Goal: Information Seeking & Learning: Learn about a topic

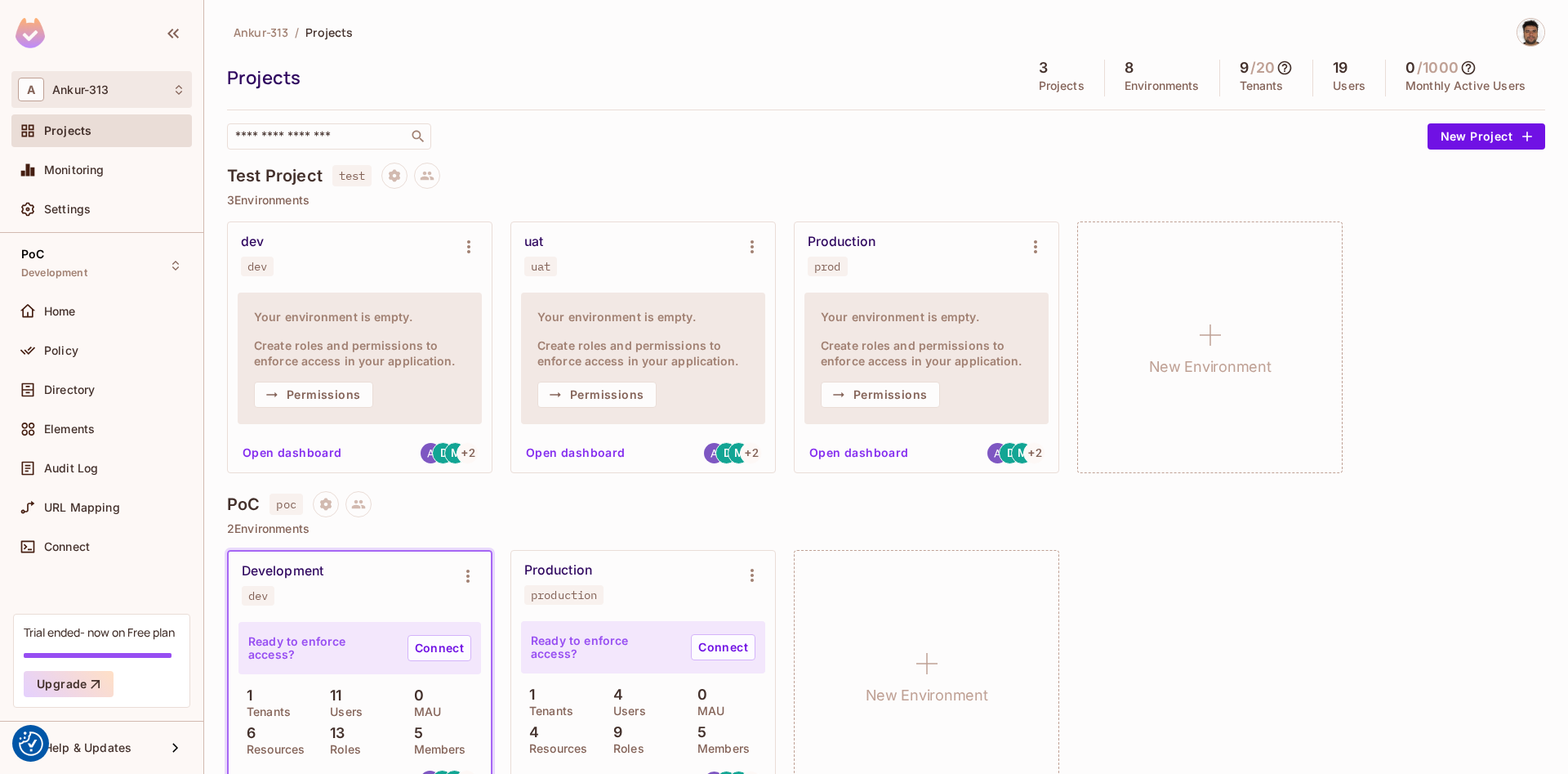
click at [112, 86] on div "A Ankur-313" at bounding box center [102, 89] width 168 height 24
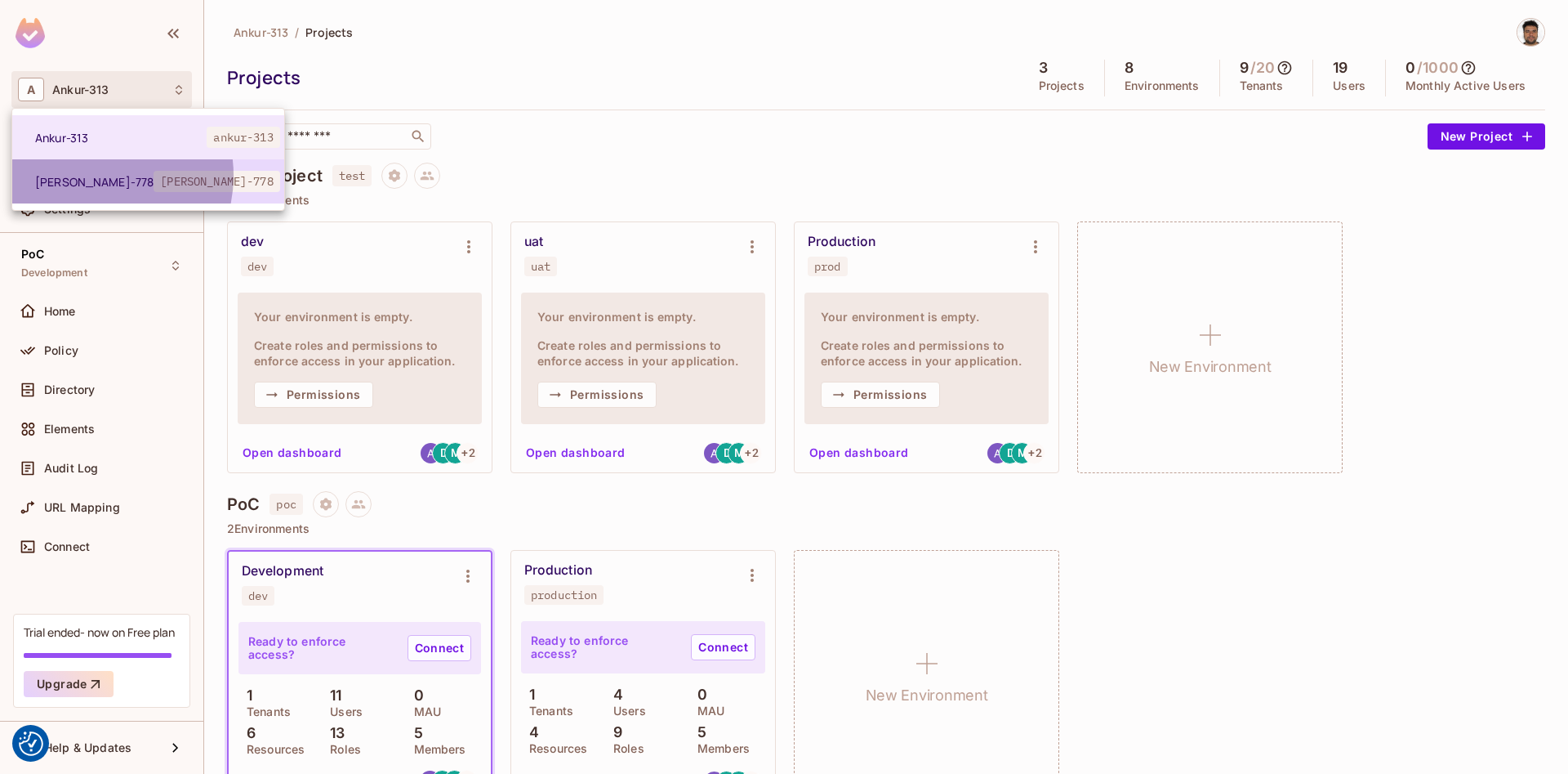
click at [95, 176] on span "[PERSON_NAME]-778" at bounding box center [94, 181] width 119 height 15
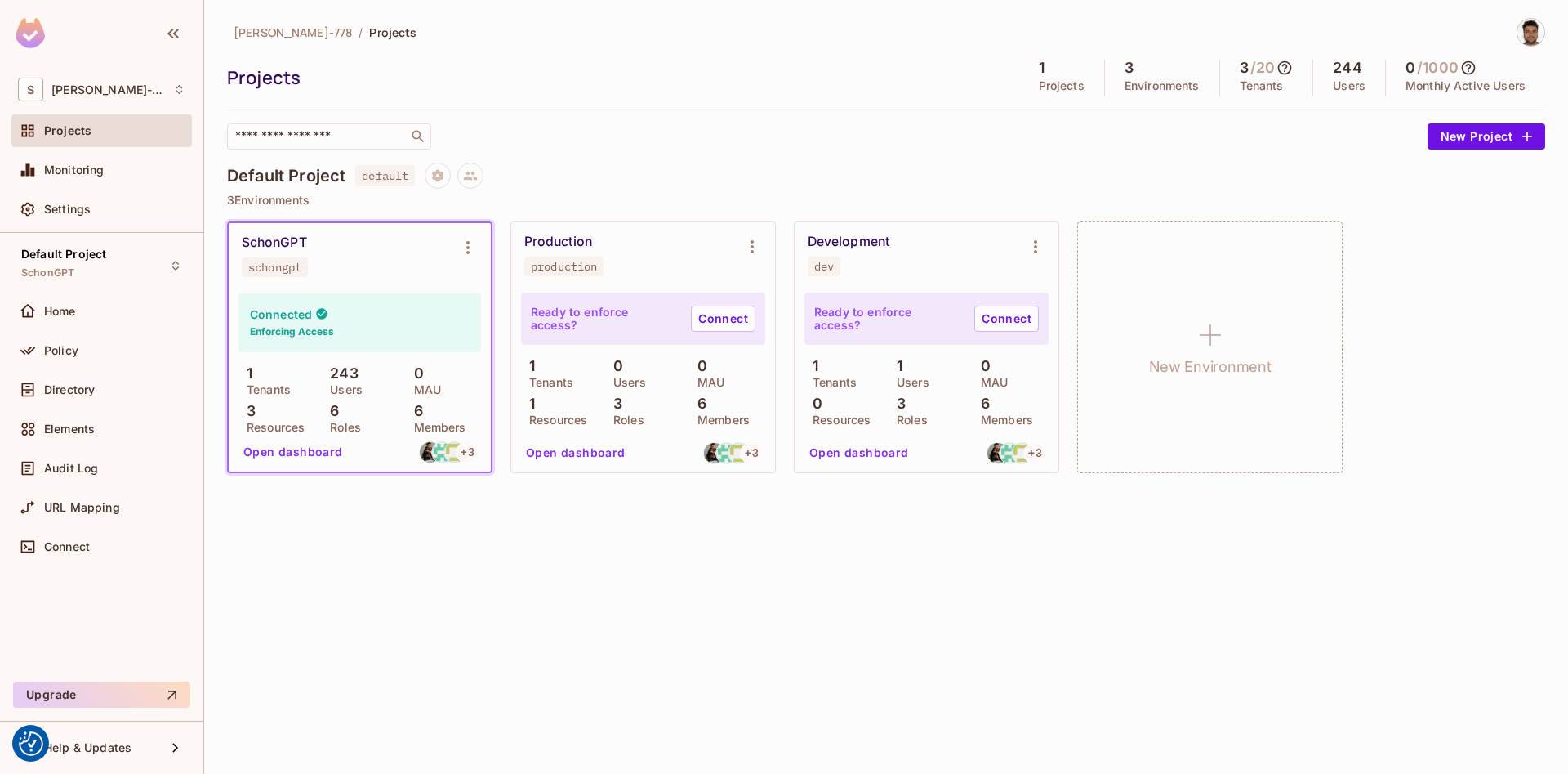
click at [279, 452] on button "Open dashboard" at bounding box center [293, 451] width 112 height 26
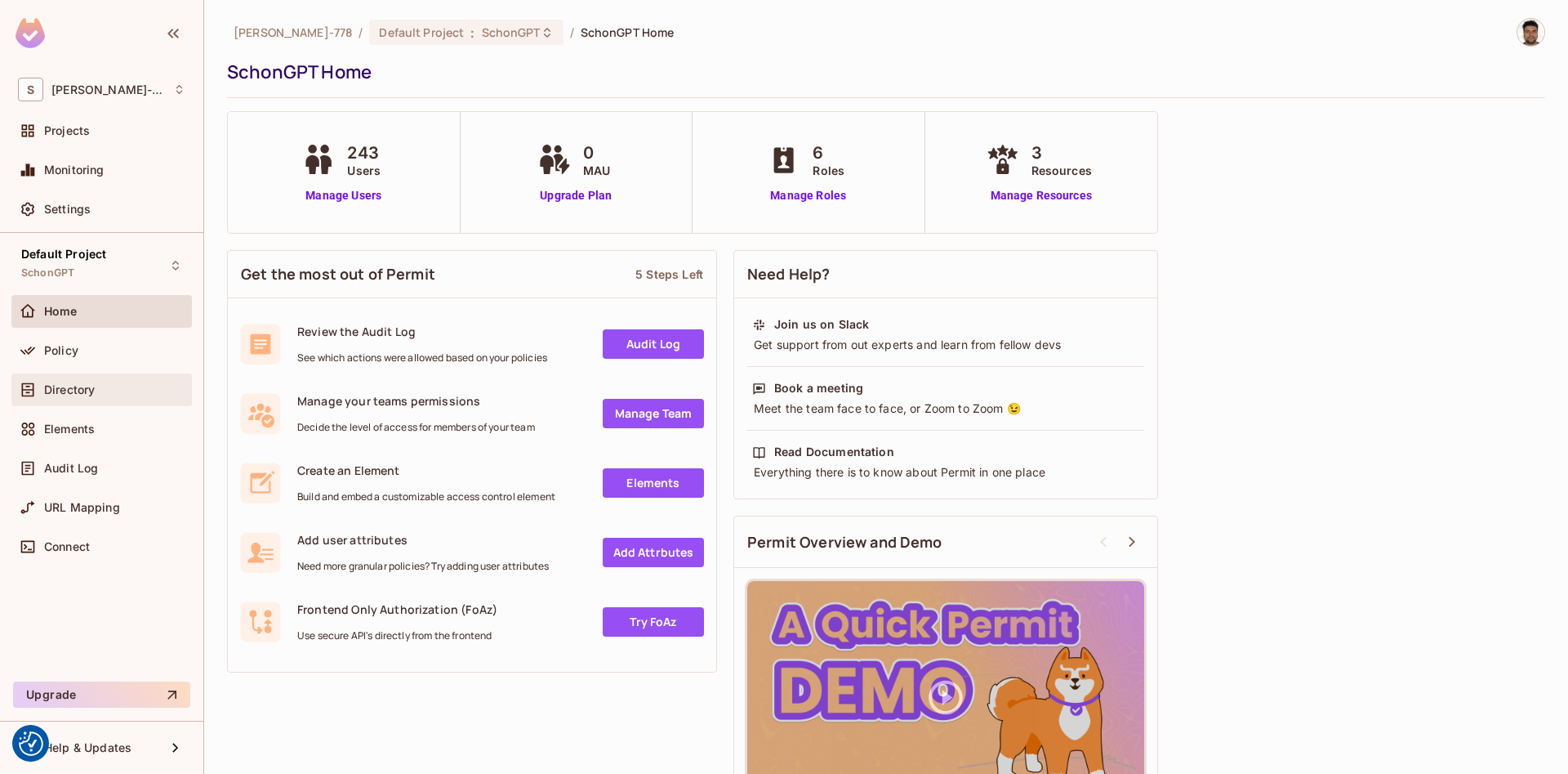
click at [60, 386] on span "Directory" at bounding box center [69, 389] width 51 height 13
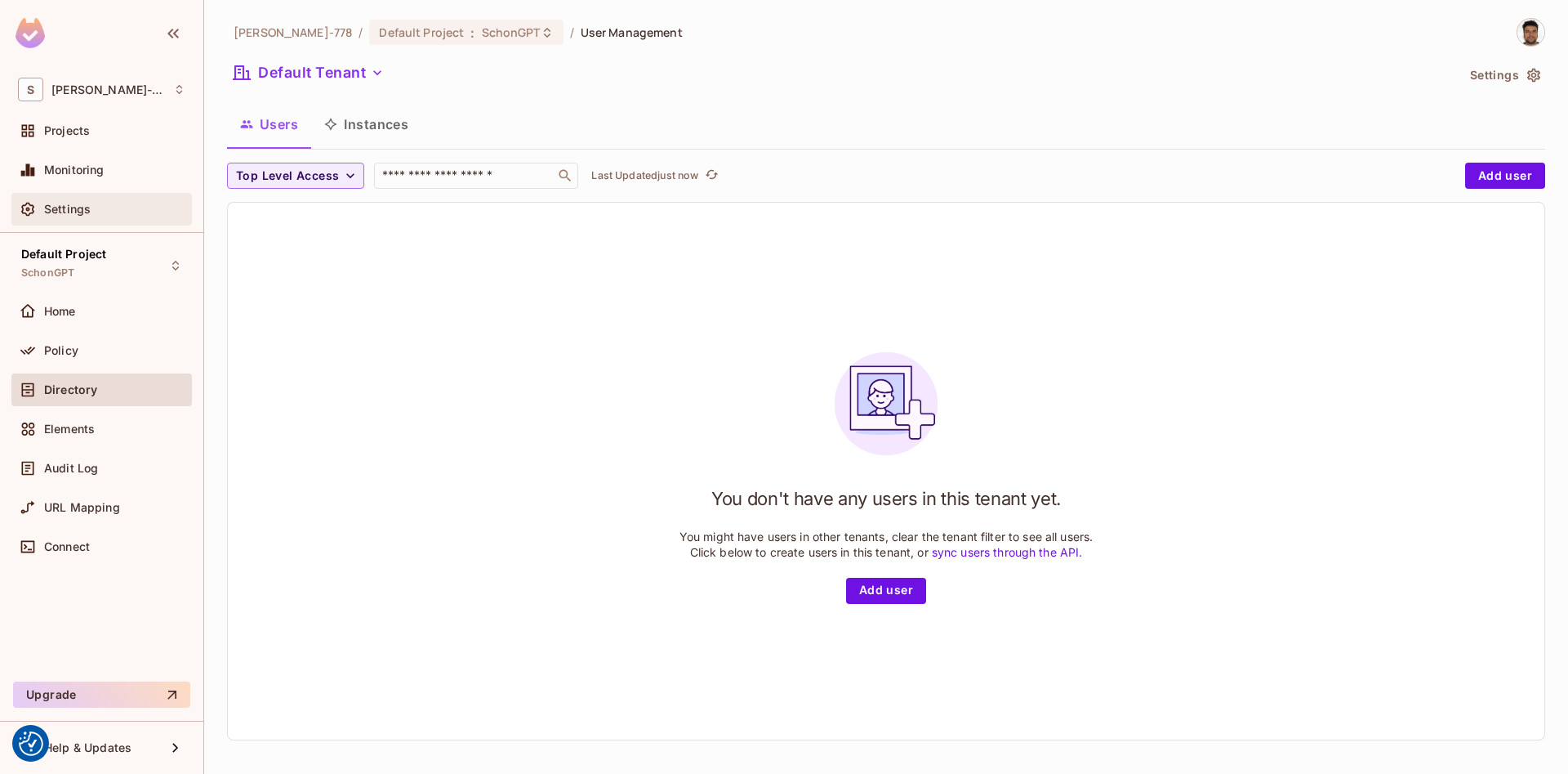
click at [54, 203] on span "Settings" at bounding box center [67, 209] width 46 height 13
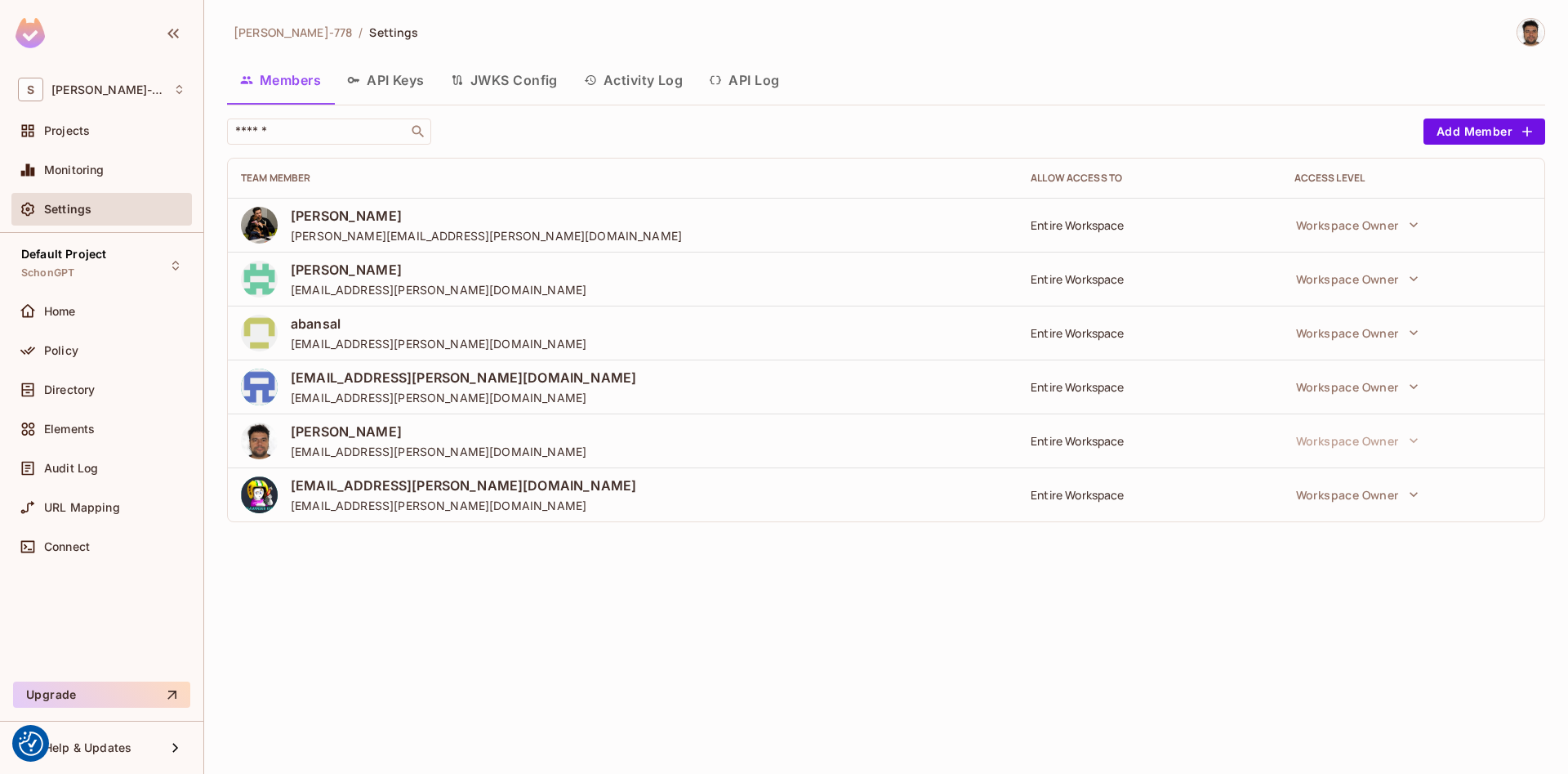
click at [463, 85] on icon "button" at bounding box center [457, 79] width 13 height 13
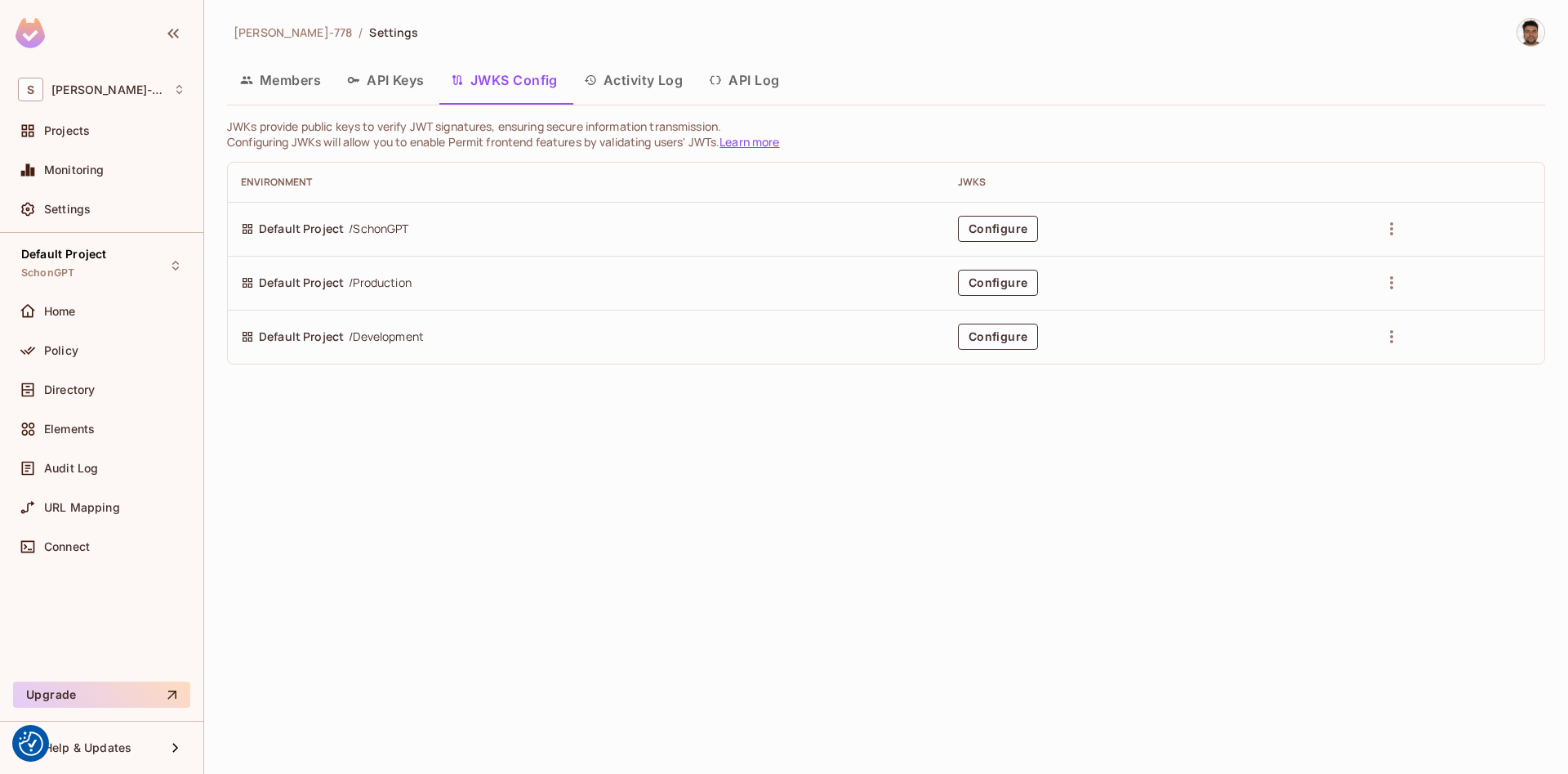
click at [374, 83] on button "API Keys" at bounding box center [386, 80] width 104 height 41
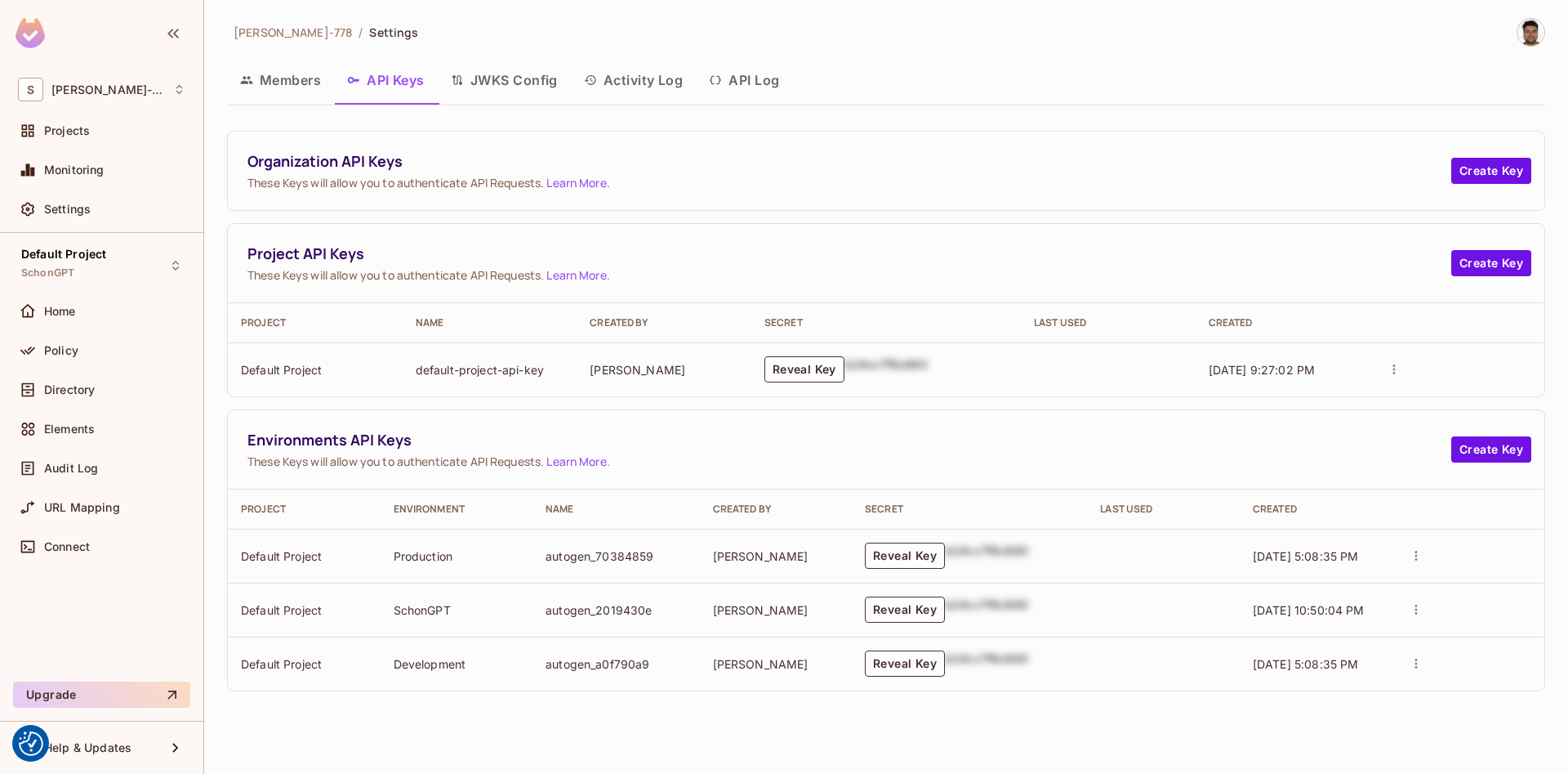
click at [628, 82] on button "Activity Log" at bounding box center [634, 80] width 126 height 41
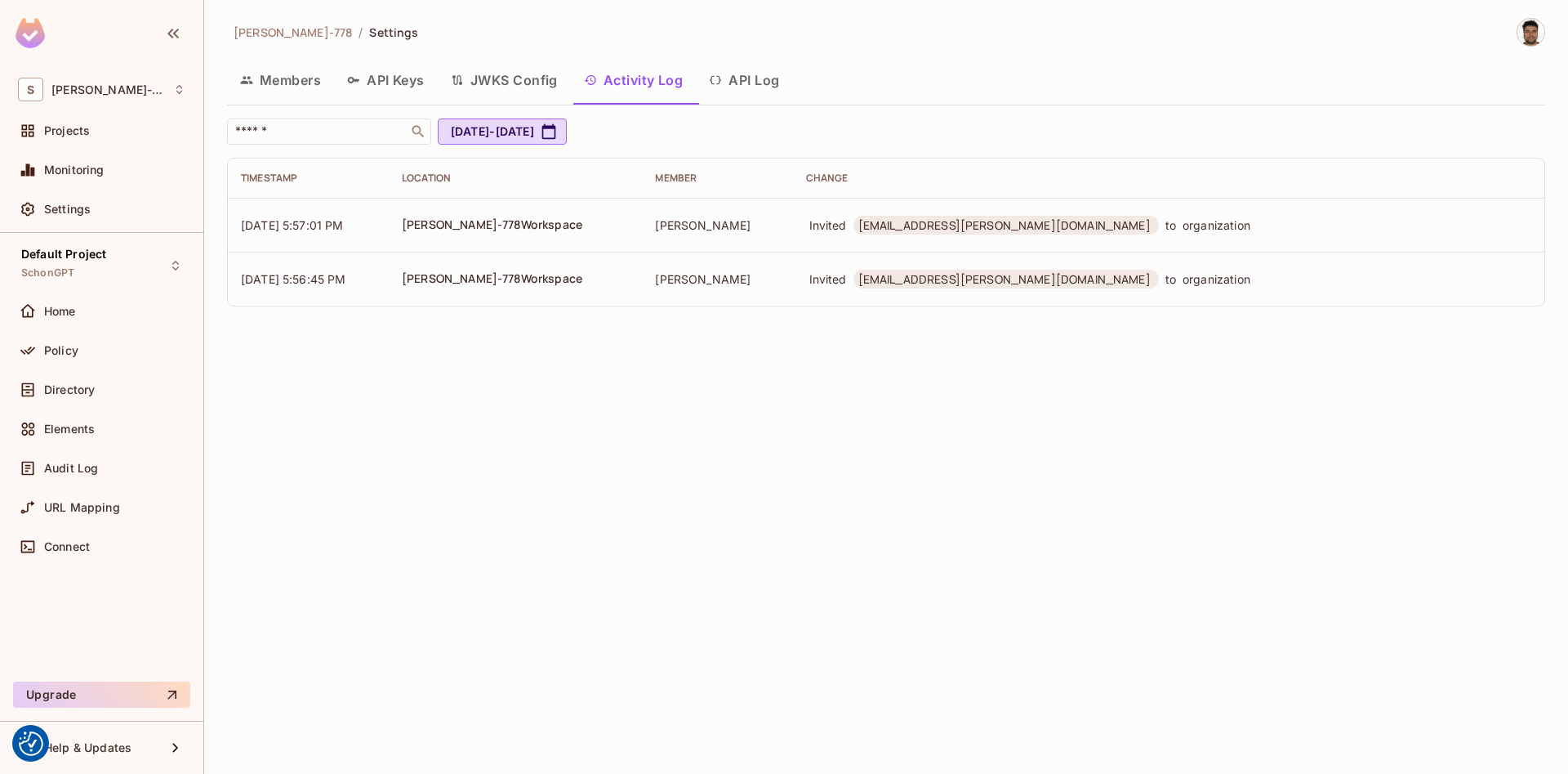
click at [750, 80] on button "API Log" at bounding box center [744, 80] width 96 height 41
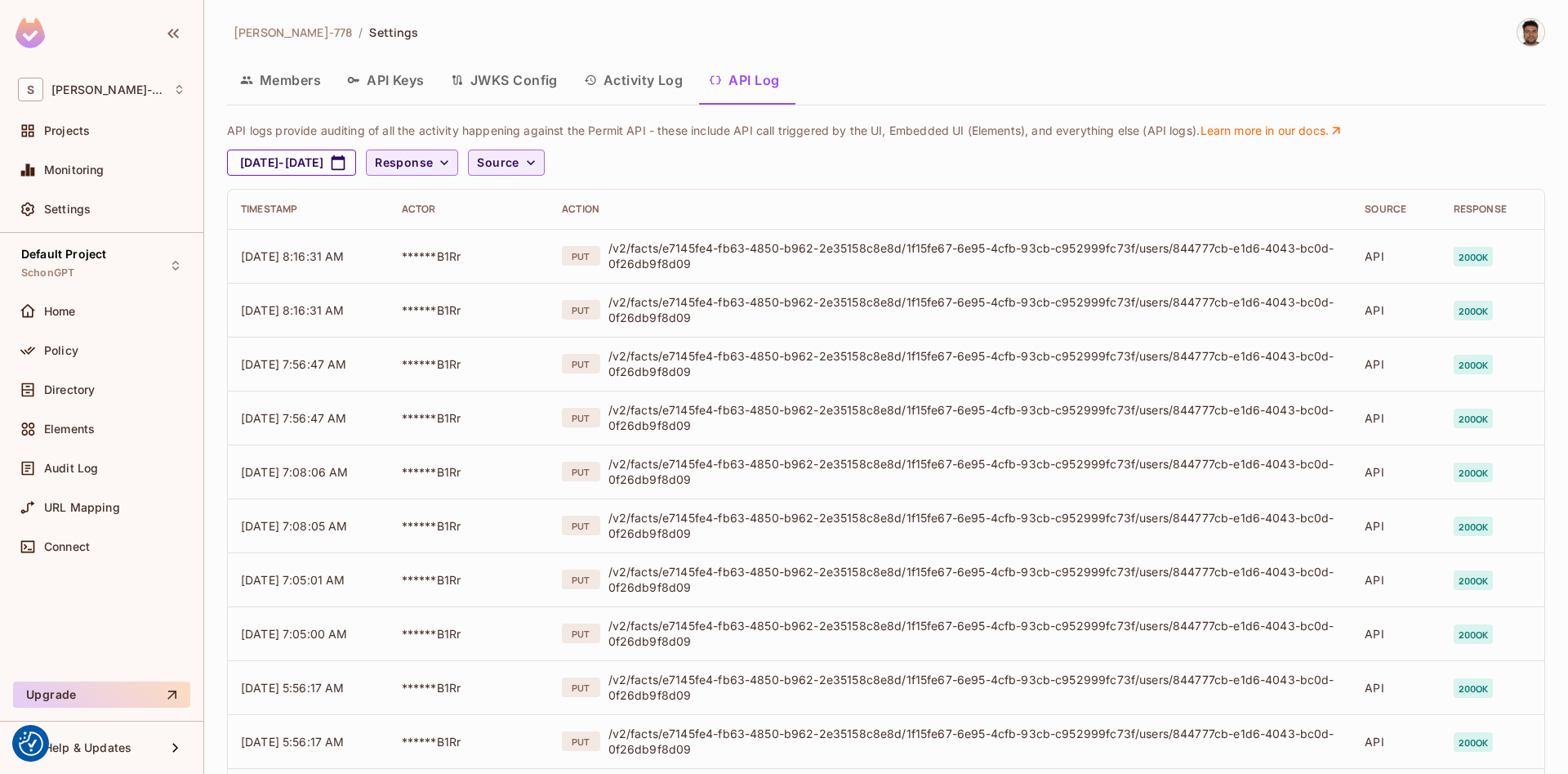
click at [346, 166] on icon "button" at bounding box center [338, 162] width 16 height 16
select select "*"
select select "****"
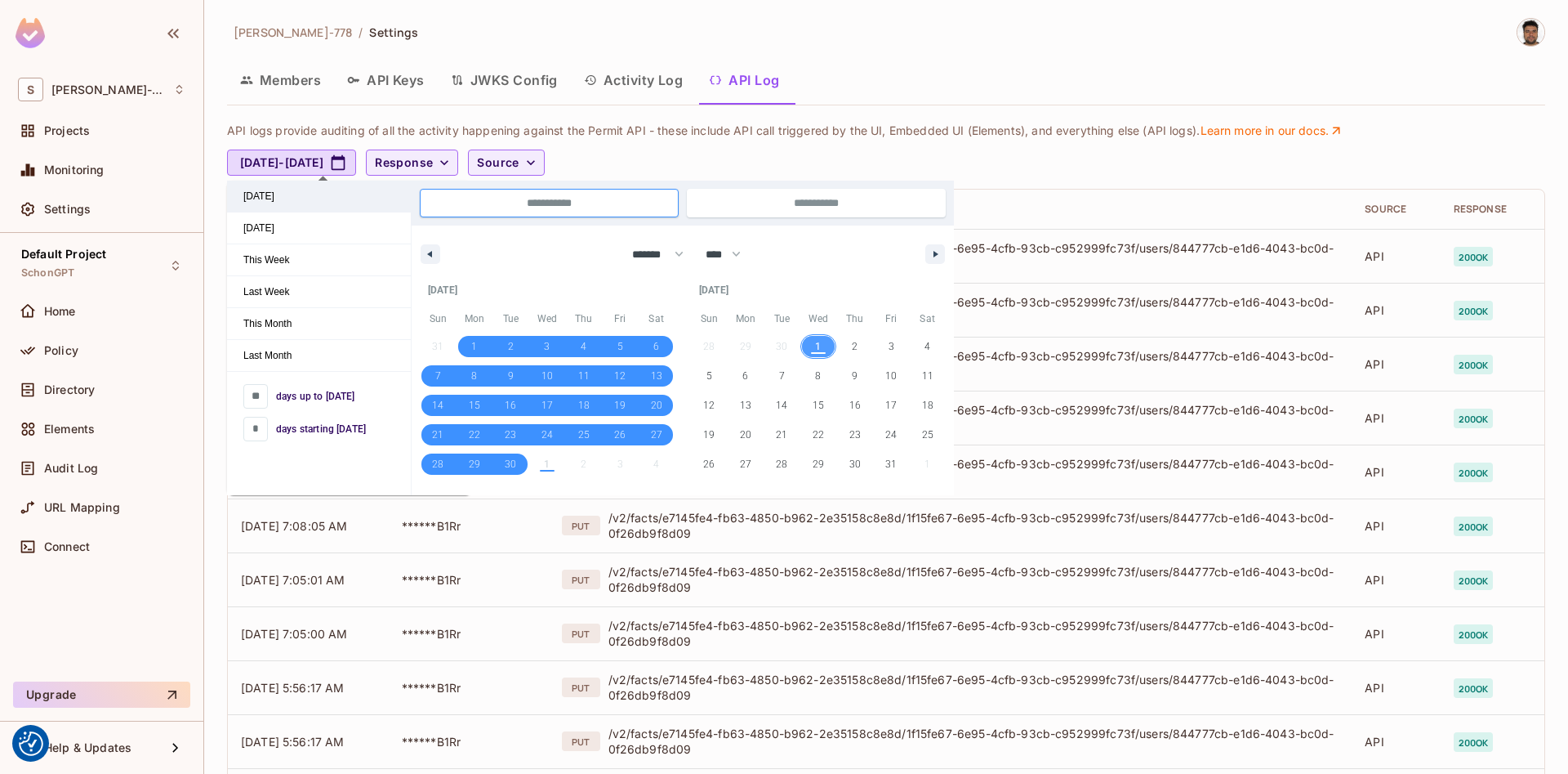
click at [274, 201] on span "[DATE]" at bounding box center [319, 196] width 184 height 31
type input "*"
type input "**********"
select select "*"
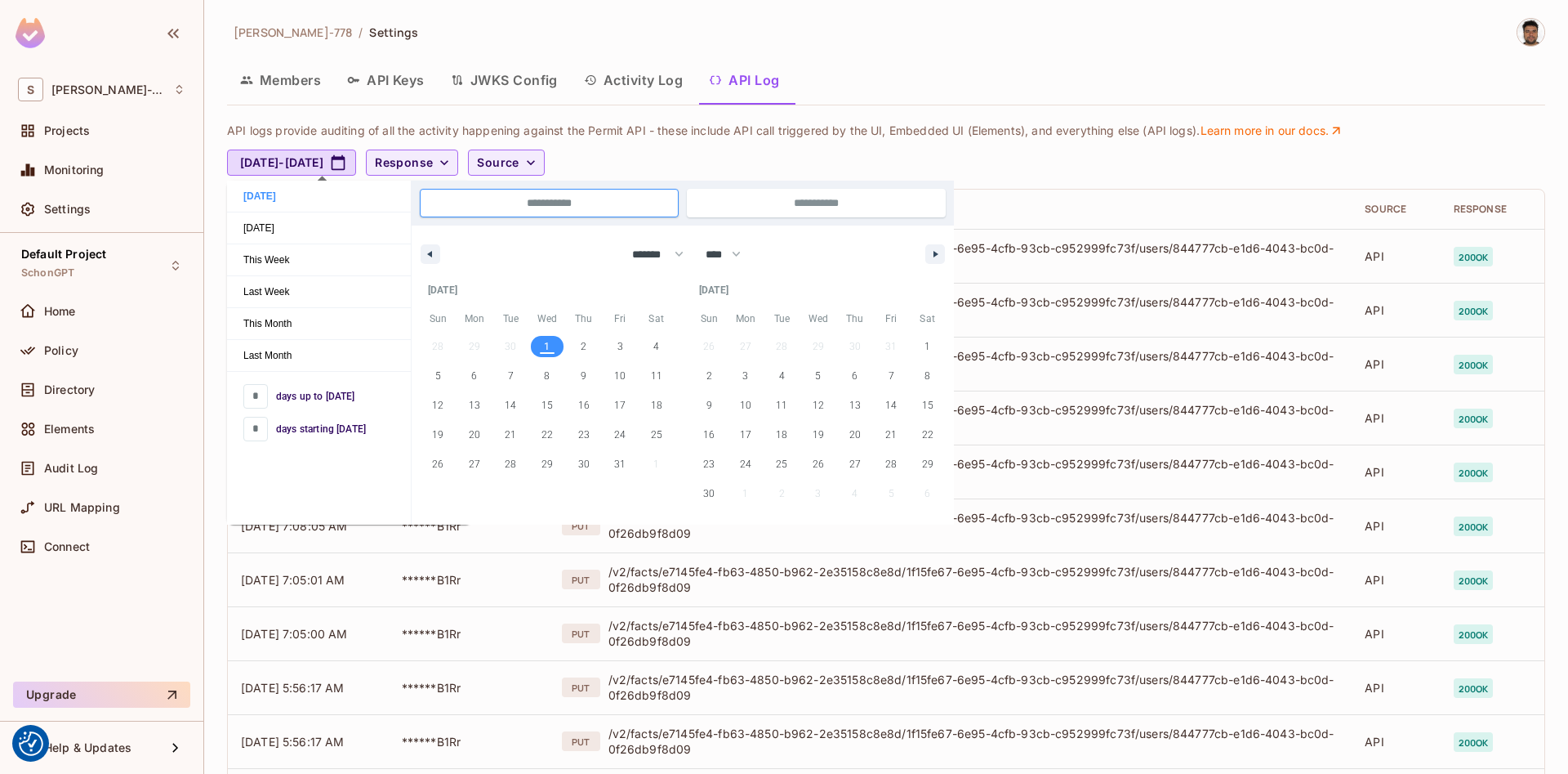
click at [1000, 81] on div "Members API Keys JWKS Config Activity Log API Log" at bounding box center [885, 80] width 1318 height 41
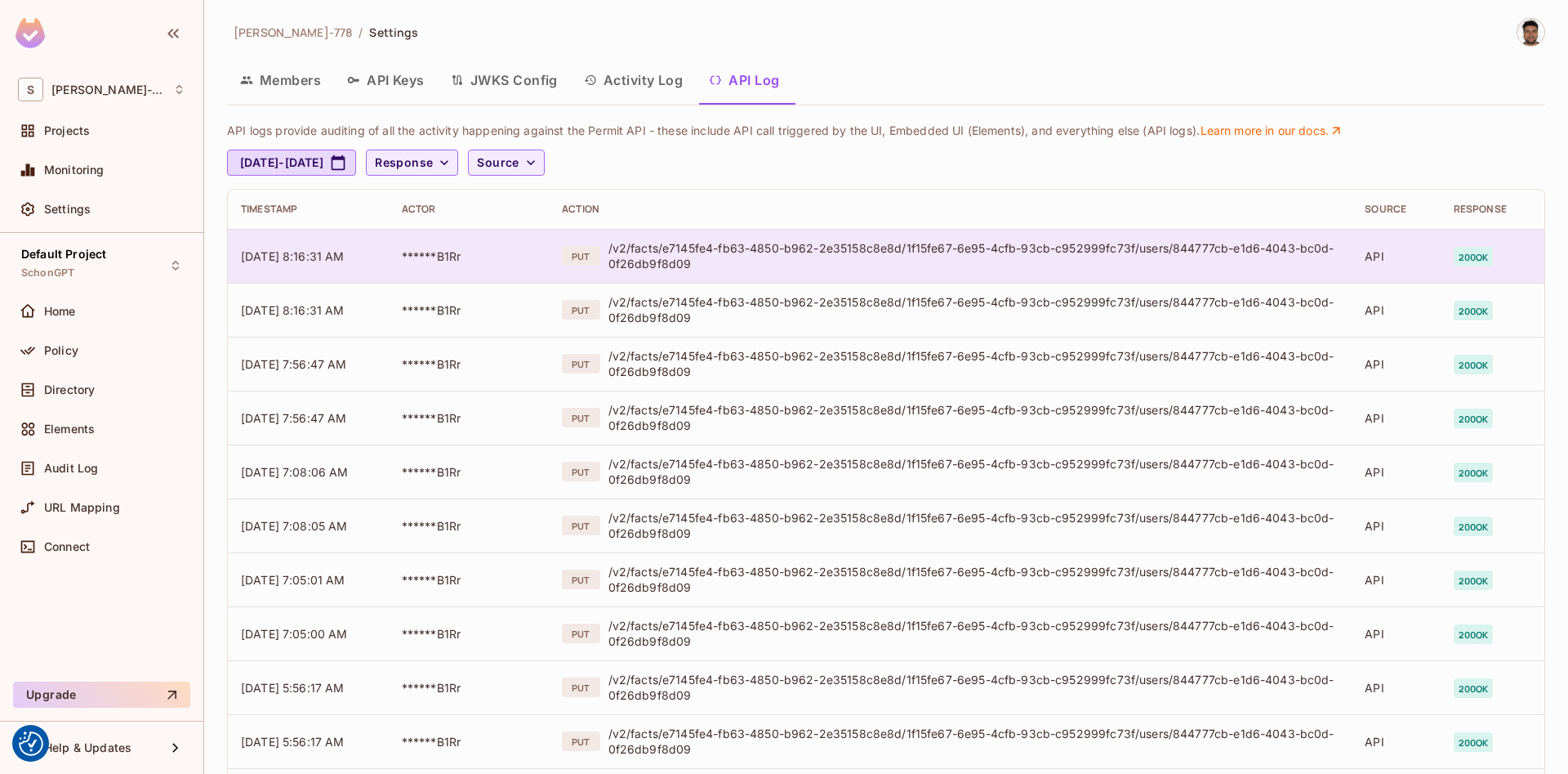
click at [317, 266] on td "[DATE] 8:16:31 AM" at bounding box center [308, 255] width 161 height 54
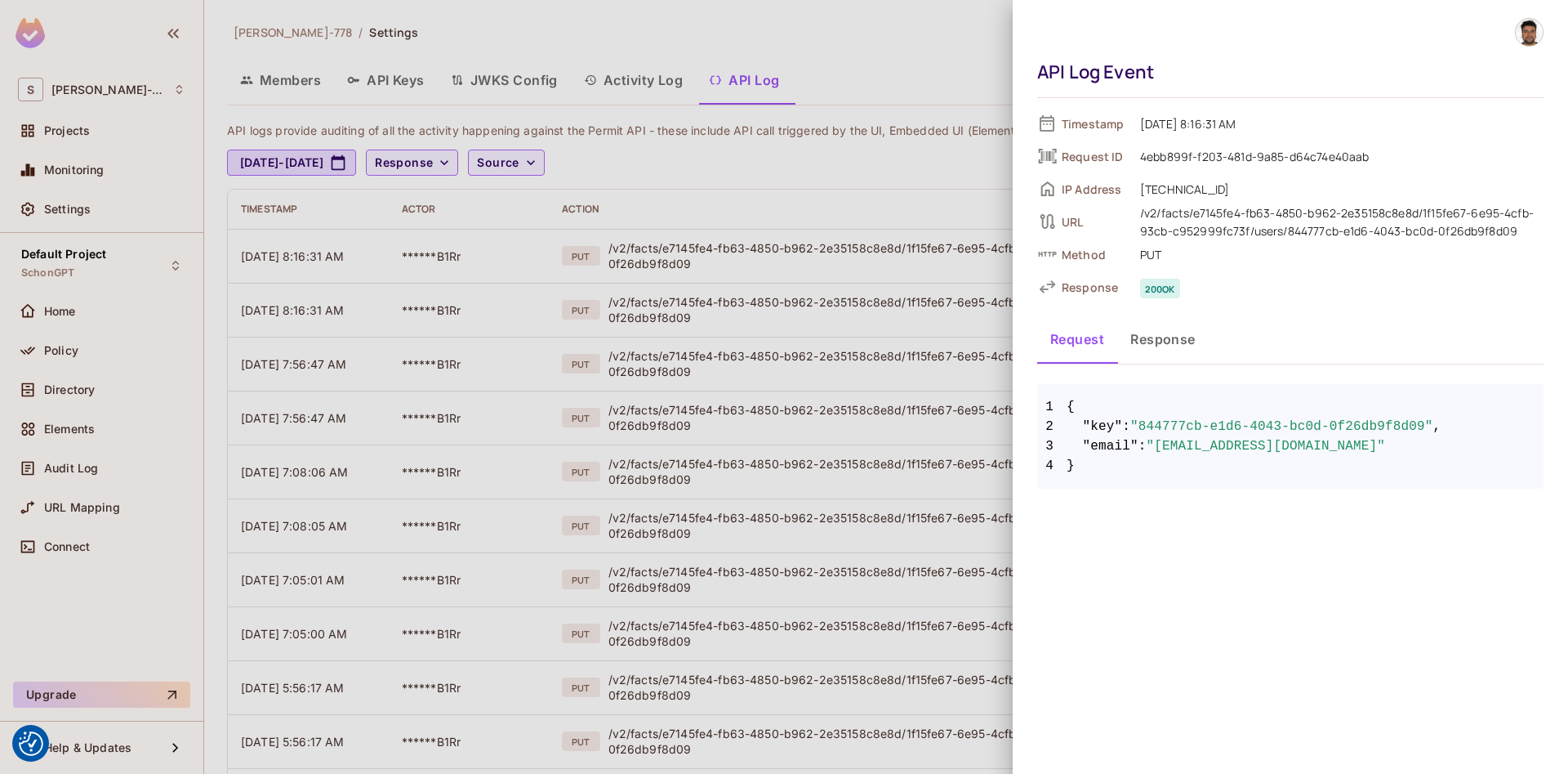
click at [729, 312] on div at bounding box center [784, 387] width 1568 height 774
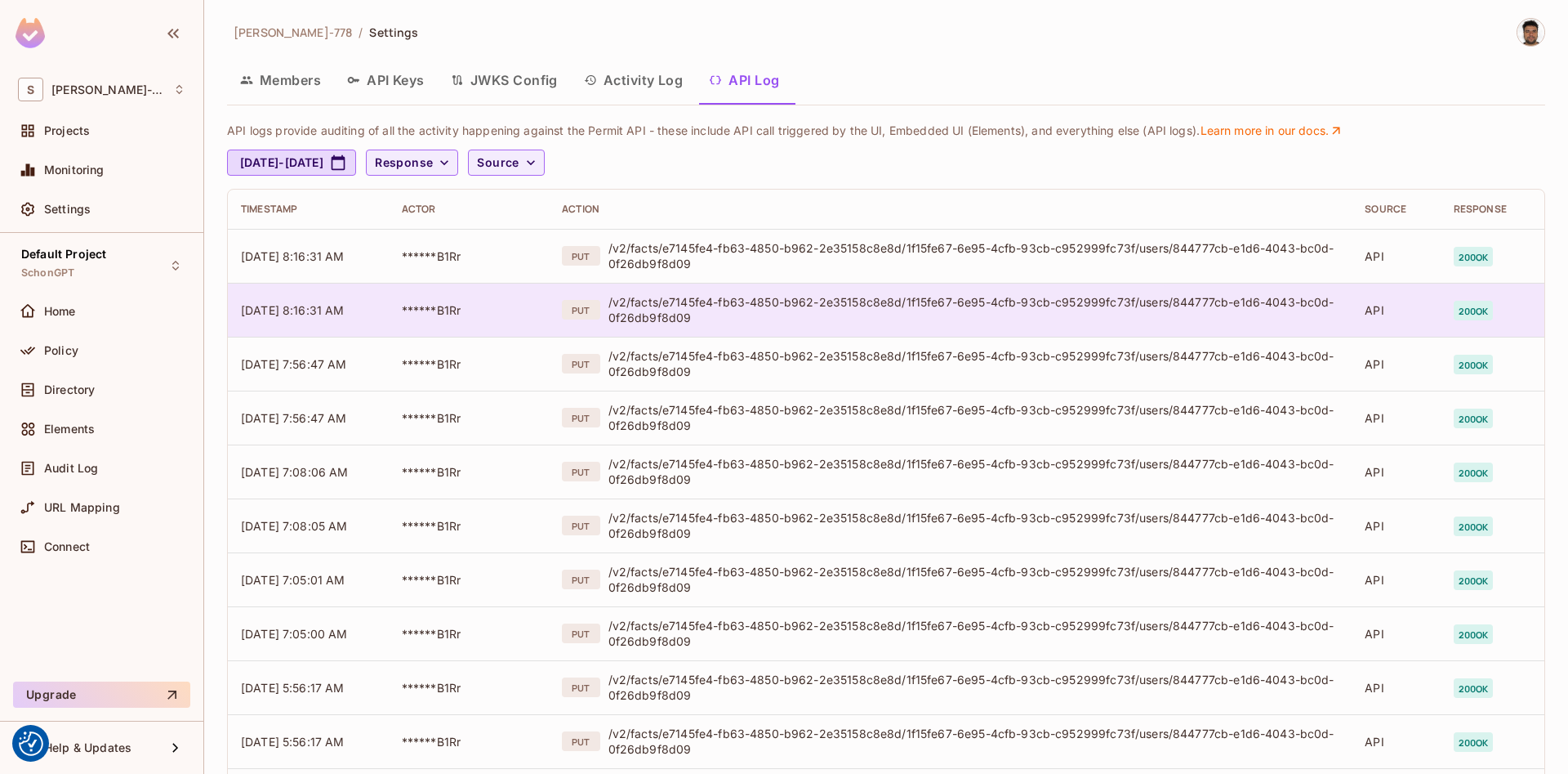
click at [867, 310] on div "/v2/facts/e7145fe4-fb63-4850-b962-2e35158c8e8d/1f15fe67-6e95-4cfb-93cb-c952999f…" at bounding box center [974, 309] width 731 height 31
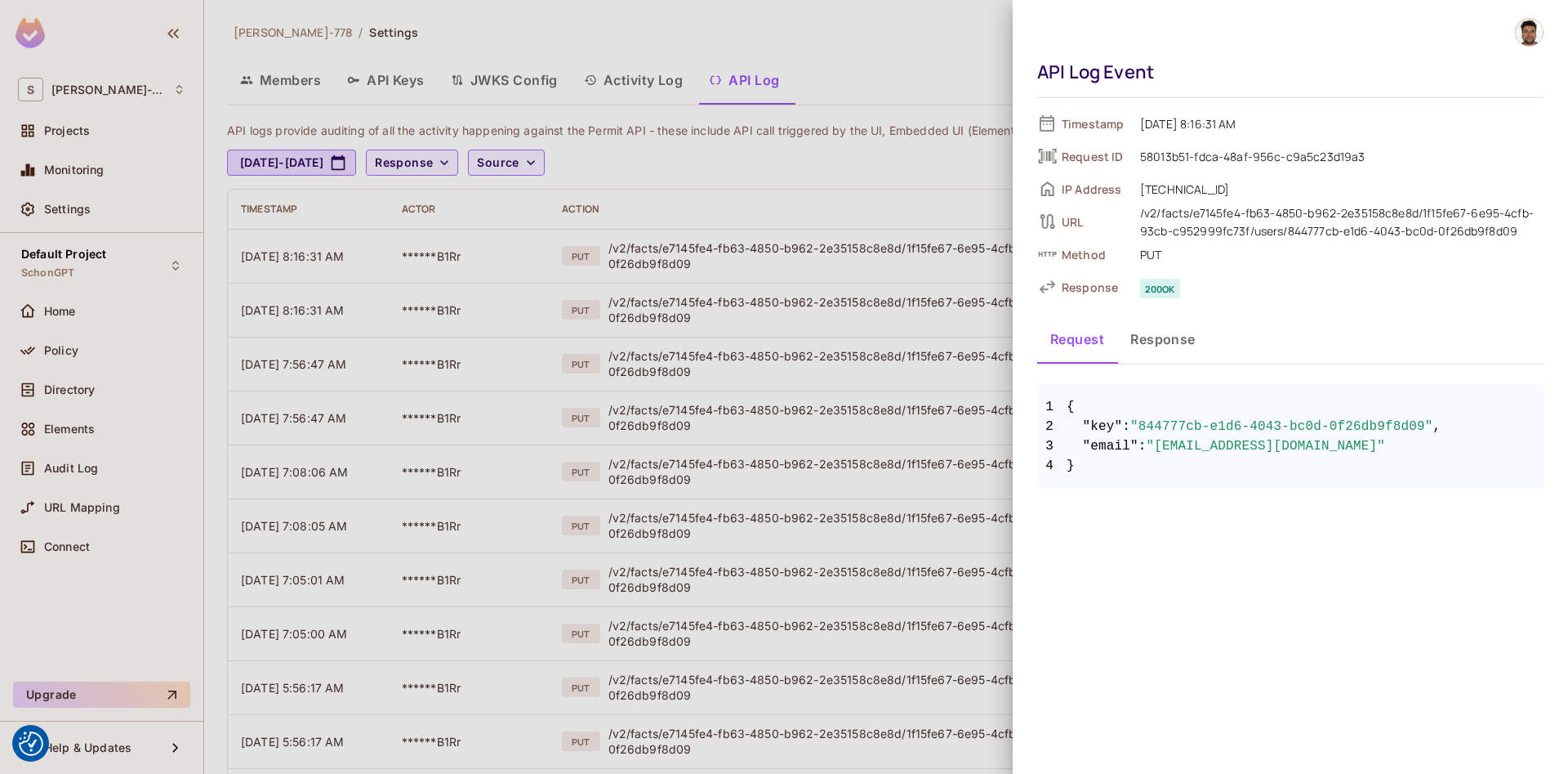
click at [955, 63] on div at bounding box center [784, 387] width 1568 height 774
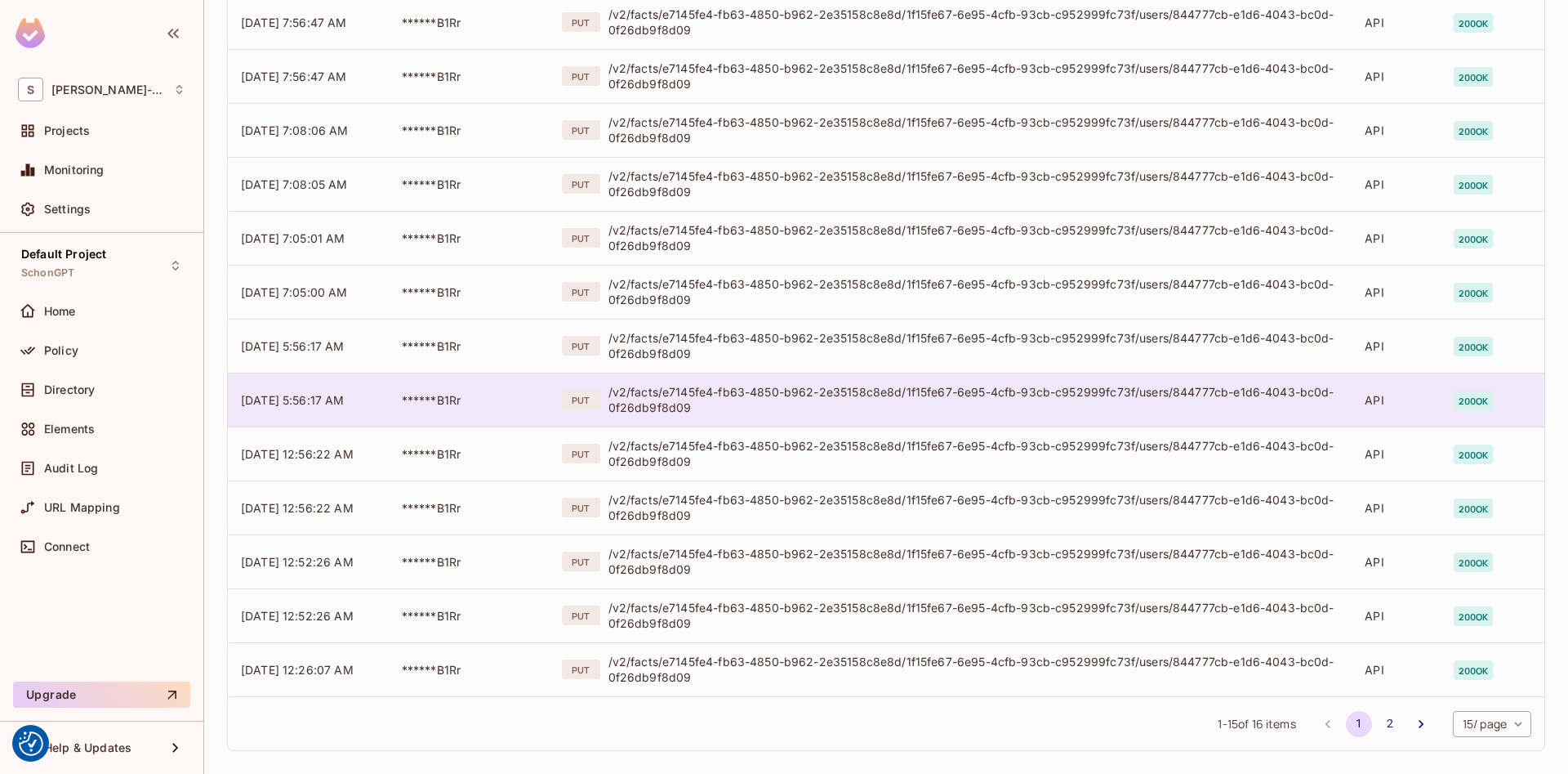
scroll to position [354, 0]
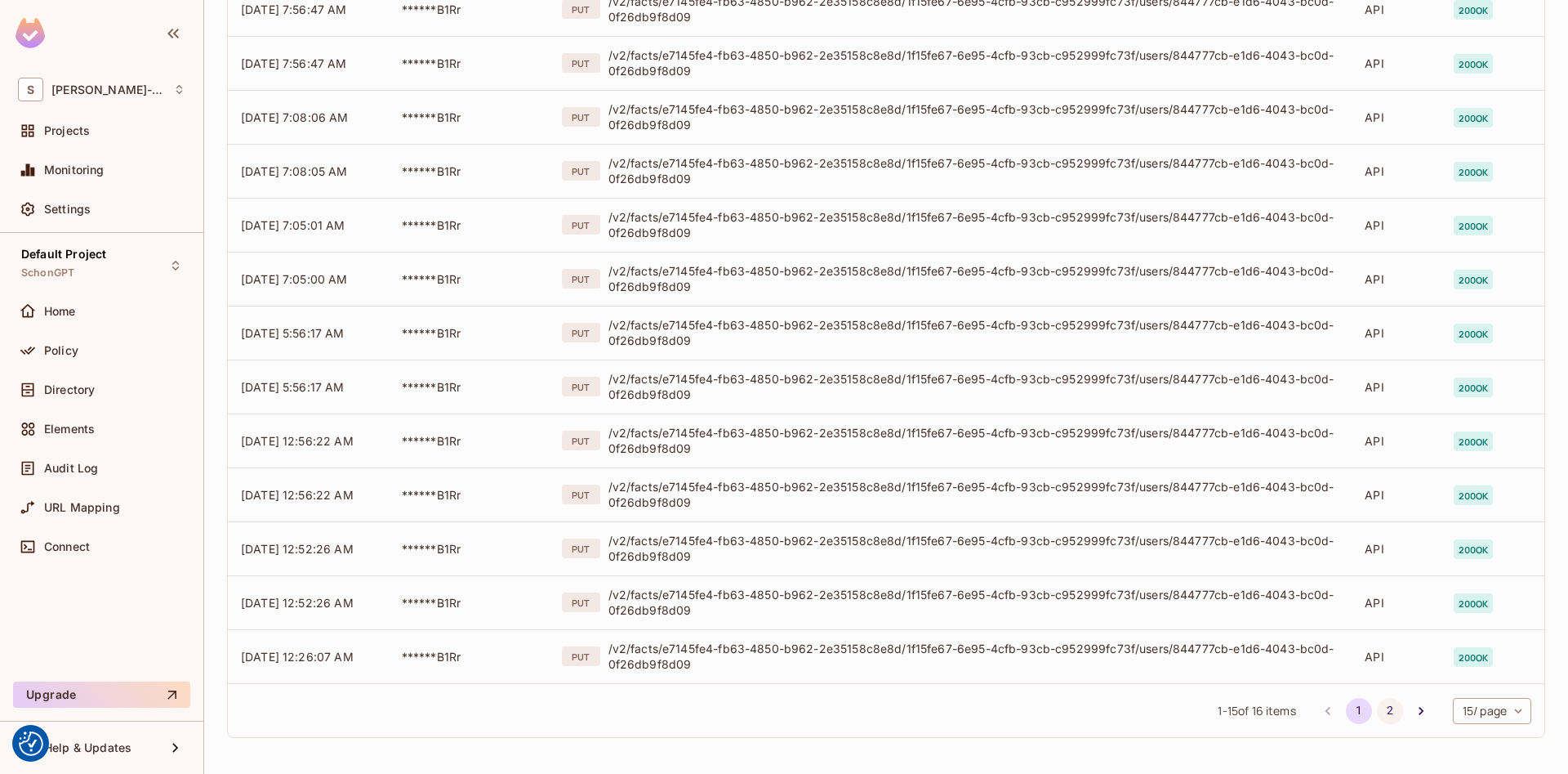
click at [1390, 711] on button "2" at bounding box center [1390, 711] width 26 height 26
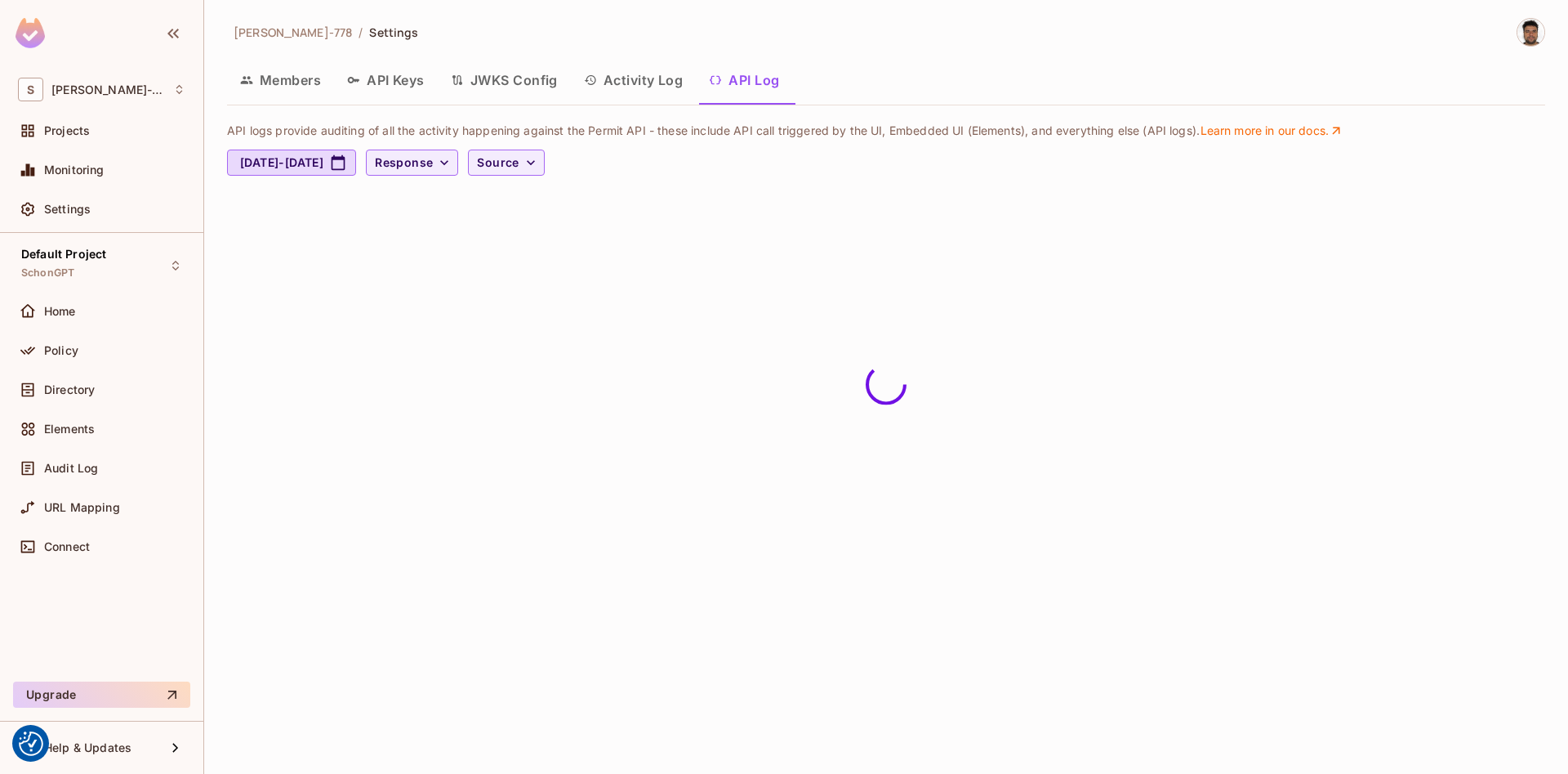
scroll to position [0, 0]
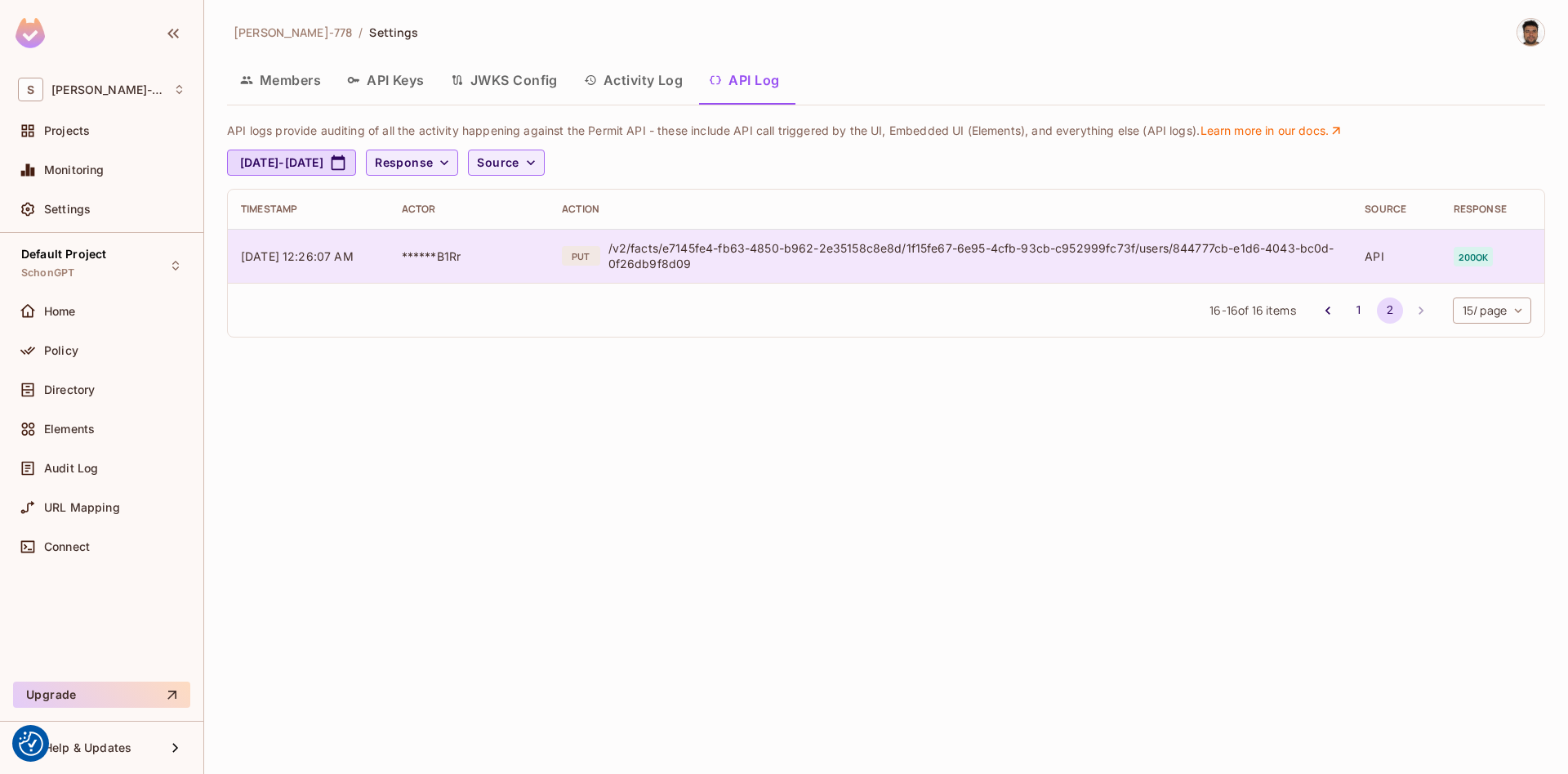
click at [687, 255] on div "/v2/facts/e7145fe4-fb63-4850-b962-2e35158c8e8d/1f15fe67-6e95-4cfb-93cb-c952999f…" at bounding box center [974, 255] width 731 height 31
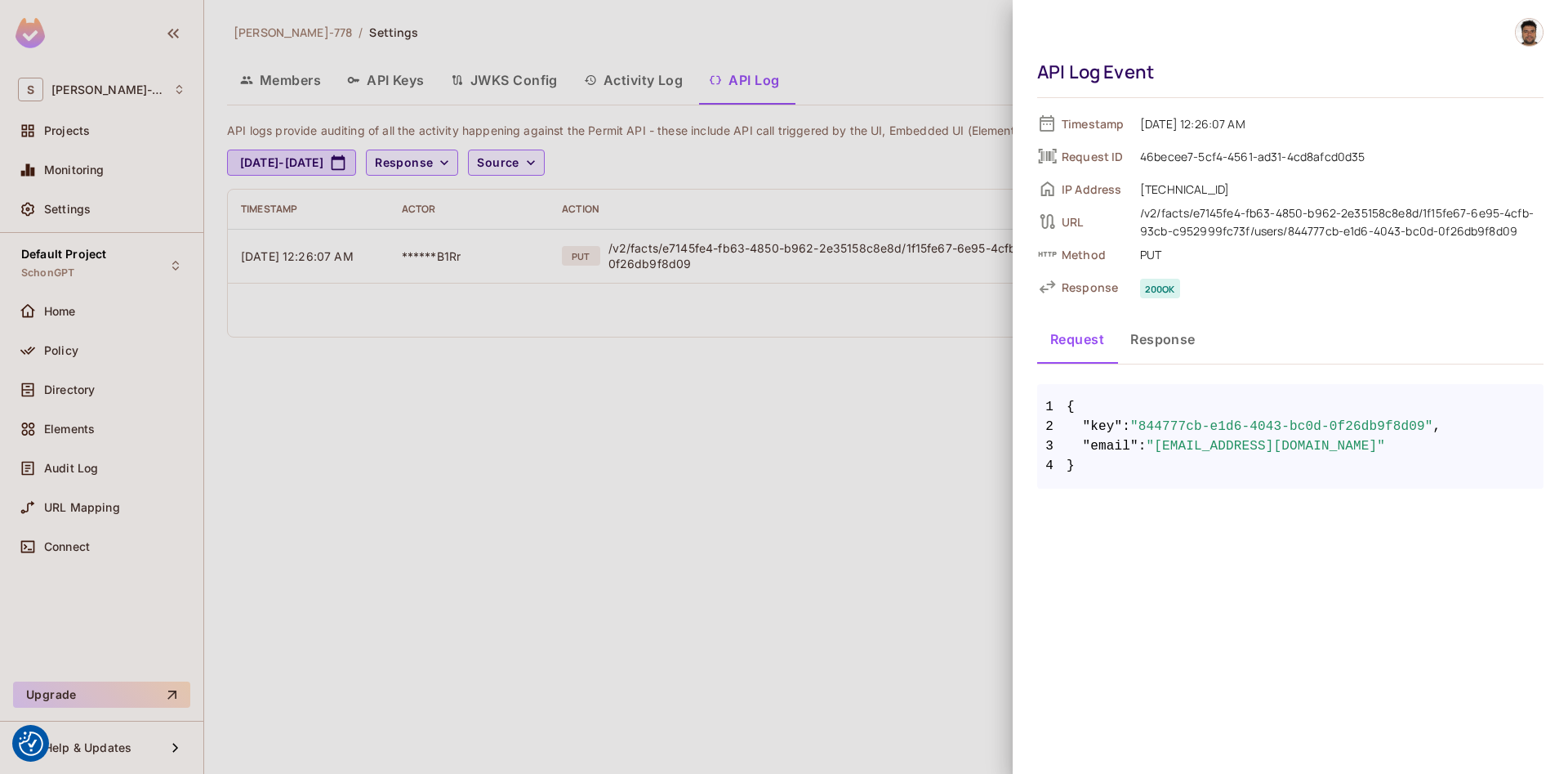
click at [512, 519] on div at bounding box center [784, 387] width 1568 height 774
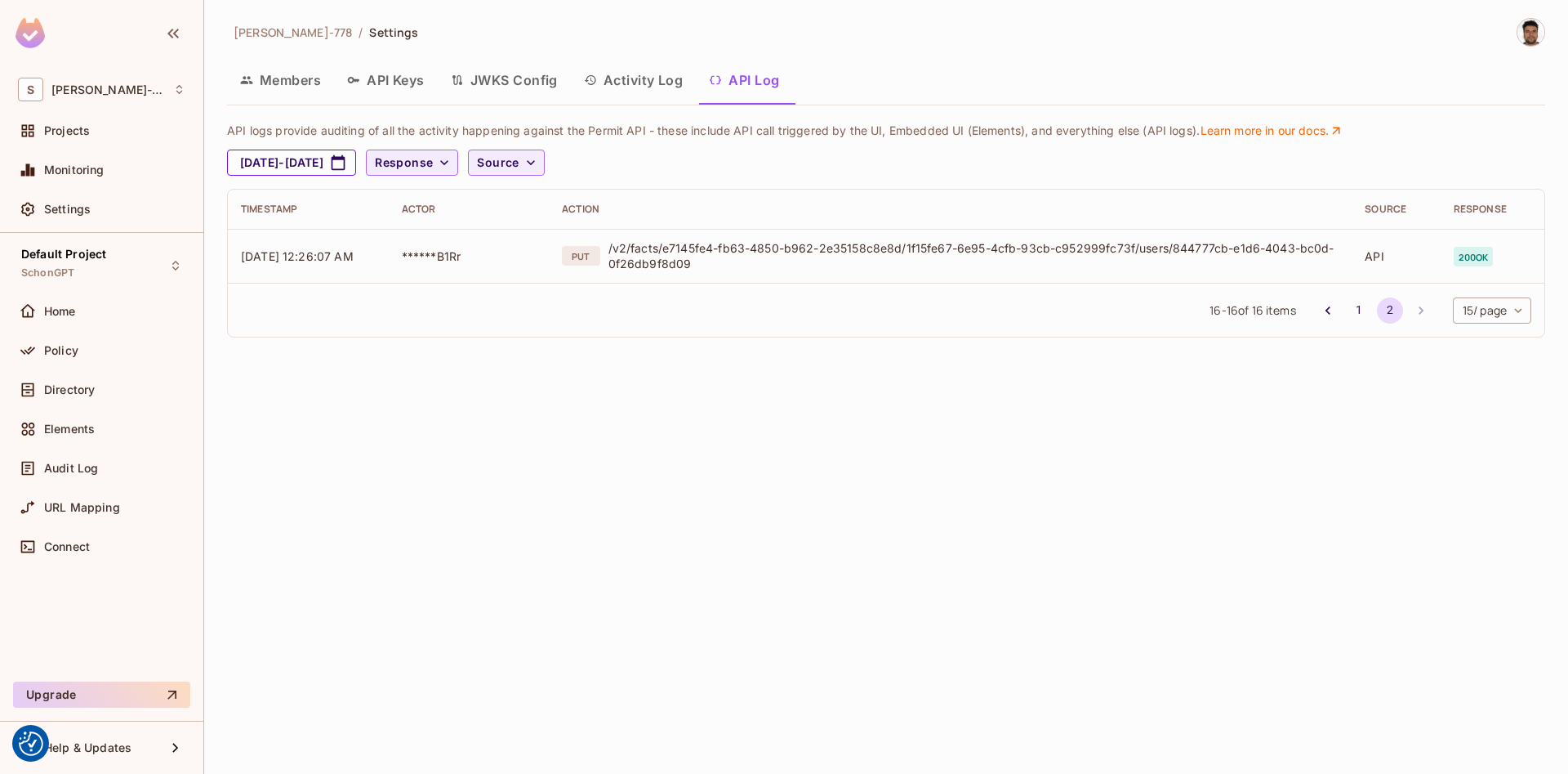
click at [346, 159] on icon "button" at bounding box center [338, 162] width 16 height 16
select select "*"
select select "****"
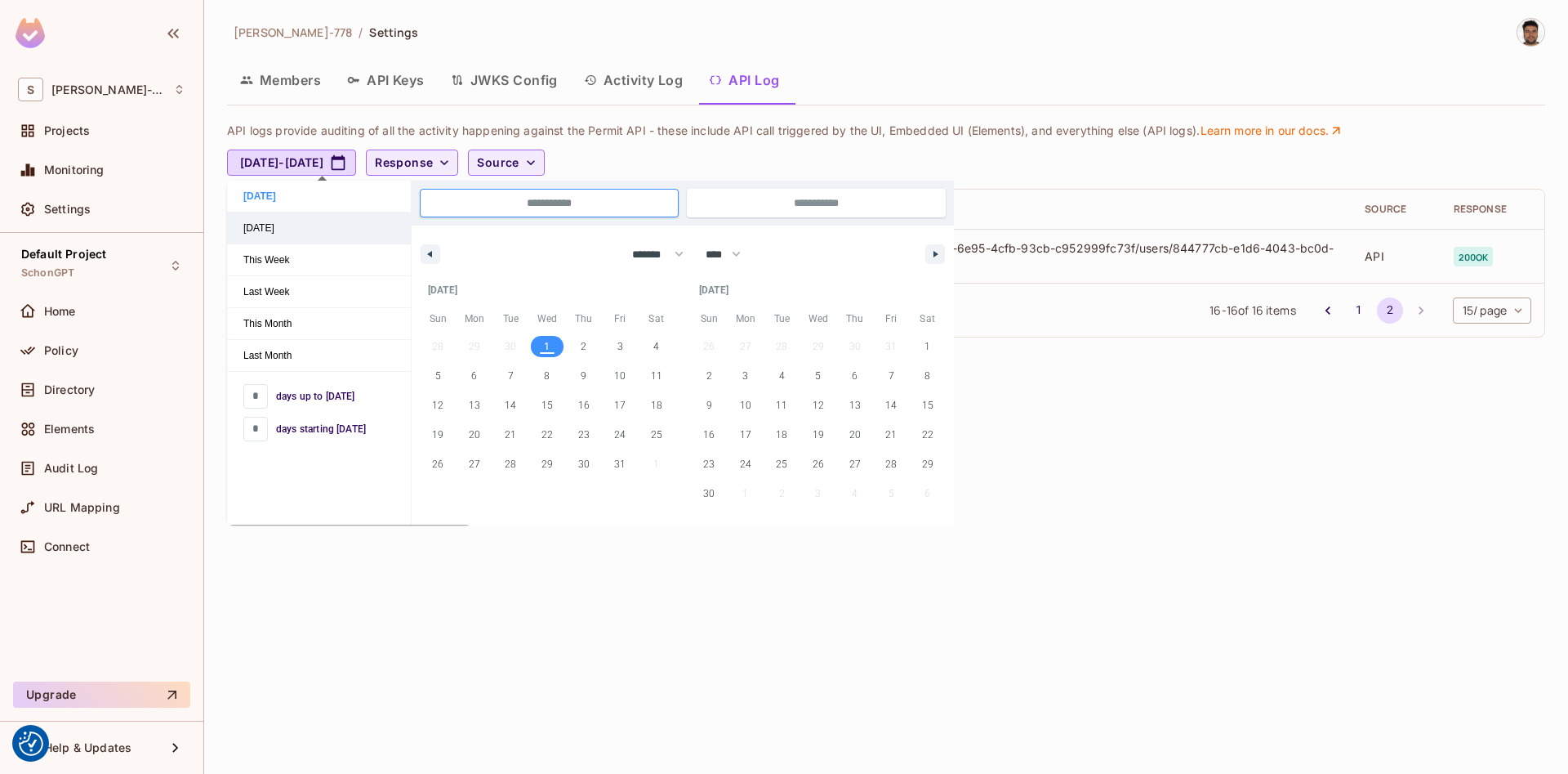
click at [267, 226] on span "[DATE]" at bounding box center [319, 228] width 184 height 31
type input "*"
type input "**********"
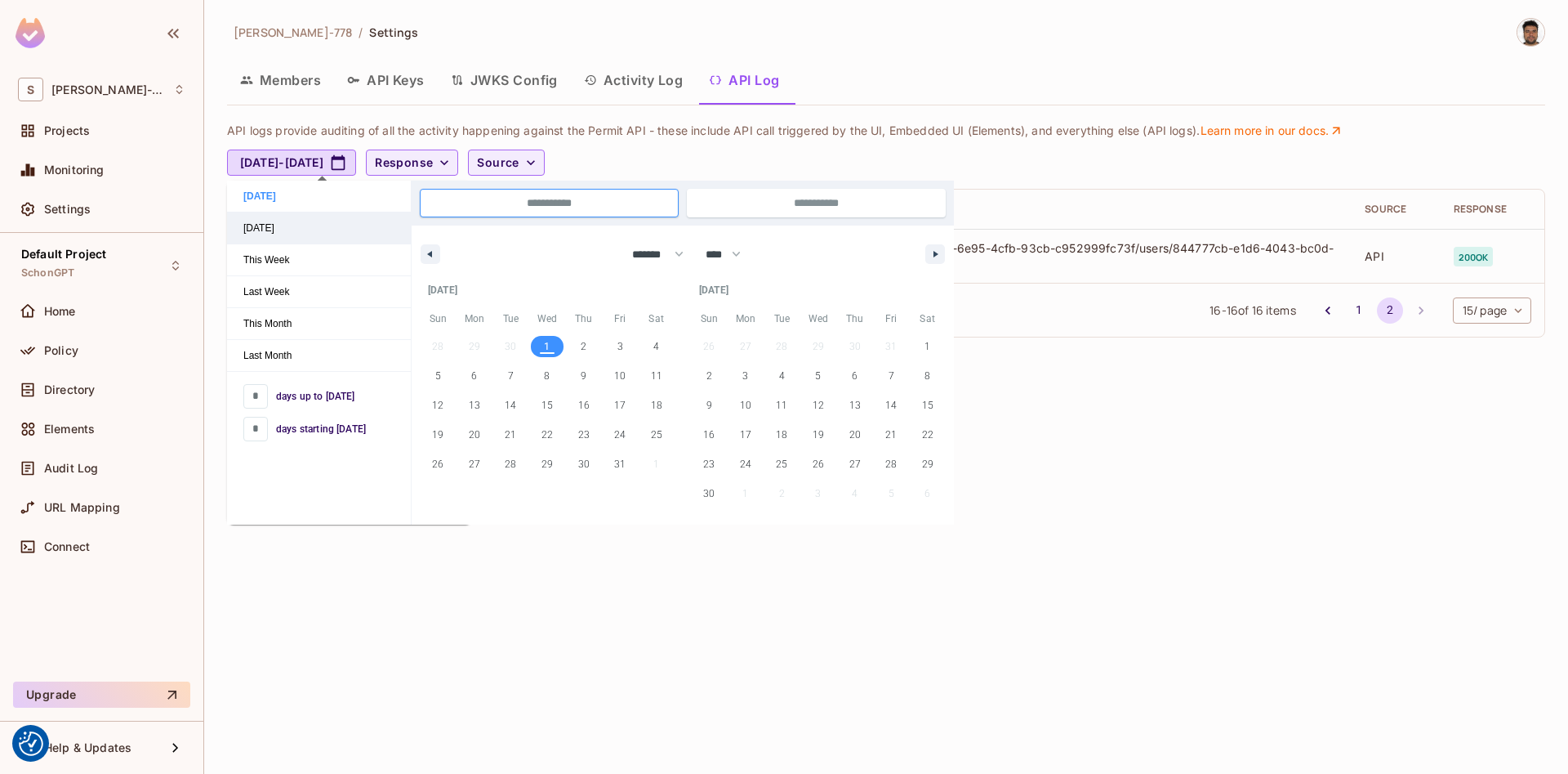
select select "*"
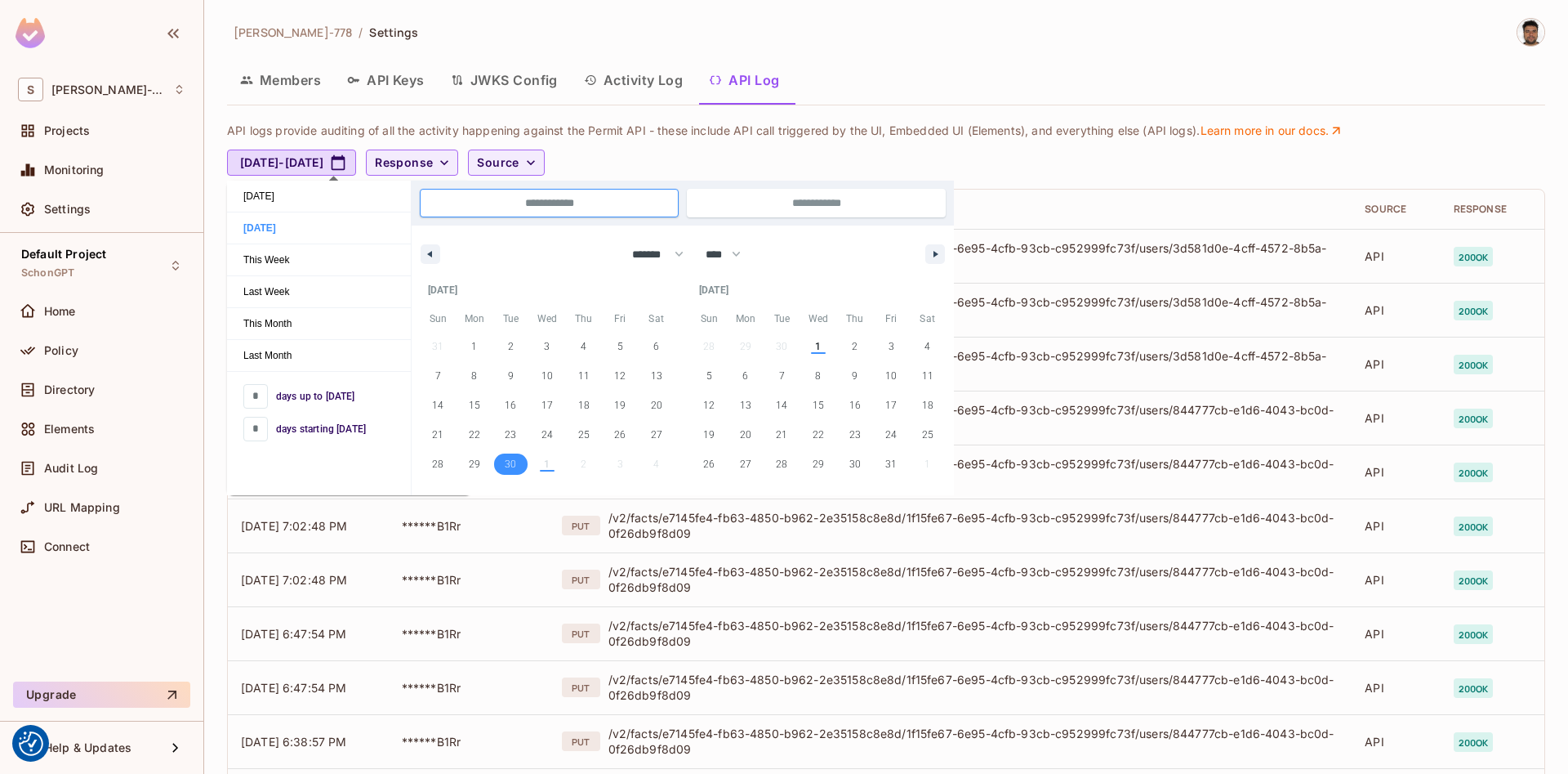
click at [895, 71] on div "Members API Keys JWKS Config Activity Log API Log" at bounding box center [885, 80] width 1318 height 41
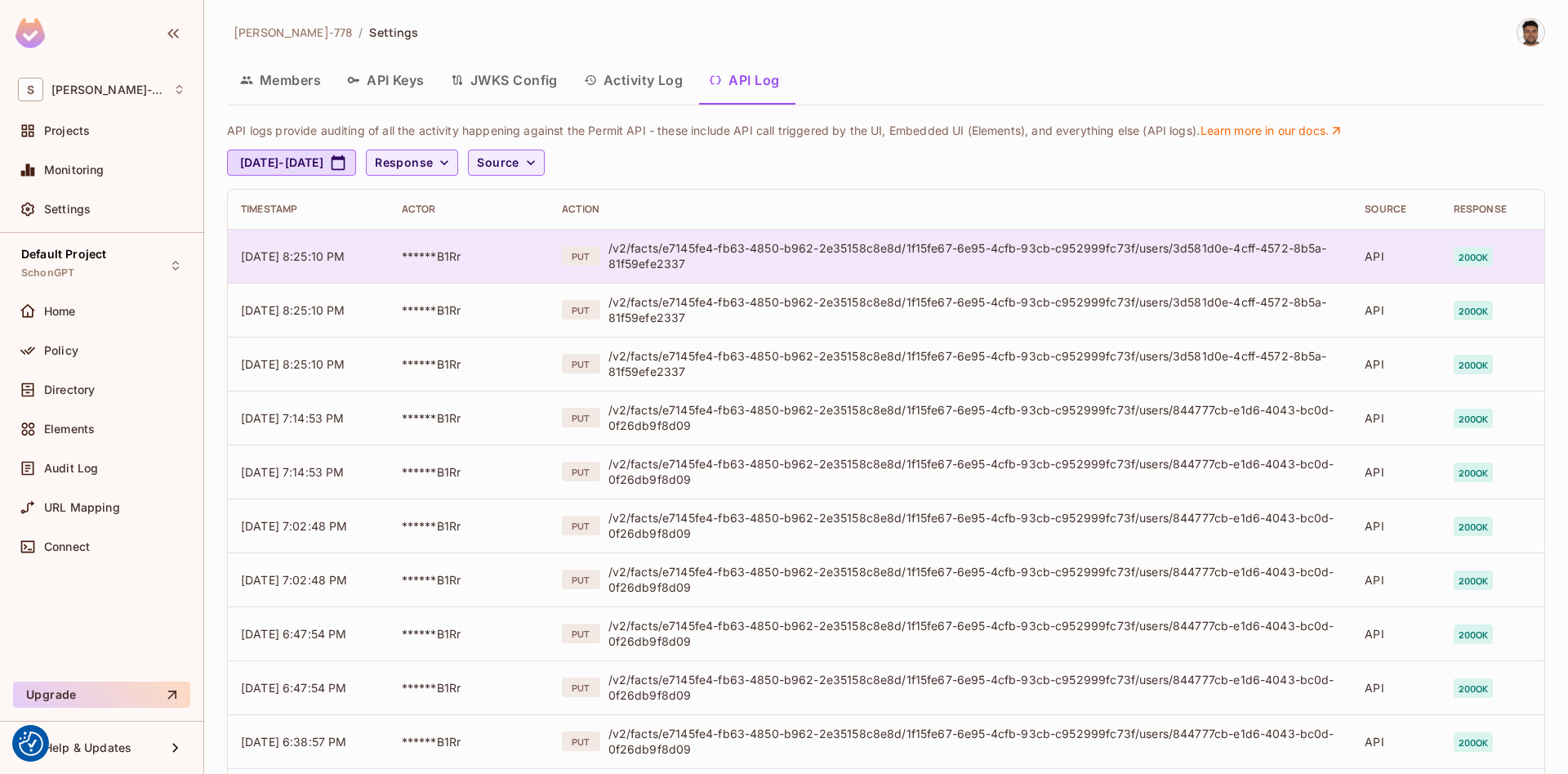
click at [805, 260] on div "/v2/facts/e7145fe4-fb63-4850-b962-2e35158c8e8d/1f15fe67-6e95-4cfb-93cb-c952999f…" at bounding box center [974, 255] width 731 height 31
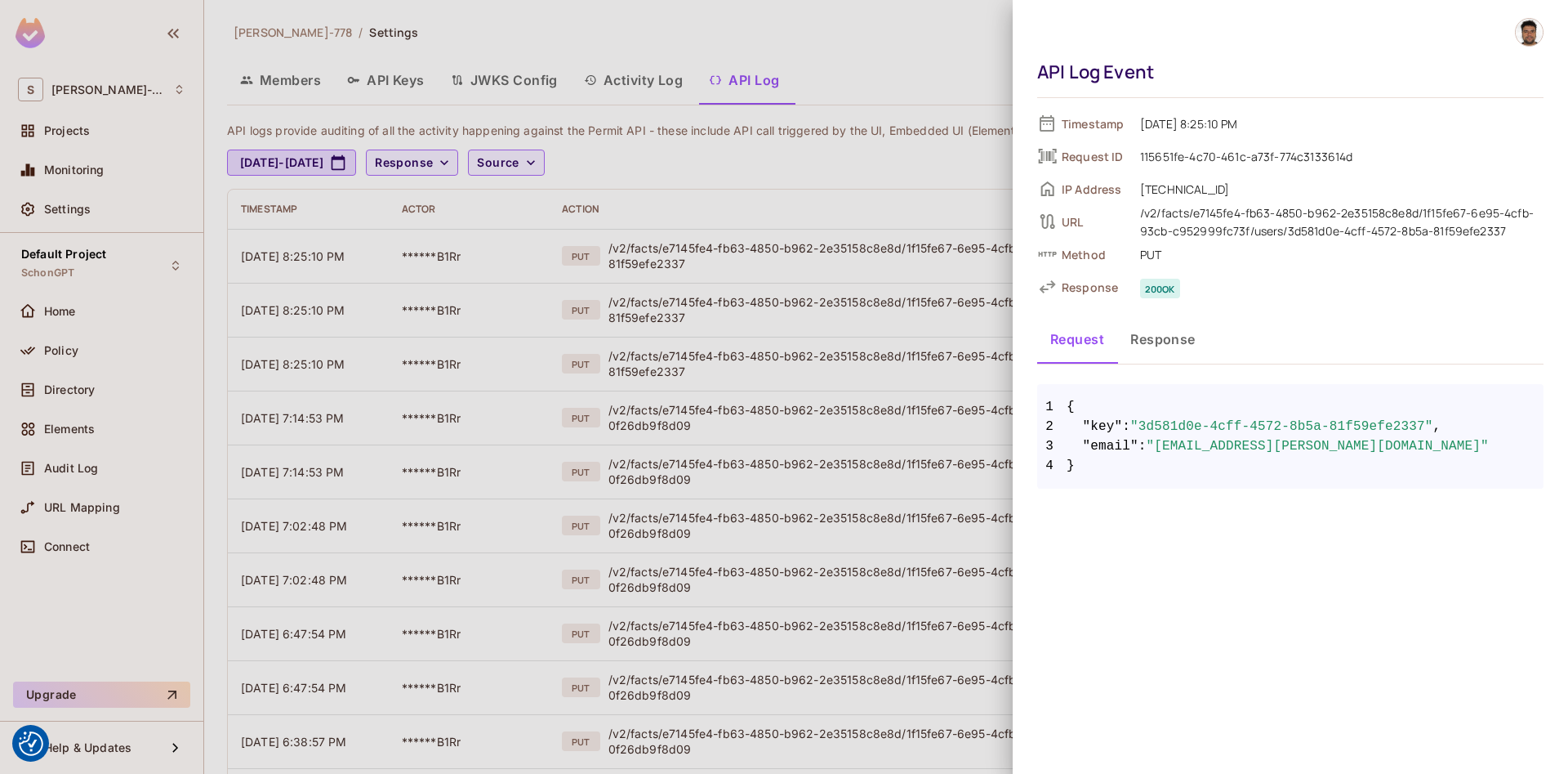
click at [768, 320] on div at bounding box center [784, 387] width 1568 height 774
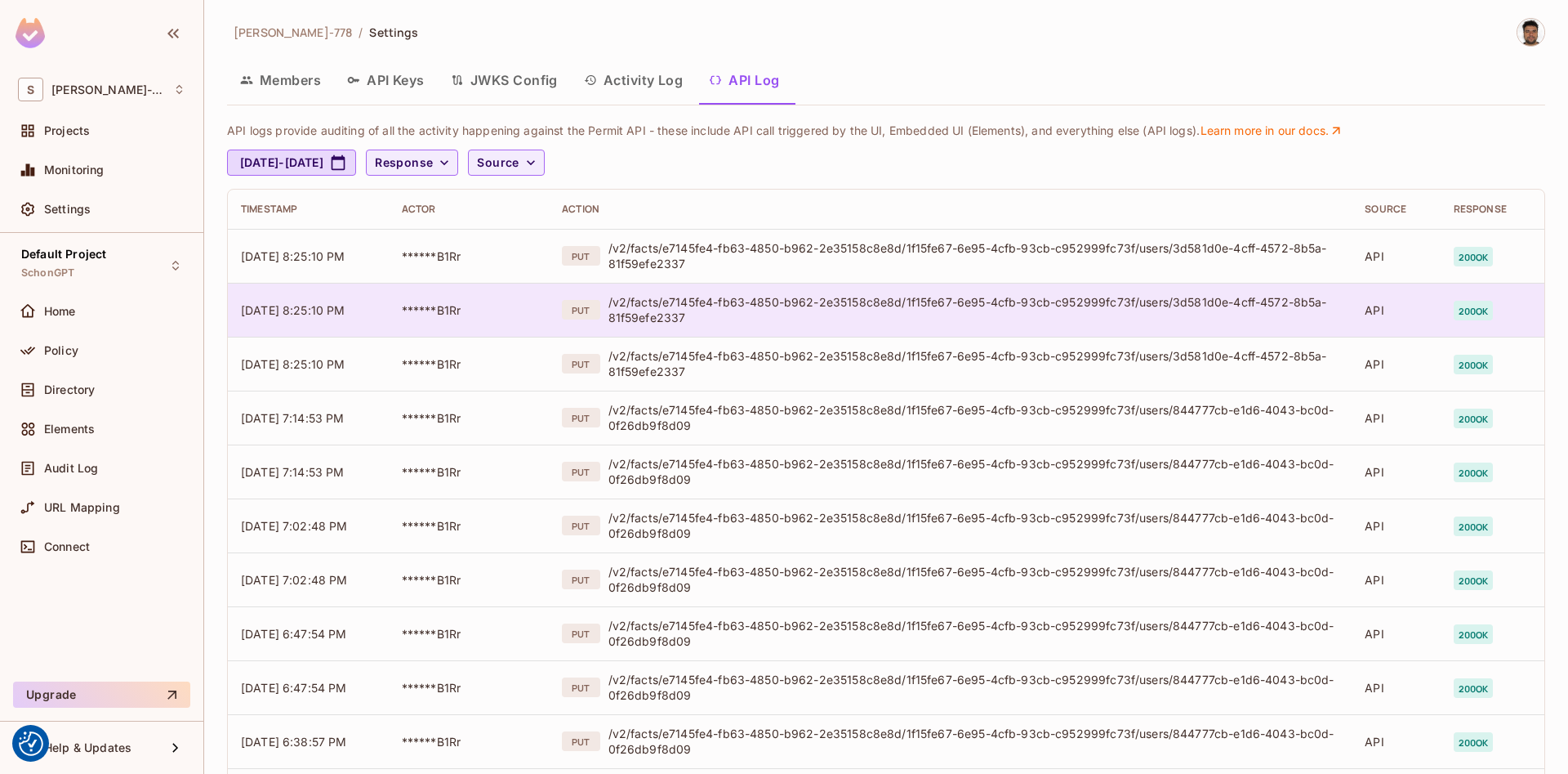
click at [757, 321] on div "/v2/facts/e7145fe4-fb63-4850-b962-2e35158c8e8d/1f15fe67-6e95-4cfb-93cb-c952999f…" at bounding box center [974, 309] width 731 height 31
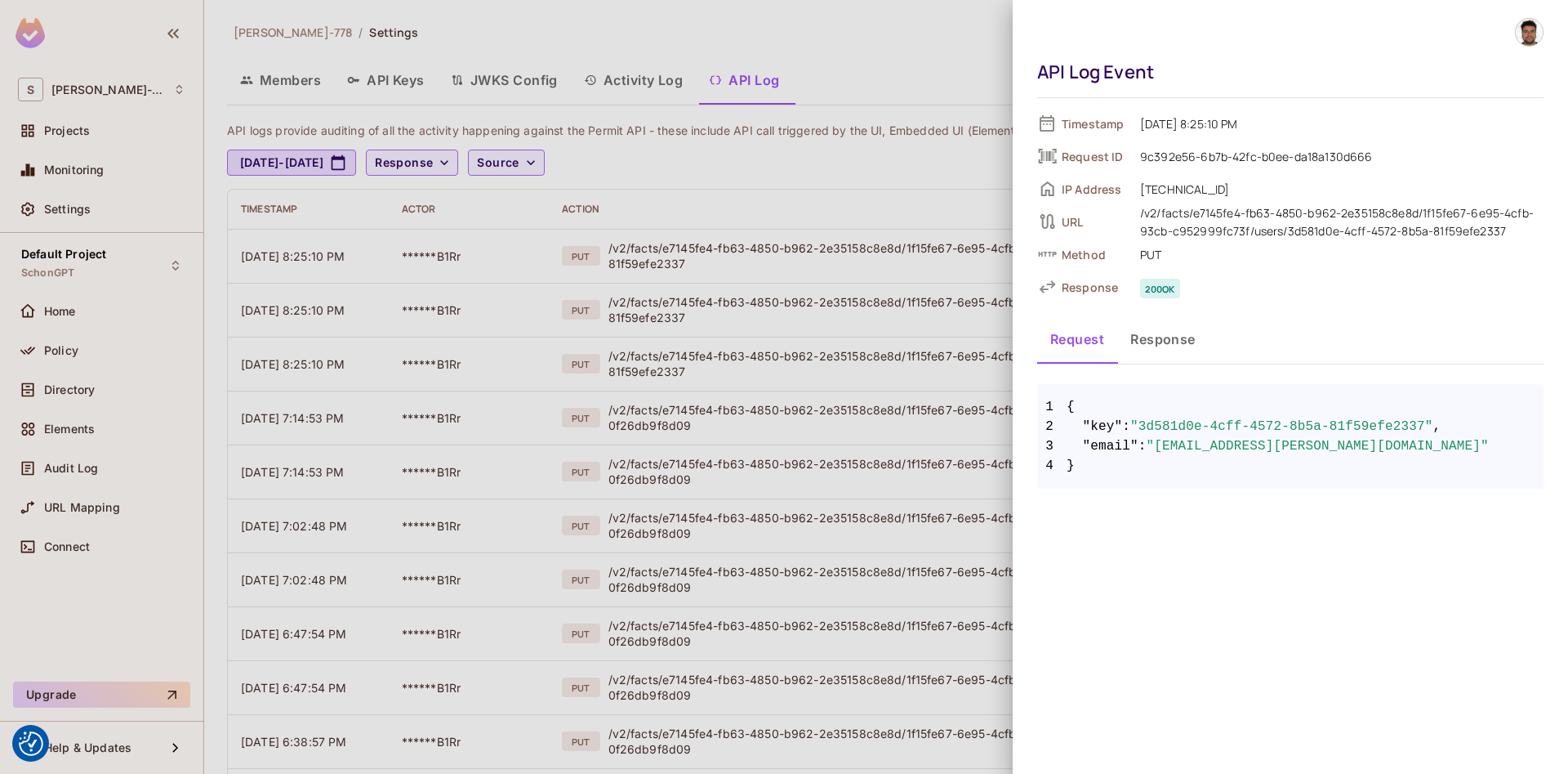
click at [740, 393] on div at bounding box center [784, 387] width 1568 height 774
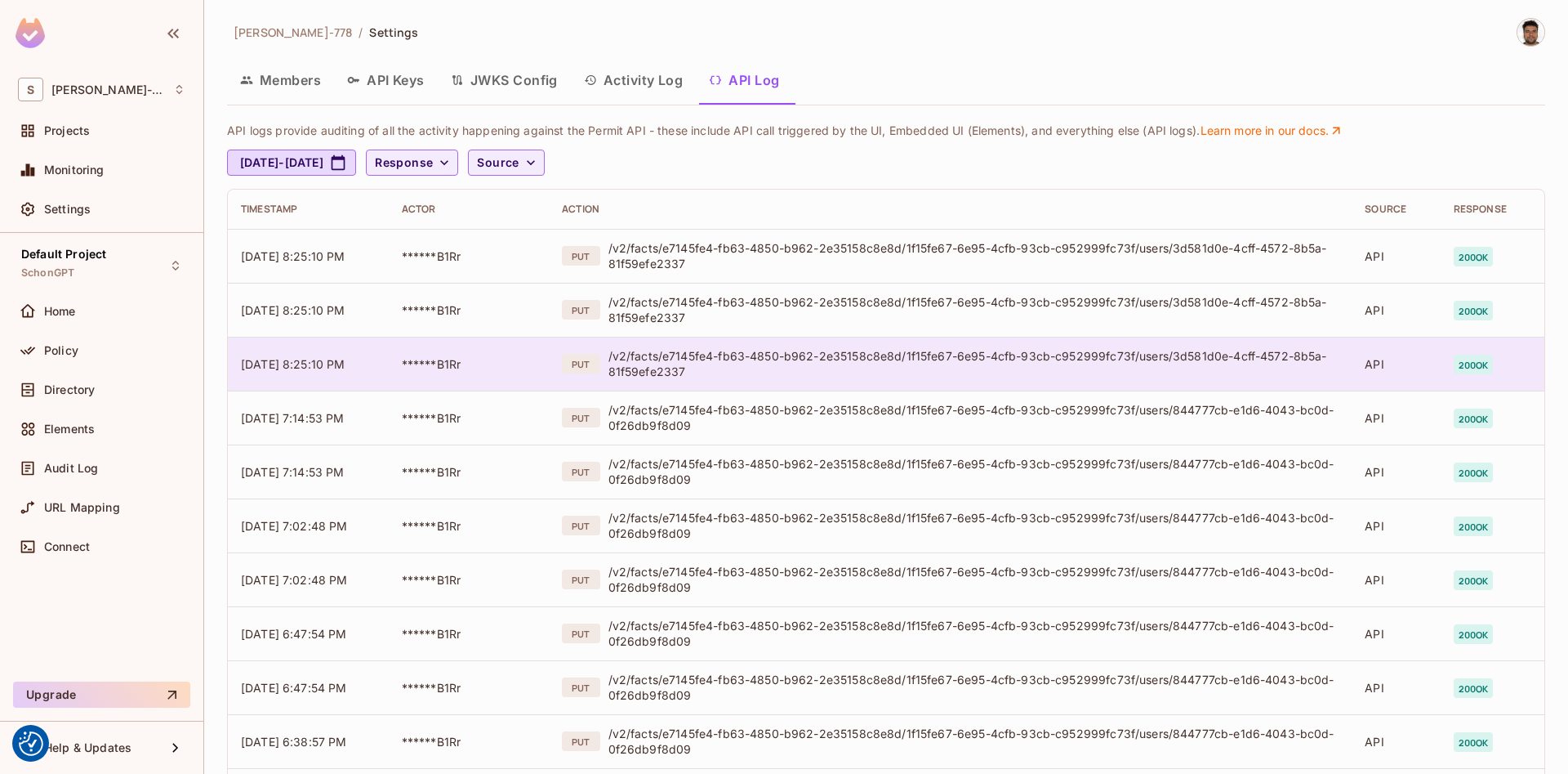
click at [707, 371] on div "/v2/facts/e7145fe4-fb63-4850-b962-2e35158c8e8d/1f15fe67-6e95-4cfb-93cb-c952999f…" at bounding box center [974, 363] width 731 height 31
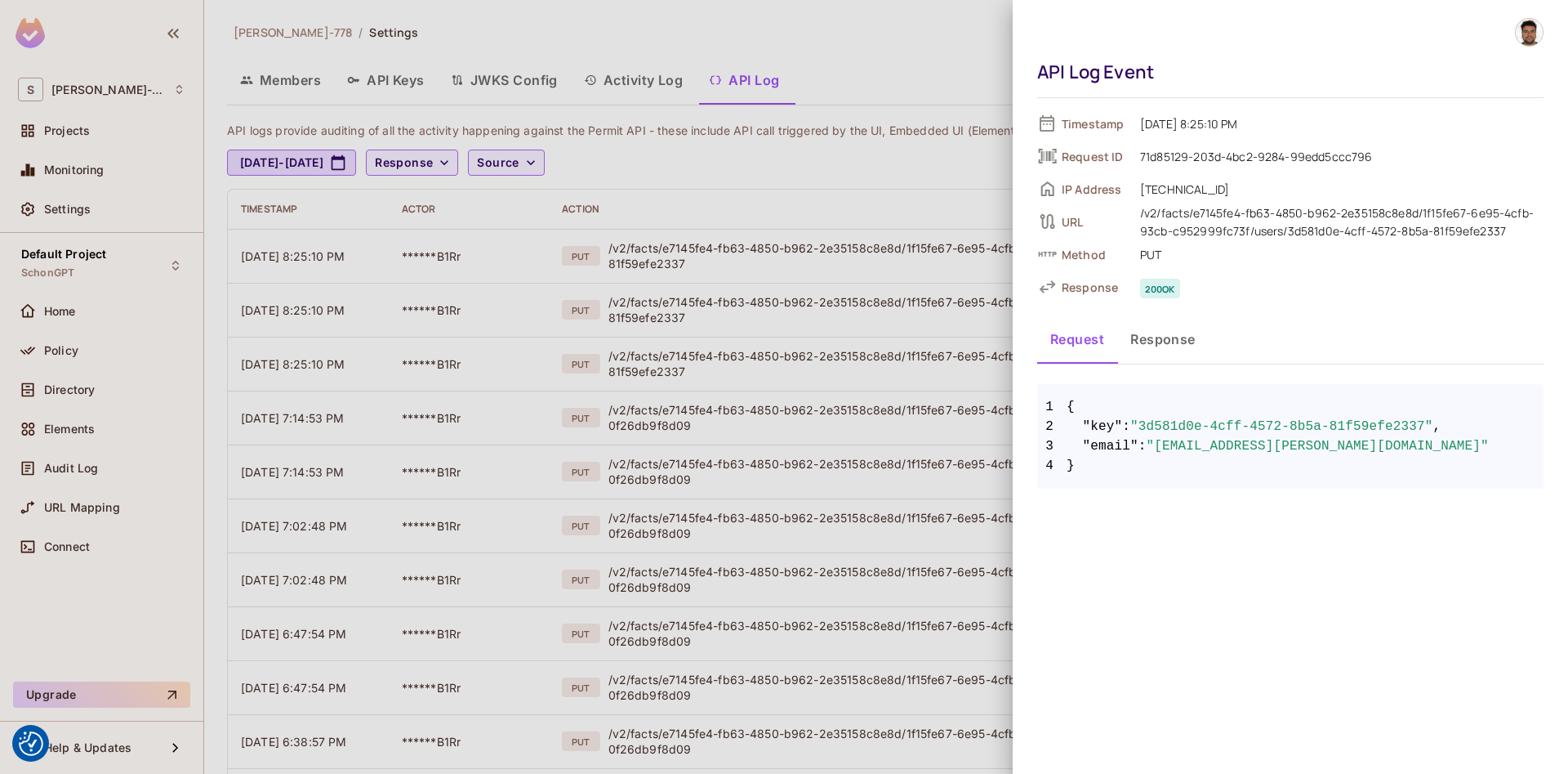
click at [722, 429] on div at bounding box center [784, 387] width 1568 height 774
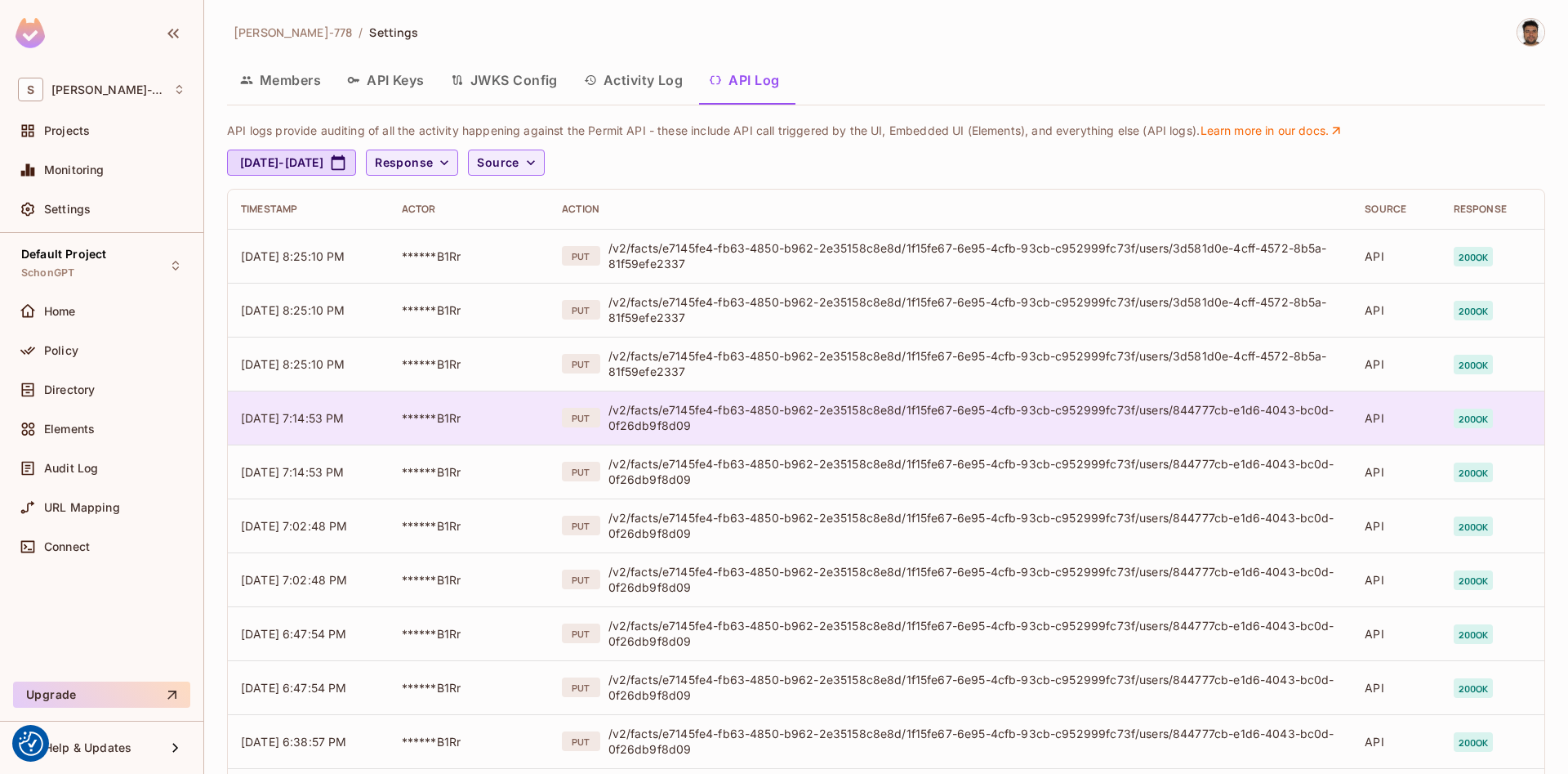
click at [676, 429] on div "/v2/facts/e7145fe4-fb63-4850-b962-2e35158c8e8d/1f15fe67-6e95-4cfb-93cb-c952999f…" at bounding box center [974, 417] width 731 height 31
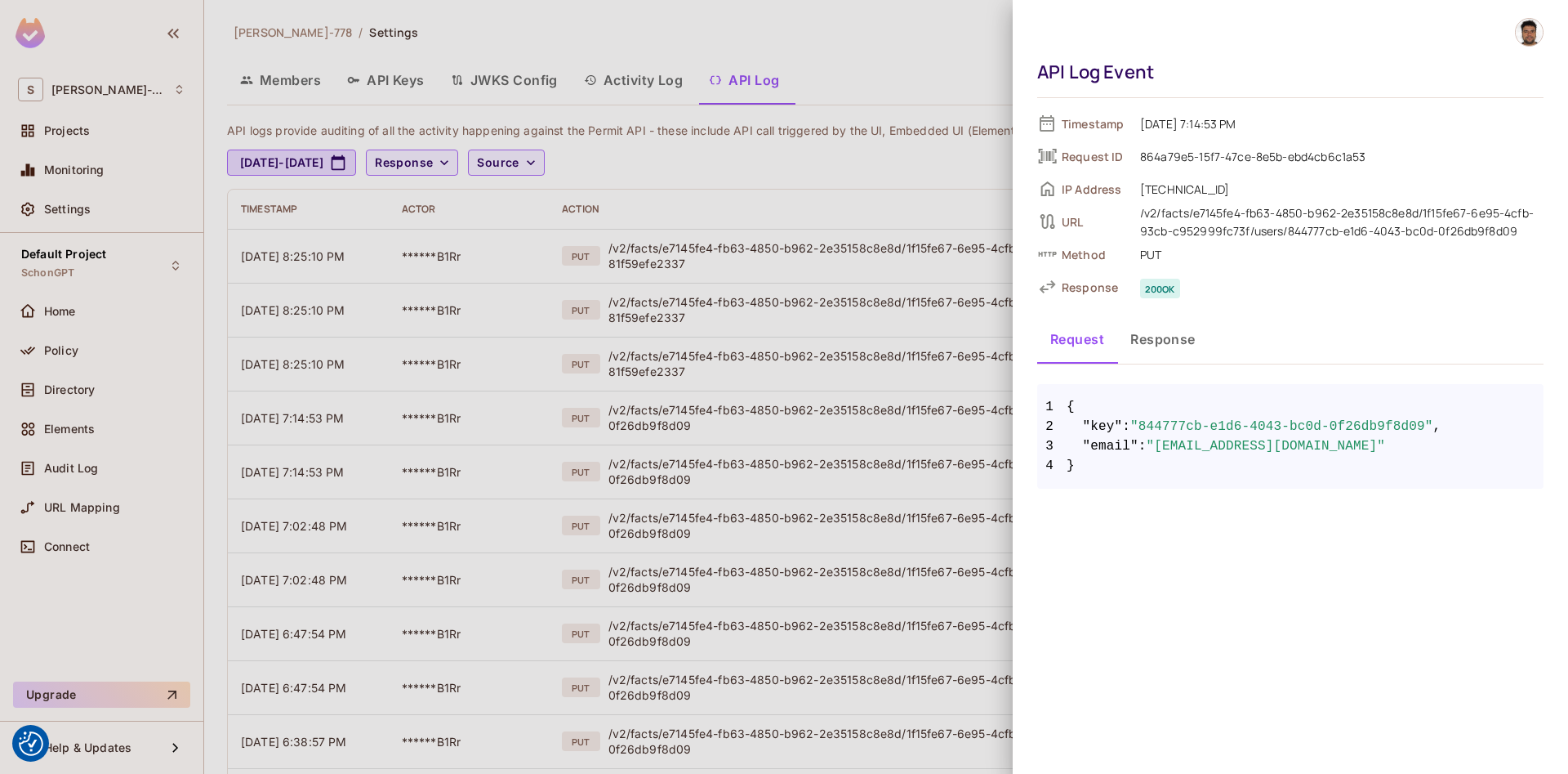
click at [771, 150] on div at bounding box center [784, 387] width 1568 height 774
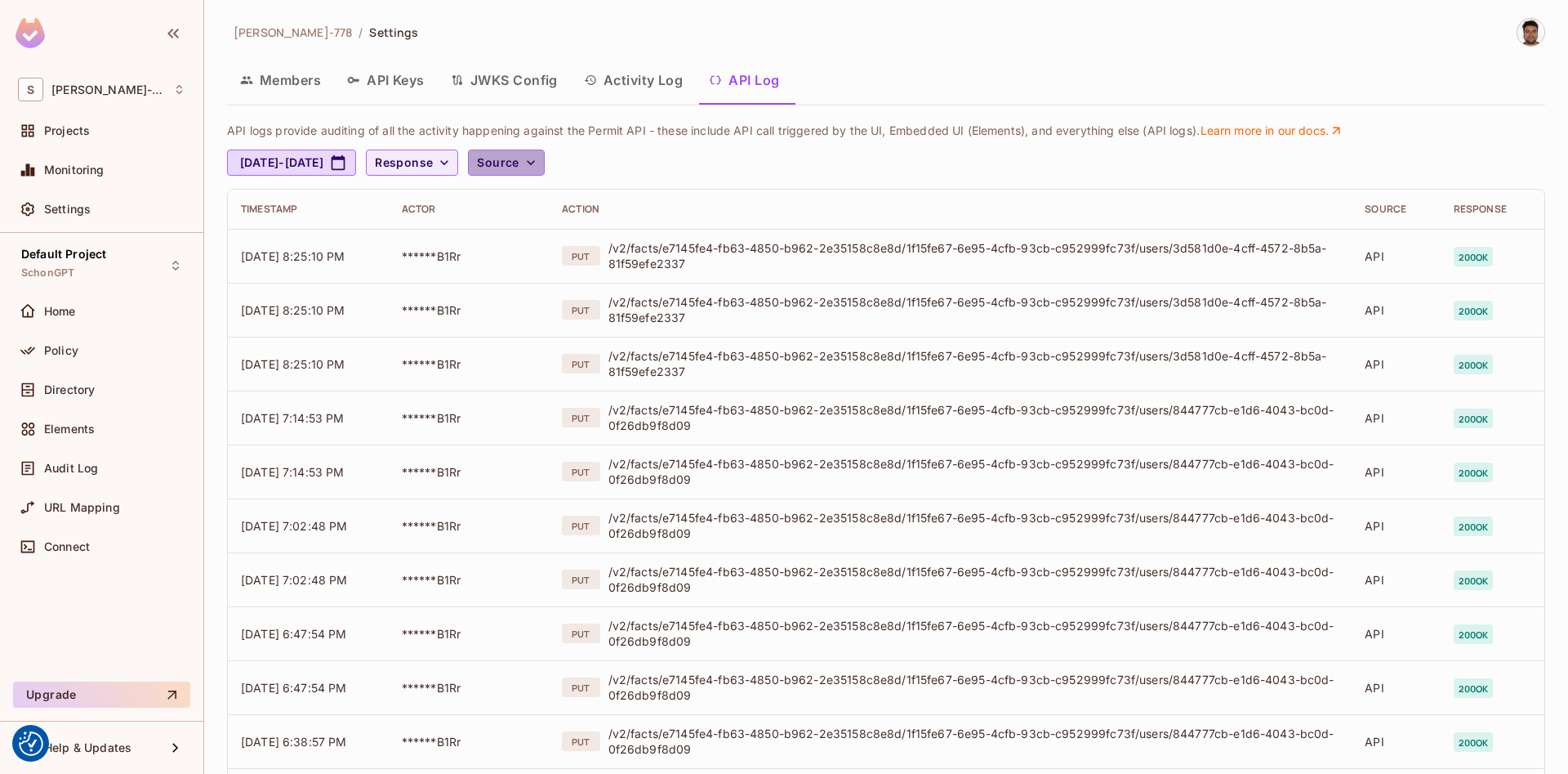
click at [543, 175] on button "Source" at bounding box center [505, 162] width 76 height 26
click at [595, 167] on div at bounding box center [784, 387] width 1568 height 774
click at [519, 164] on span "Source" at bounding box center [497, 162] width 42 height 21
click at [593, 164] on div at bounding box center [784, 387] width 1568 height 774
click at [433, 158] on span "Response" at bounding box center [403, 162] width 58 height 21
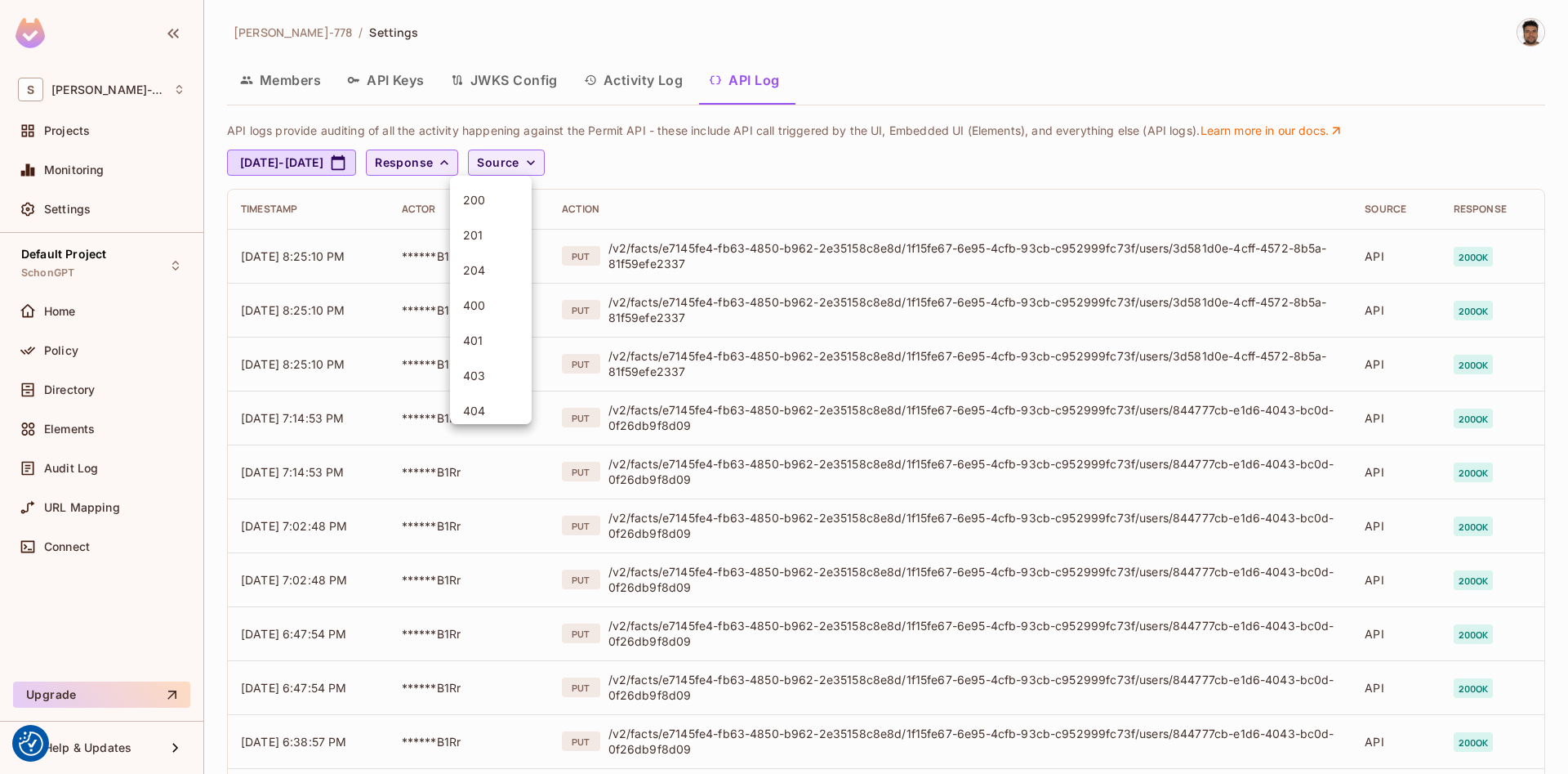
click at [510, 158] on div at bounding box center [784, 387] width 1568 height 774
click at [793, 164] on div "[DATE] - [DATE] Response Source" at bounding box center [882, 162] width 1310 height 26
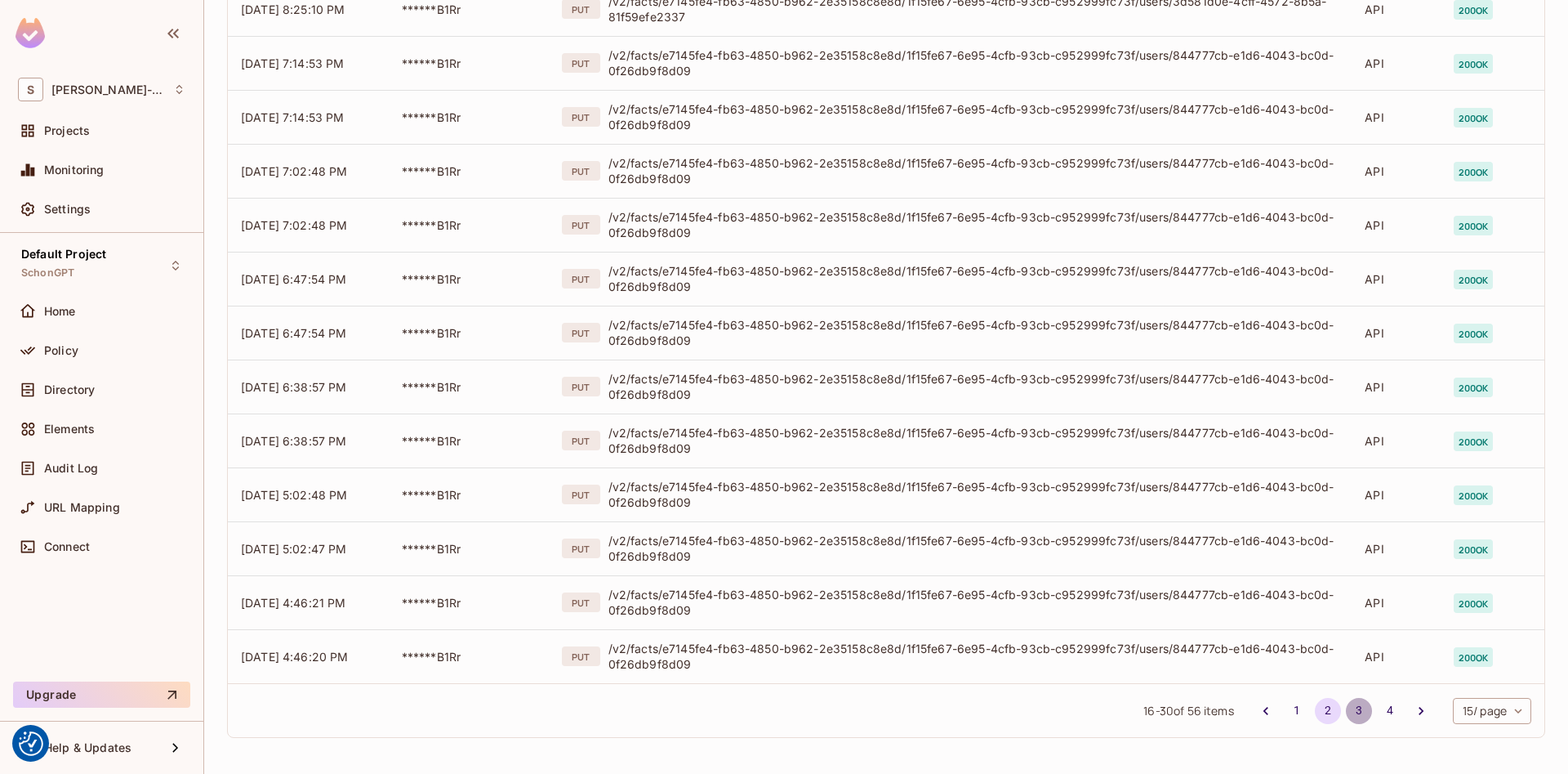
click at [1364, 705] on button "3" at bounding box center [1358, 711] width 26 height 26
click at [1384, 709] on button "4" at bounding box center [1390, 711] width 26 height 26
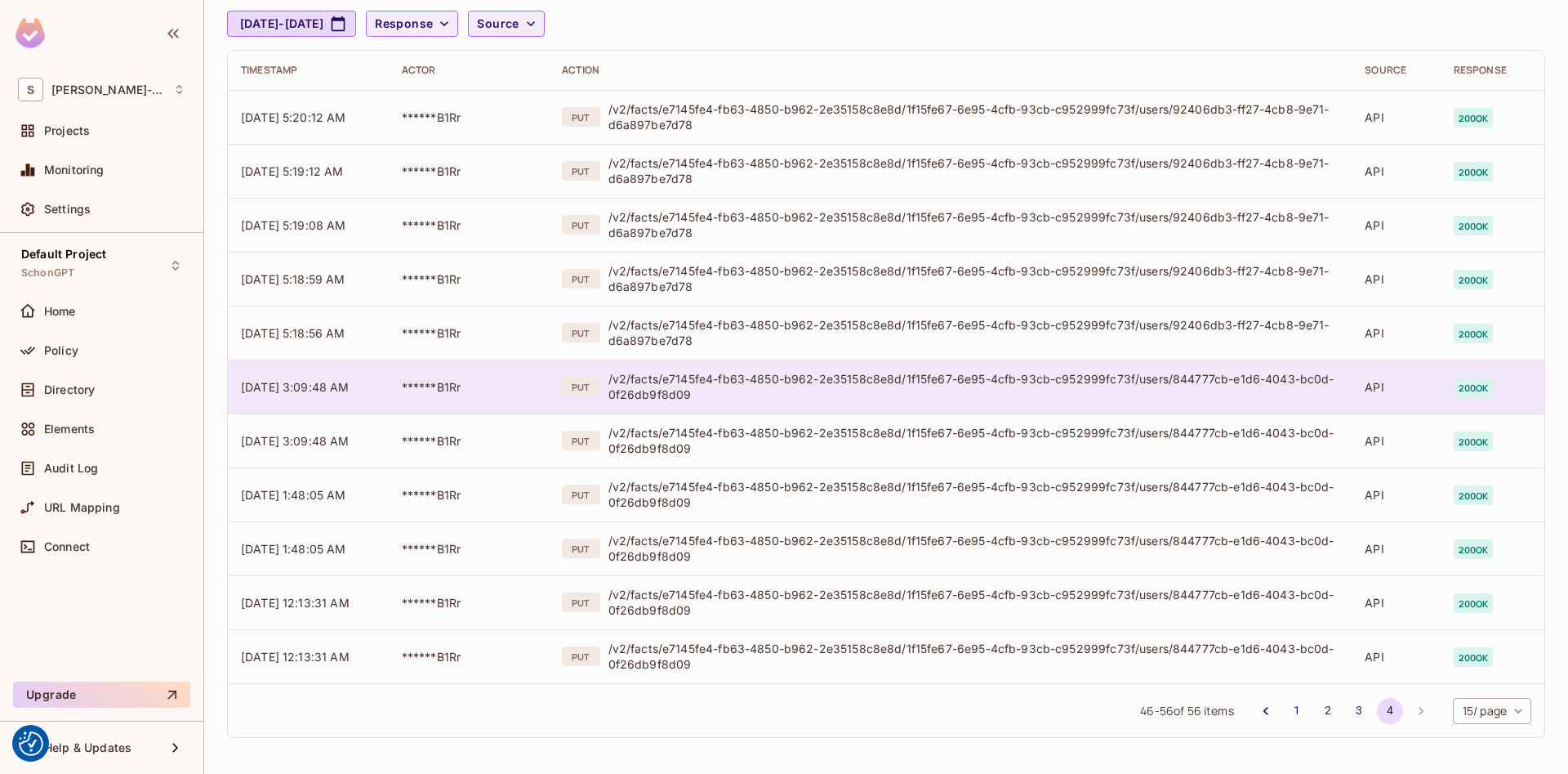
scroll to position [0, 0]
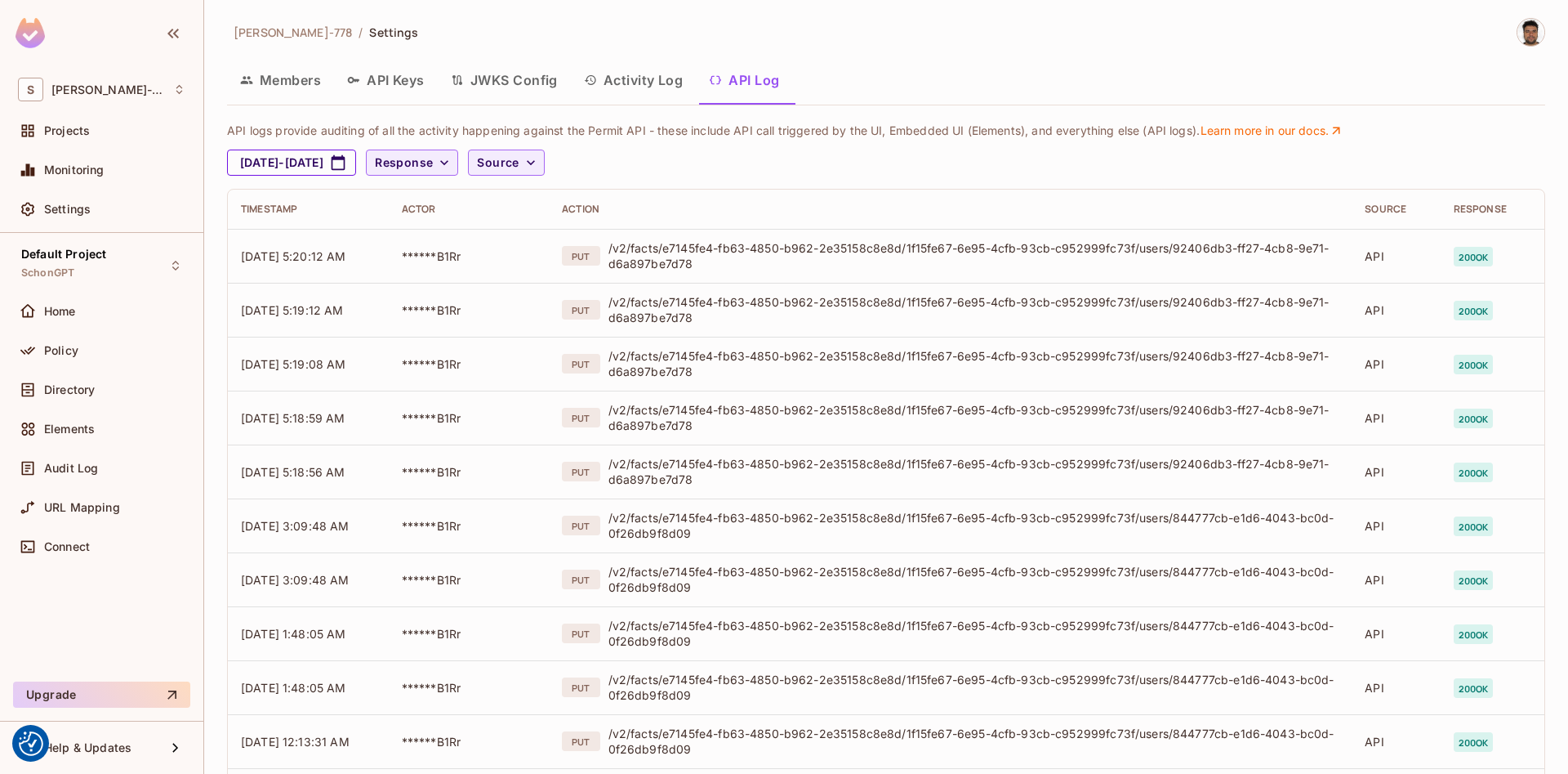
click at [356, 163] on button "[DATE] - [DATE]" at bounding box center [291, 162] width 129 height 26
select select "*"
select select "****"
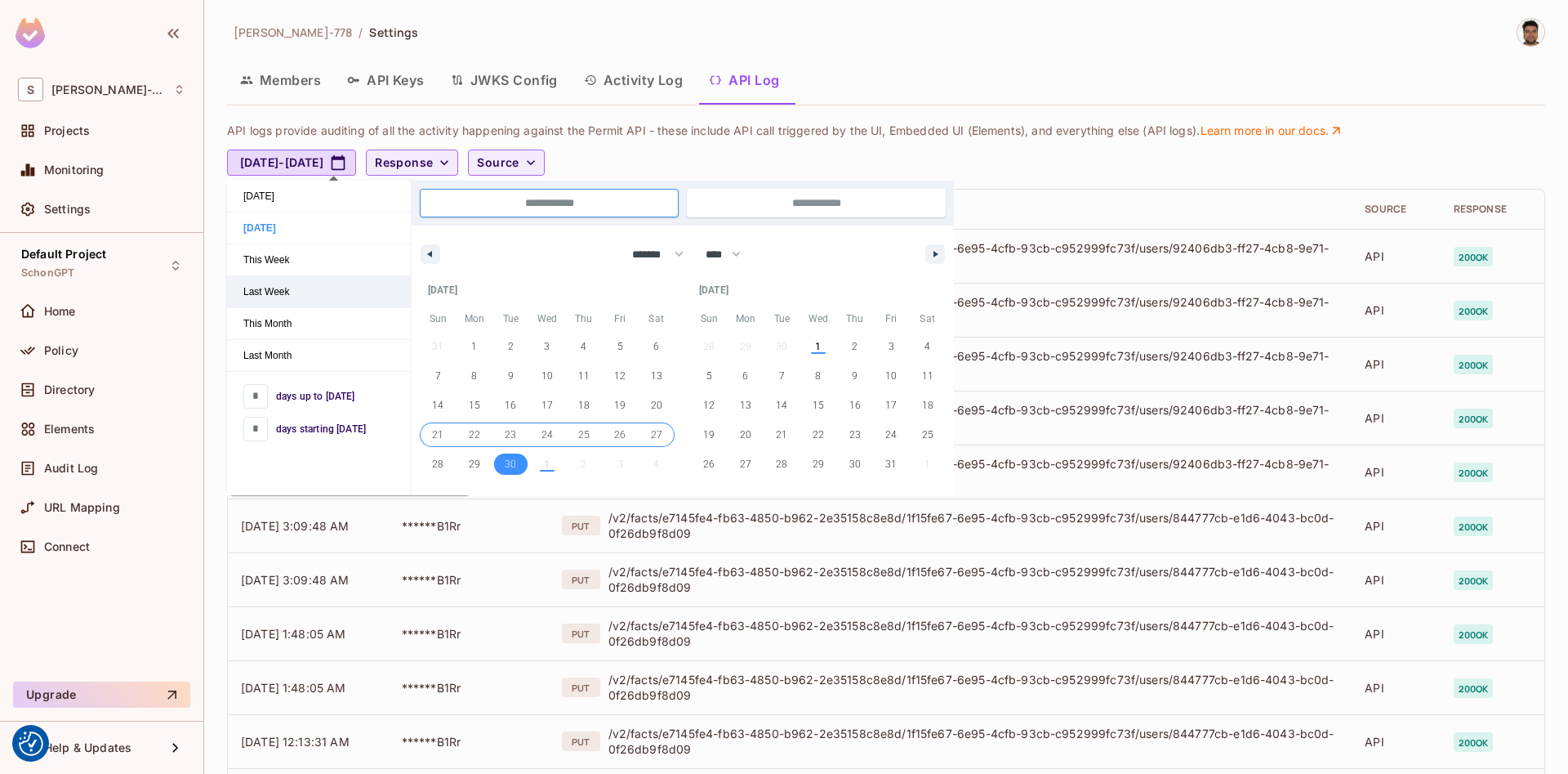
click at [283, 290] on span "Last Week" at bounding box center [319, 291] width 184 height 31
type input "**********"
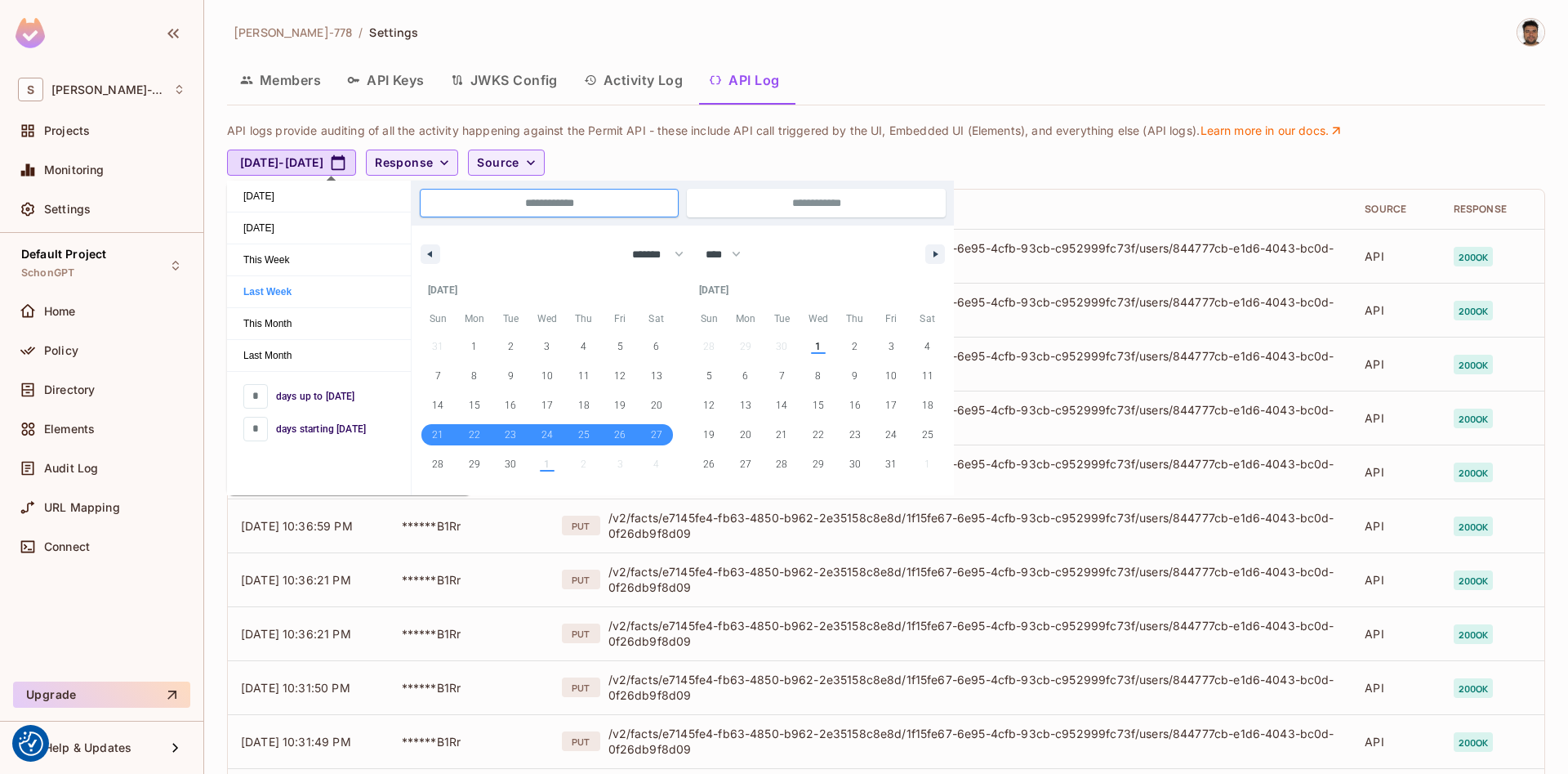
click at [962, 105] on div "[PERSON_NAME]-778 / Settings Members API Keys JWKS Config Activity Log API Log …" at bounding box center [885, 562] width 1318 height 1087
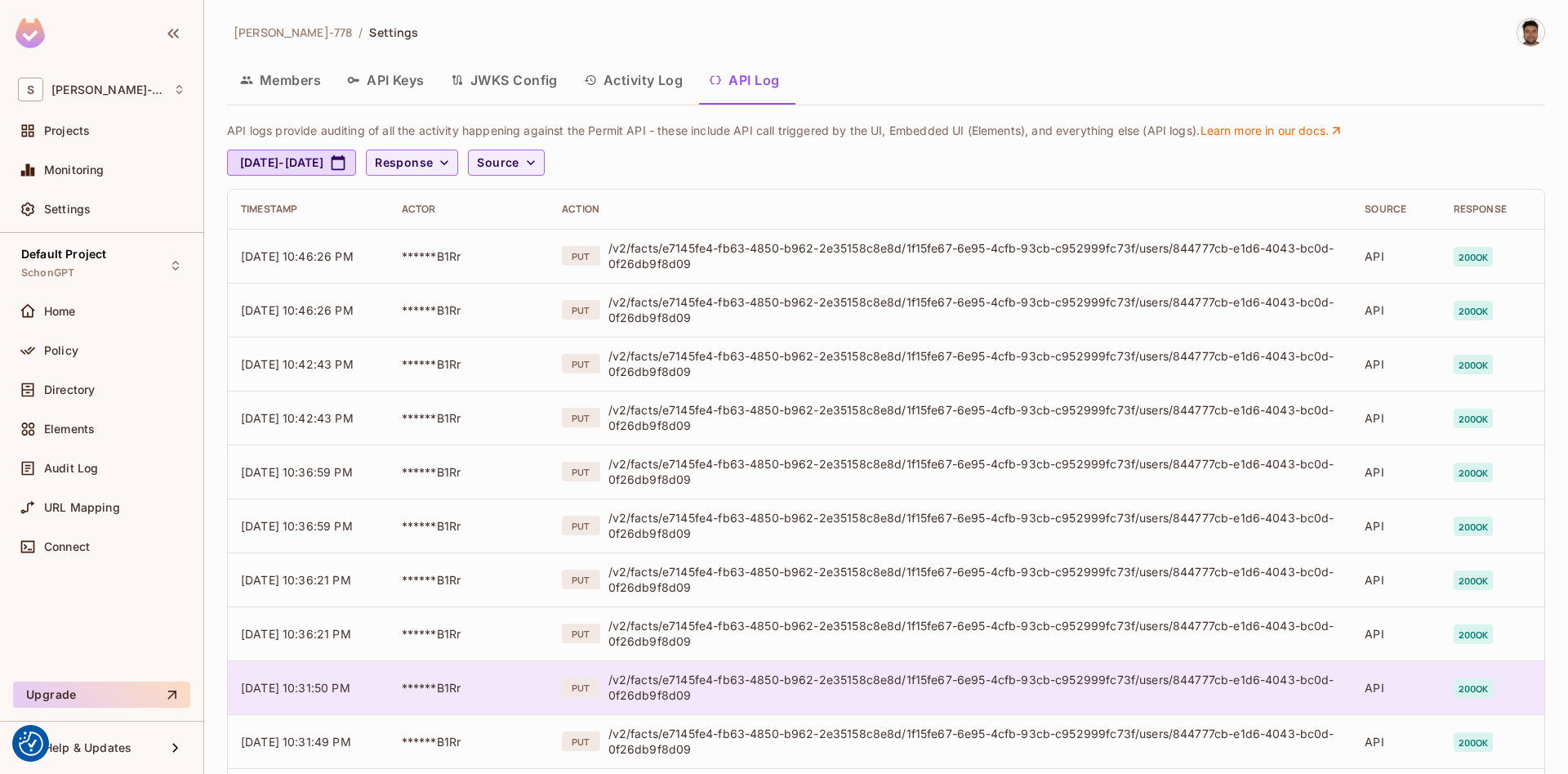
scroll to position [354, 0]
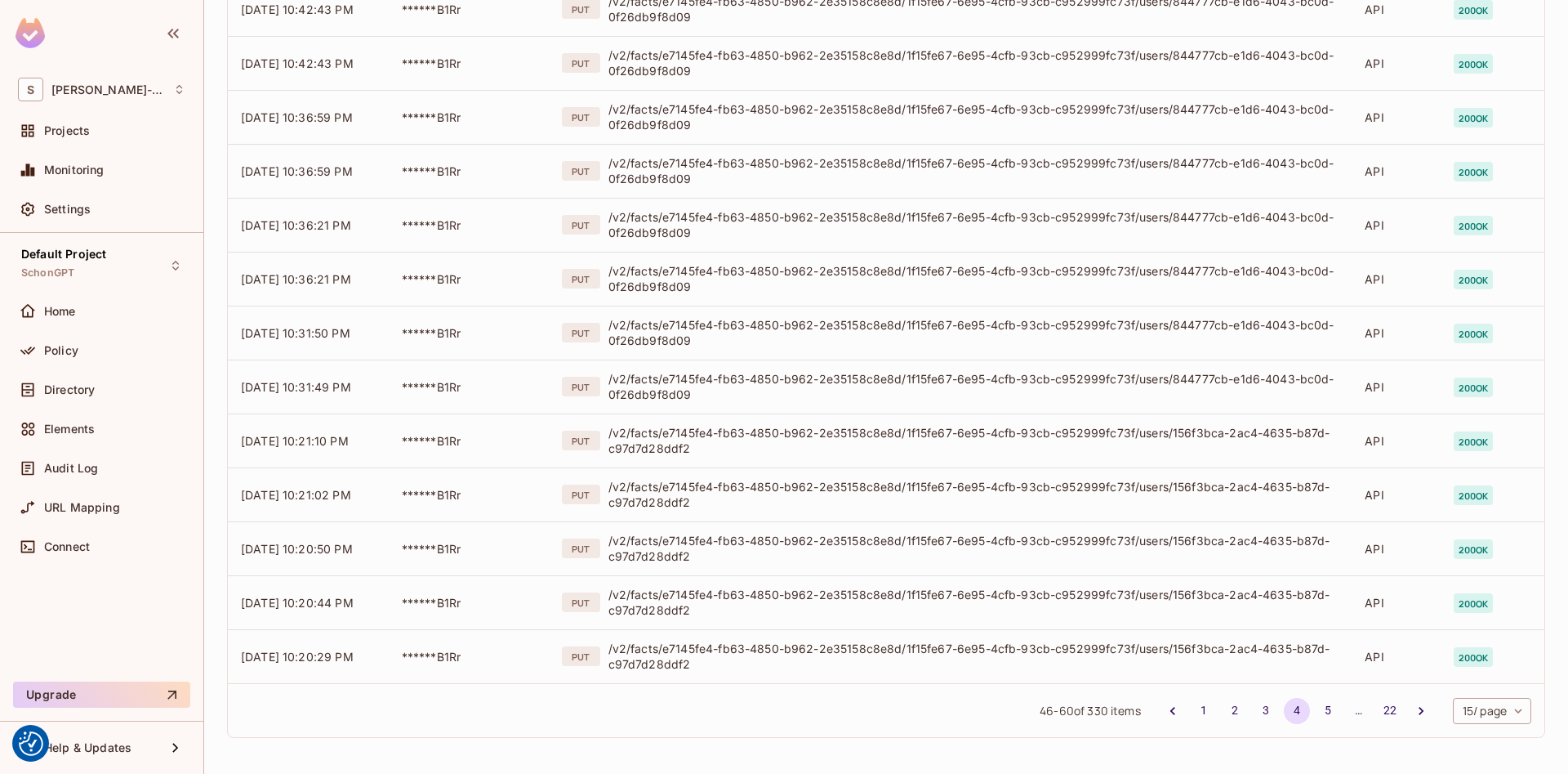
click at [1476, 713] on body "We use cookies to enhance your browsing experience, serve personalized ads or c…" at bounding box center [784, 387] width 1568 height 774
click at [1084, 750] on div at bounding box center [784, 387] width 1568 height 774
click at [1329, 714] on button "5" at bounding box center [1327, 711] width 26 height 26
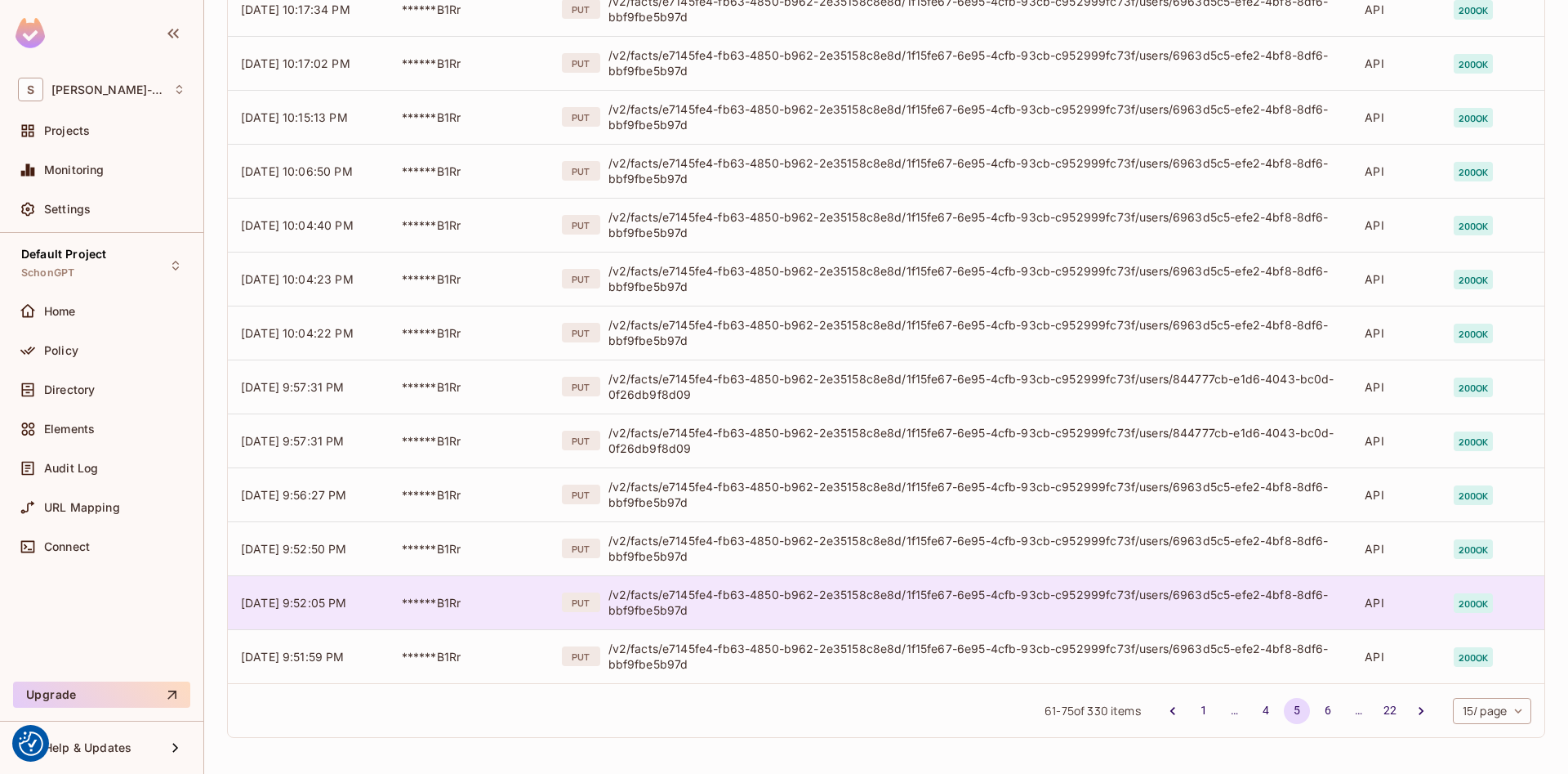
click at [1164, 593] on div "/v2/facts/e7145fe4-fb63-4850-b962-2e35158c8e8d/1f15fe67-6e95-4cfb-93cb-c952999f…" at bounding box center [974, 602] width 731 height 31
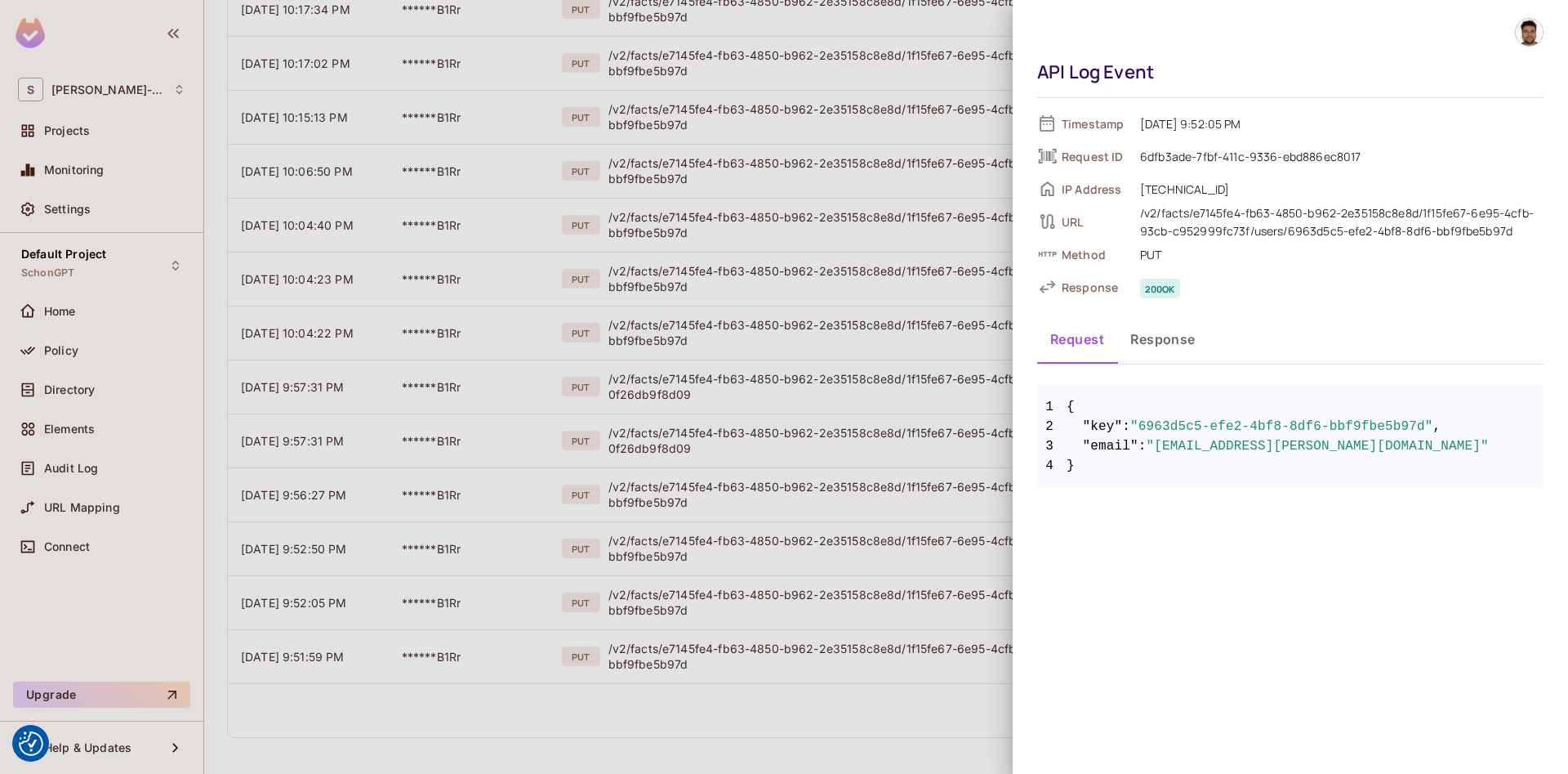
click at [647, 737] on div at bounding box center [784, 387] width 1568 height 774
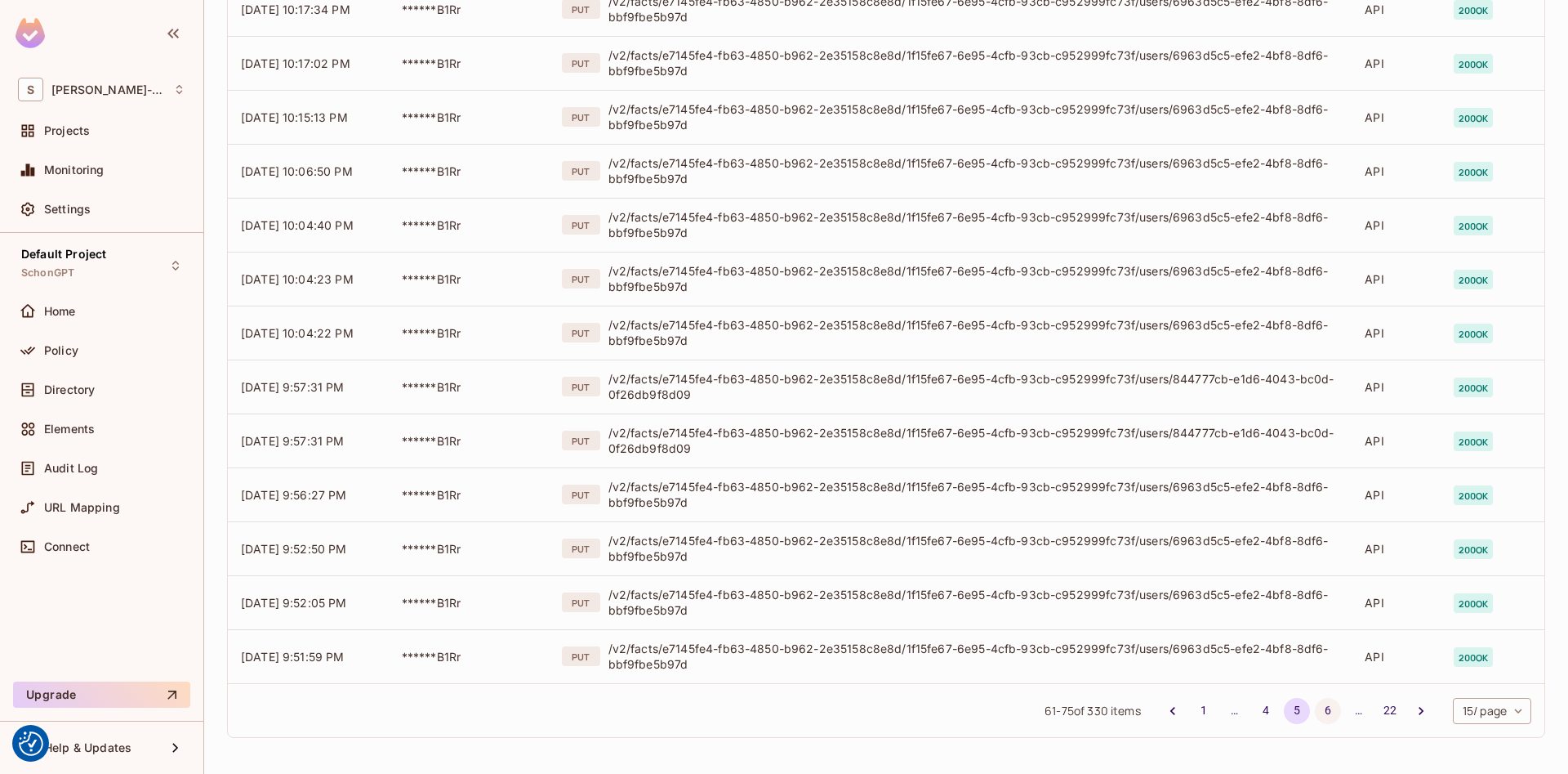
click at [1320, 712] on button "6" at bounding box center [1327, 711] width 26 height 26
click at [1327, 708] on button "7" at bounding box center [1327, 711] width 26 height 26
click at [1321, 711] on button "8" at bounding box center [1327, 711] width 26 height 26
click at [1322, 712] on button "9" at bounding box center [1327, 711] width 26 height 26
click at [1322, 708] on button "10" at bounding box center [1327, 711] width 26 height 26
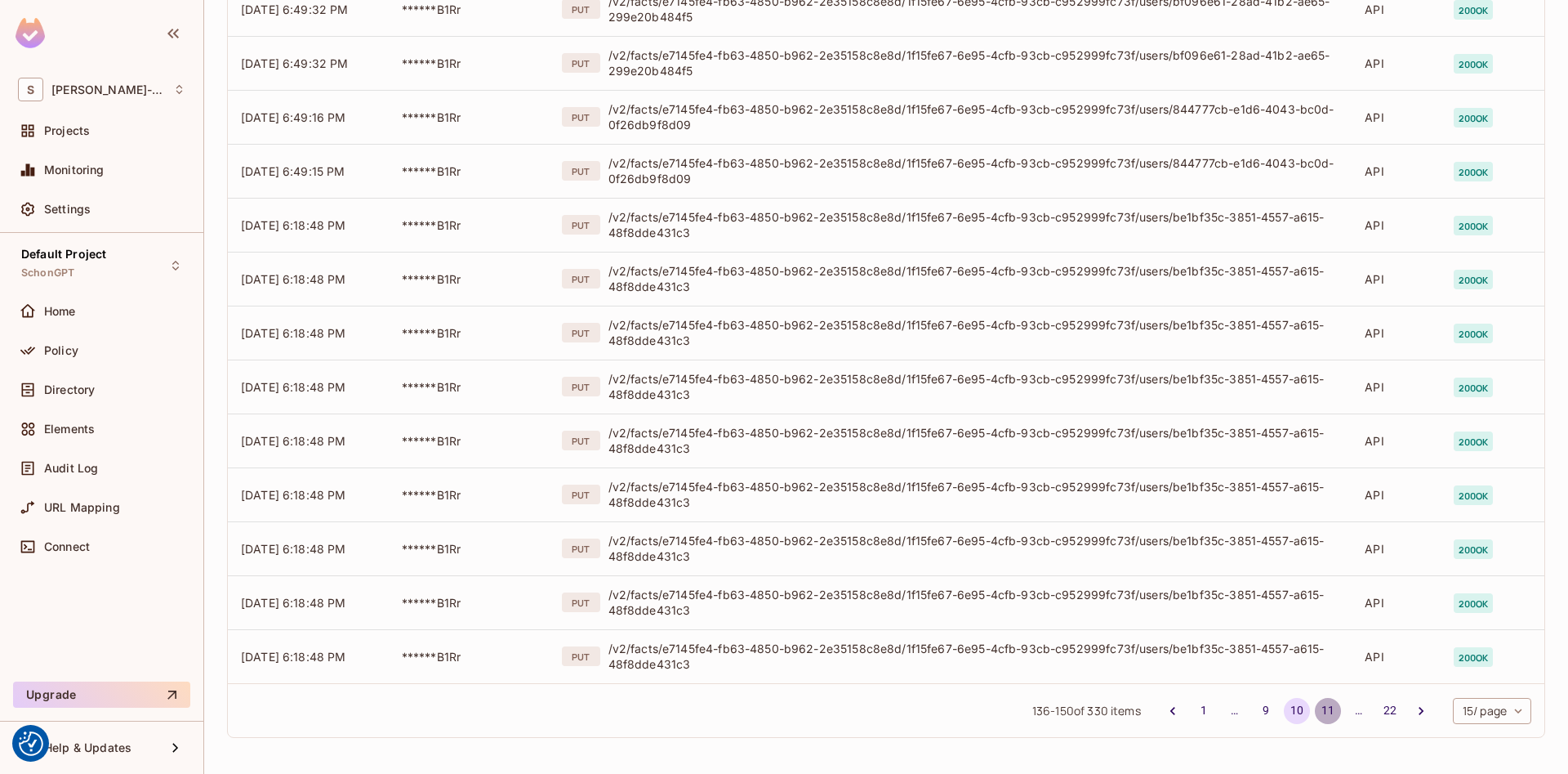
click at [1320, 712] on button "11" at bounding box center [1327, 711] width 26 height 26
click at [1329, 709] on button "12" at bounding box center [1327, 711] width 26 height 26
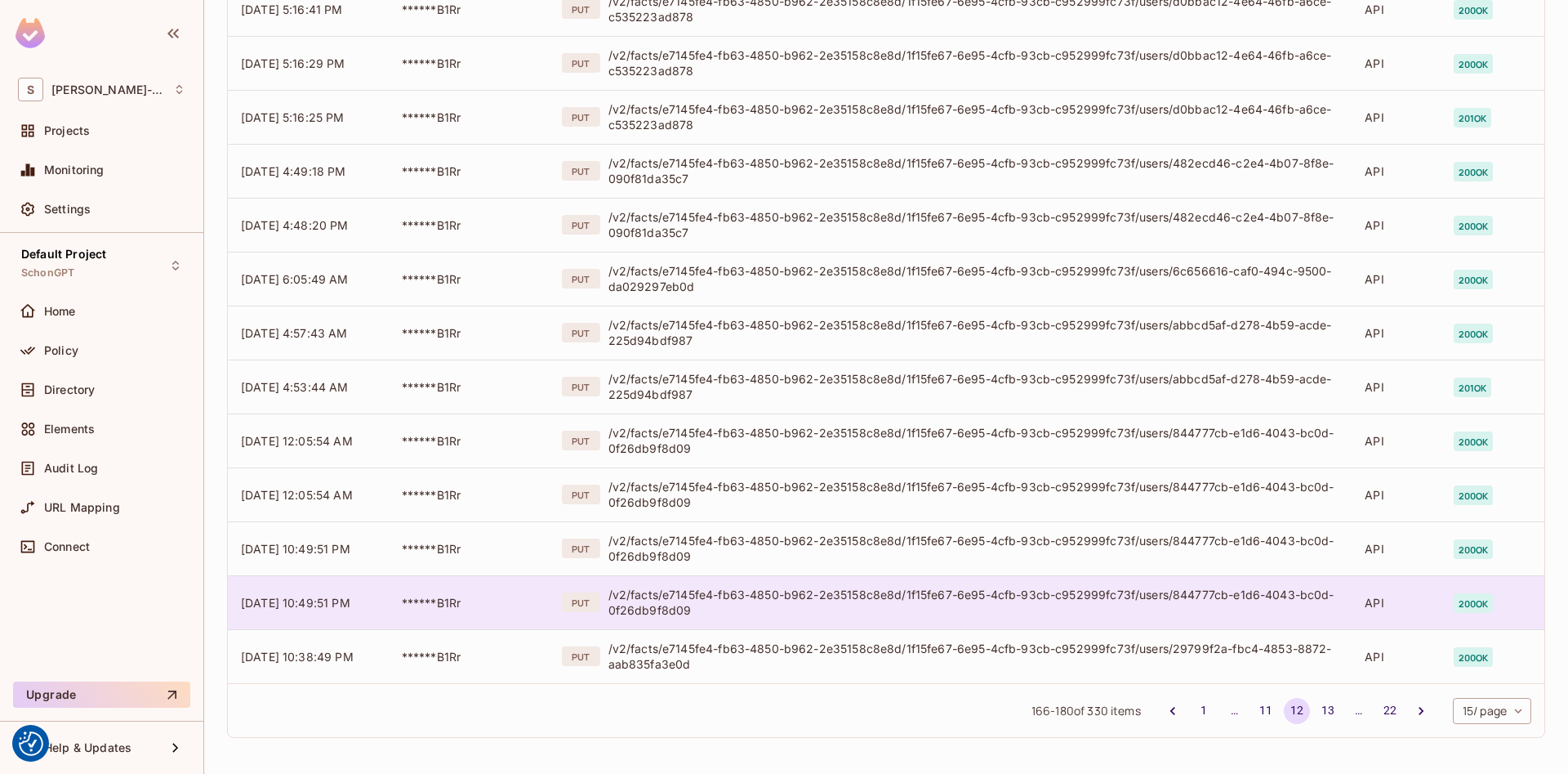
click at [1098, 599] on div "/v2/facts/e7145fe4-fb63-4850-b962-2e35158c8e8d/1f15fe67-6e95-4cfb-93cb-c952999f…" at bounding box center [974, 602] width 731 height 31
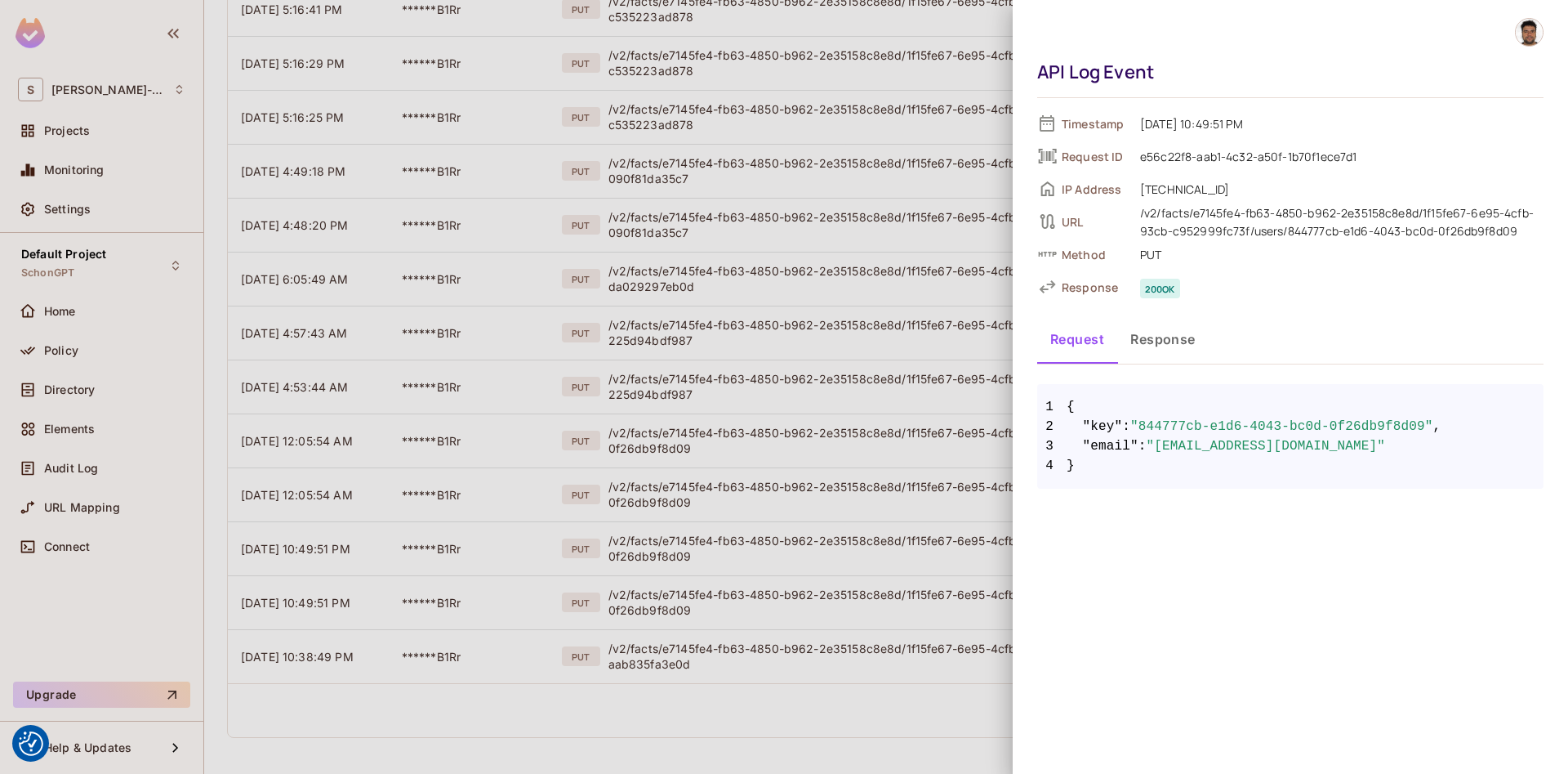
click at [688, 751] on div at bounding box center [784, 387] width 1568 height 774
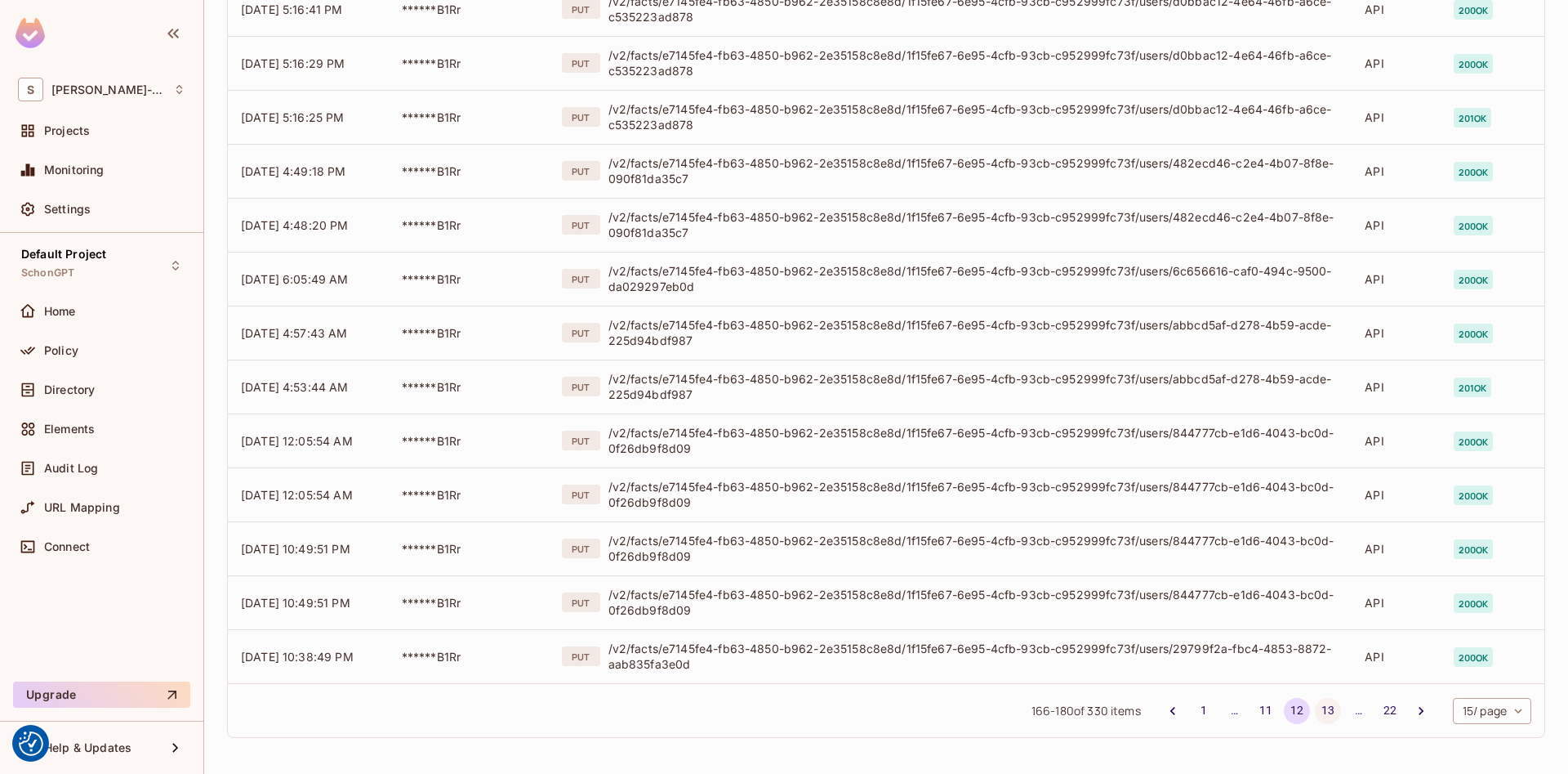
click at [1327, 709] on button "13" at bounding box center [1327, 711] width 26 height 26
click at [1332, 715] on button "14" at bounding box center [1327, 711] width 26 height 26
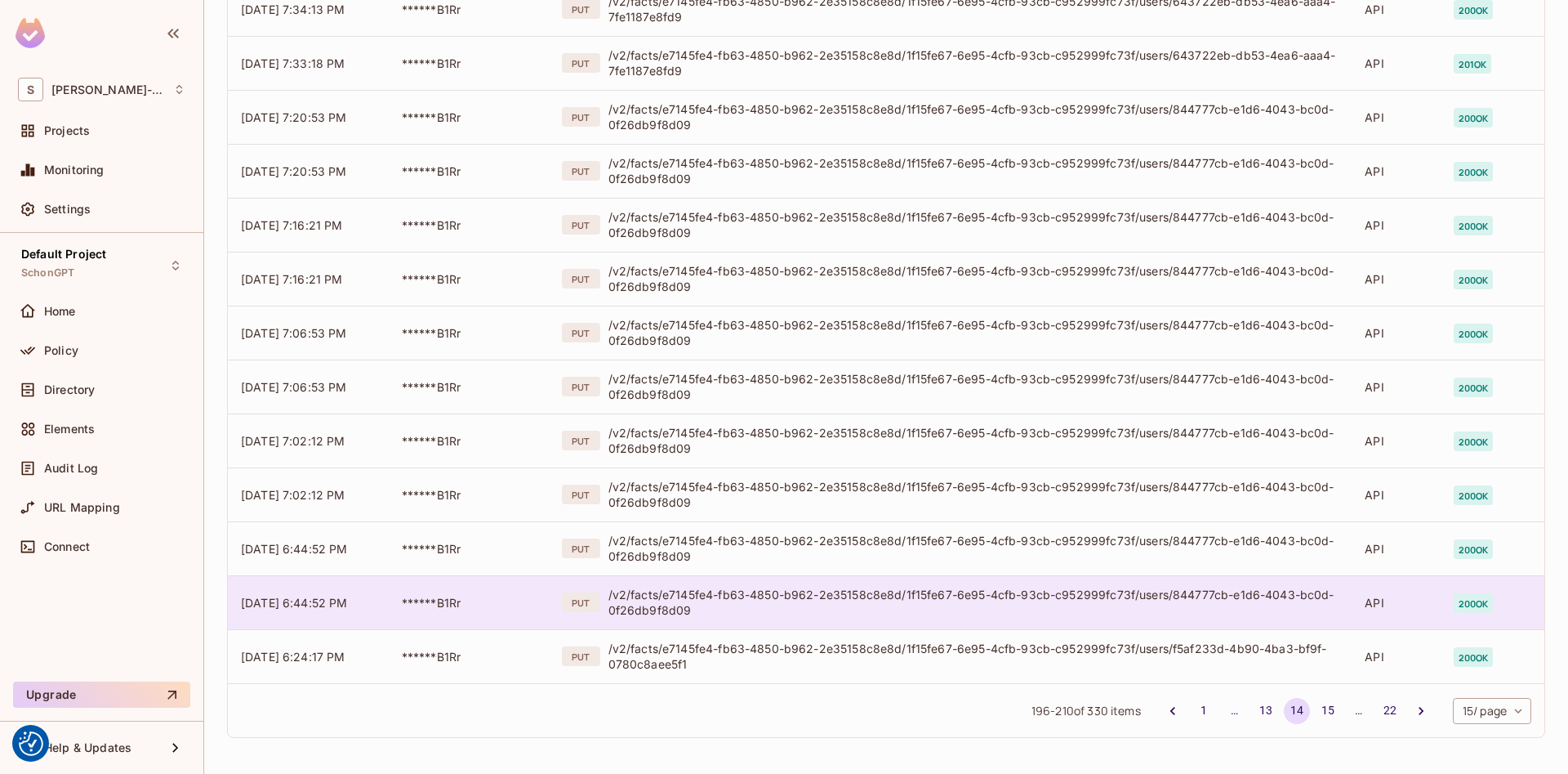
click at [708, 602] on div "/v2/facts/e7145fe4-fb63-4850-b962-2e35158c8e8d/1f15fe67-6e95-4cfb-93cb-c952999f…" at bounding box center [974, 602] width 731 height 31
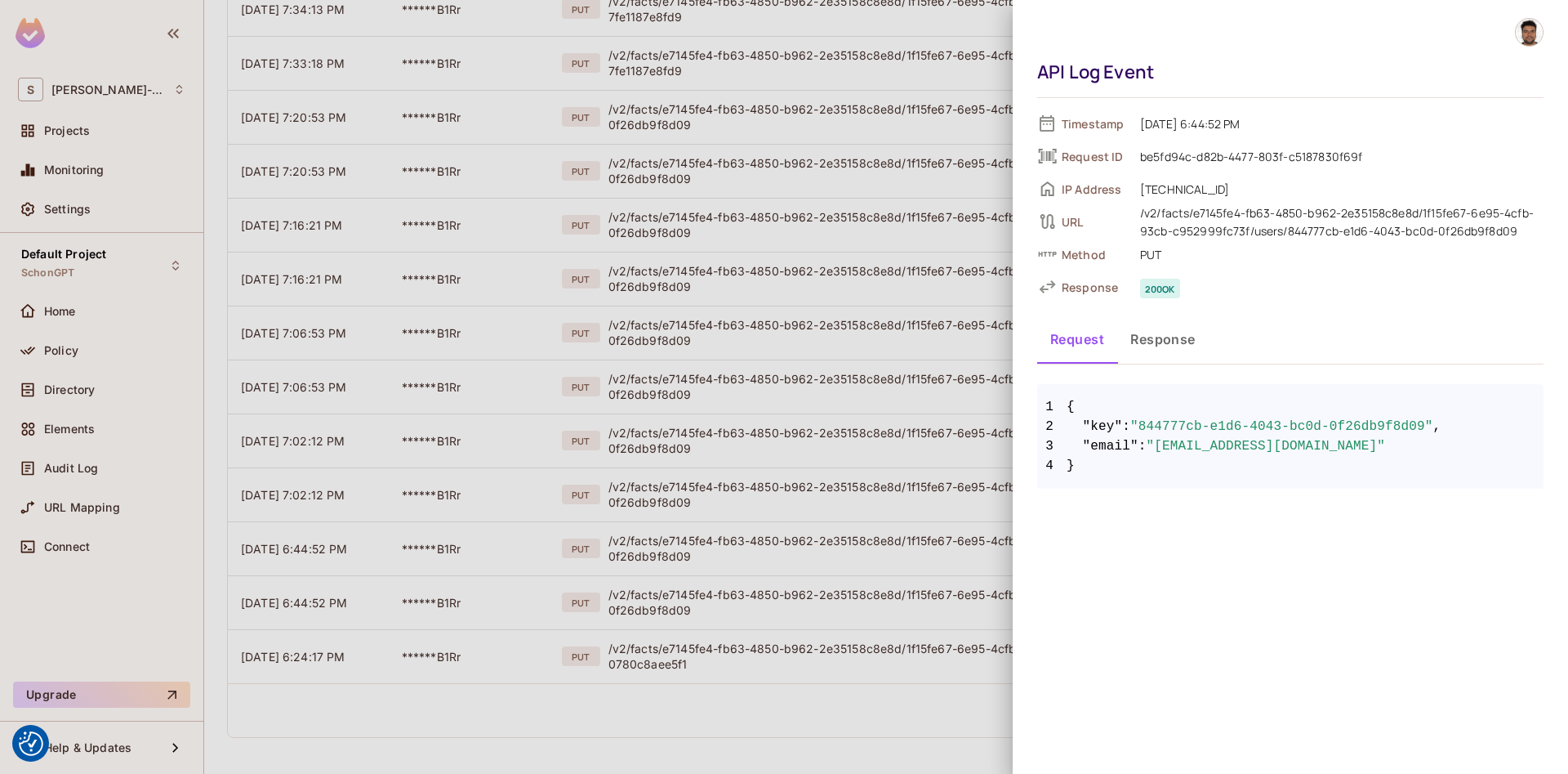
click at [599, 715] on div at bounding box center [784, 387] width 1568 height 774
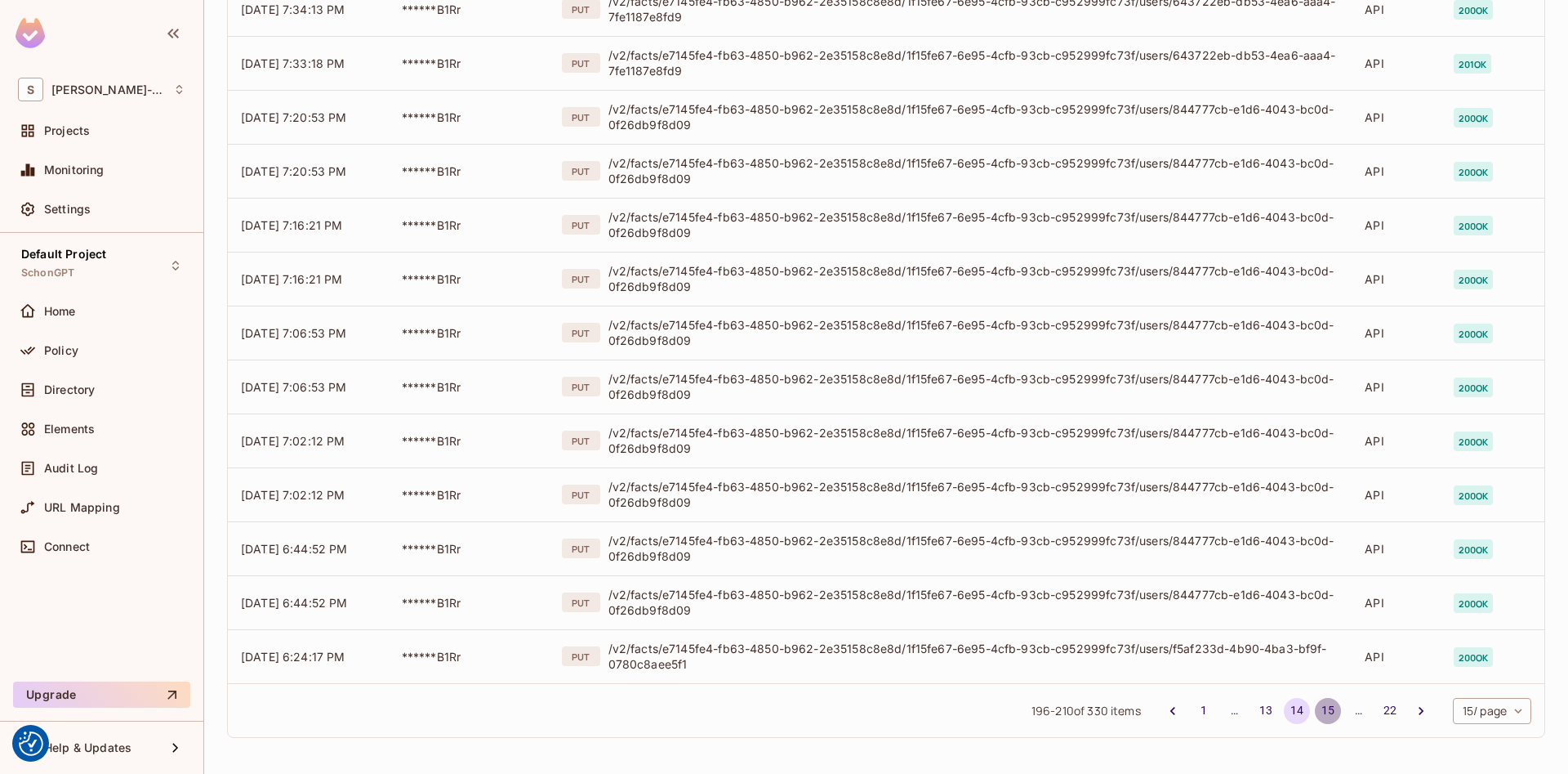
click at [1323, 714] on button "15" at bounding box center [1327, 711] width 26 height 26
click at [1324, 713] on button "16" at bounding box center [1327, 711] width 26 height 26
click at [1323, 708] on button "17" at bounding box center [1327, 711] width 26 height 26
click at [1323, 708] on button "18" at bounding box center [1327, 711] width 26 height 26
click at [1322, 707] on button "19" at bounding box center [1327, 711] width 26 height 26
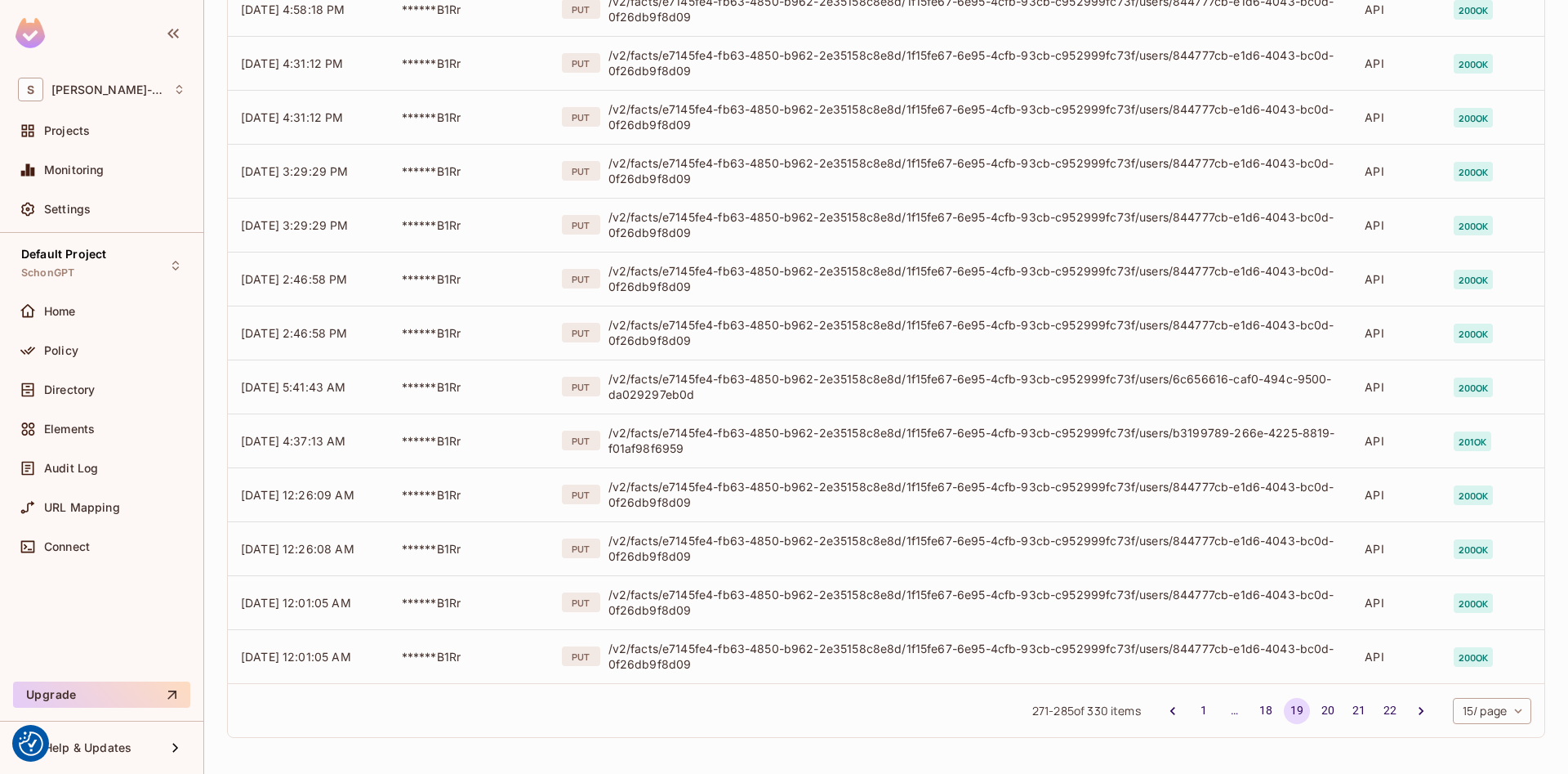
click at [1322, 707] on button "20" at bounding box center [1327, 711] width 26 height 26
click at [1354, 711] on button "21" at bounding box center [1358, 711] width 26 height 26
click at [1382, 710] on button "22" at bounding box center [1390, 711] width 26 height 26
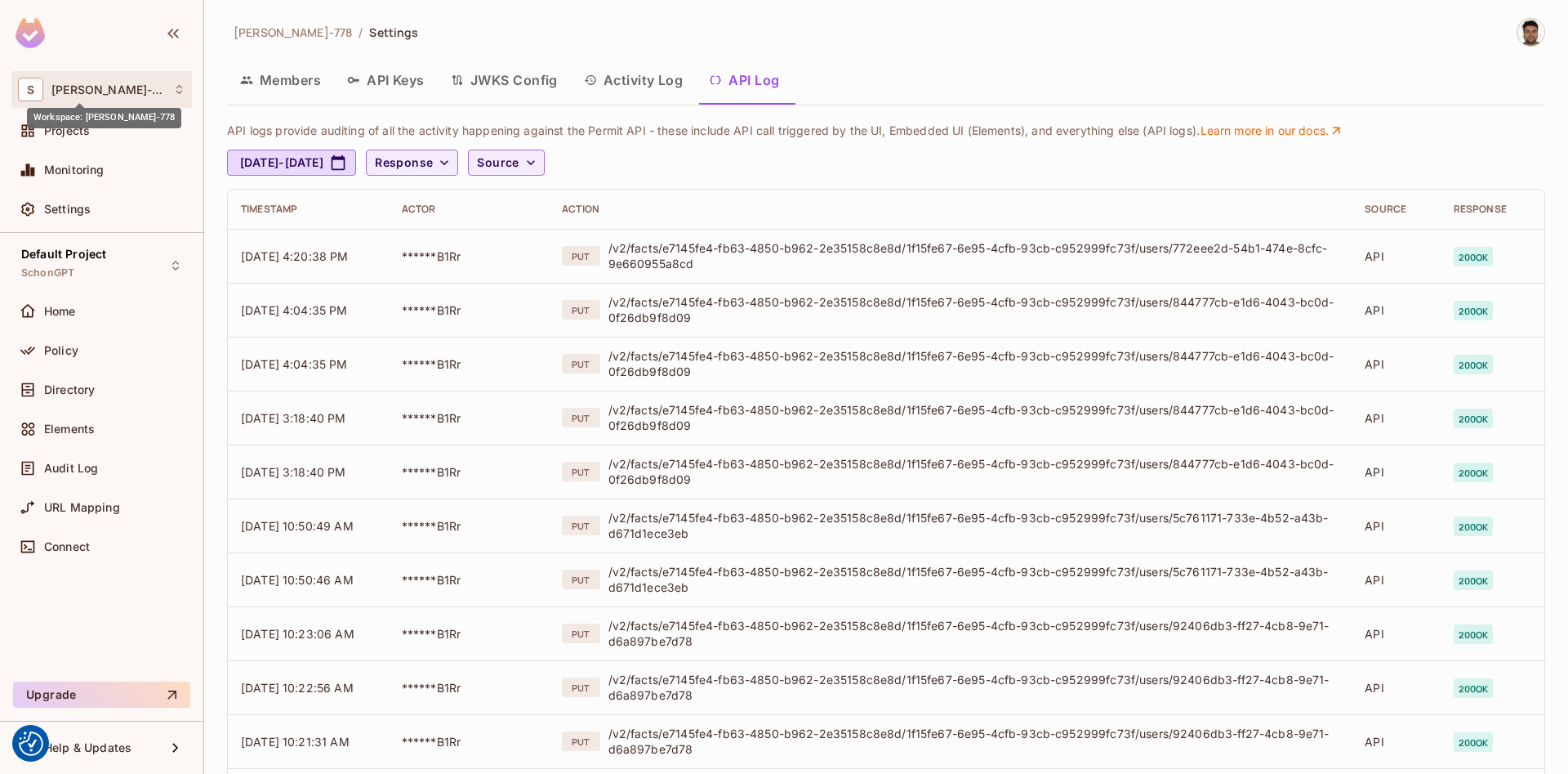
click at [104, 89] on span "[PERSON_NAME]-778" at bounding box center [108, 89] width 113 height 13
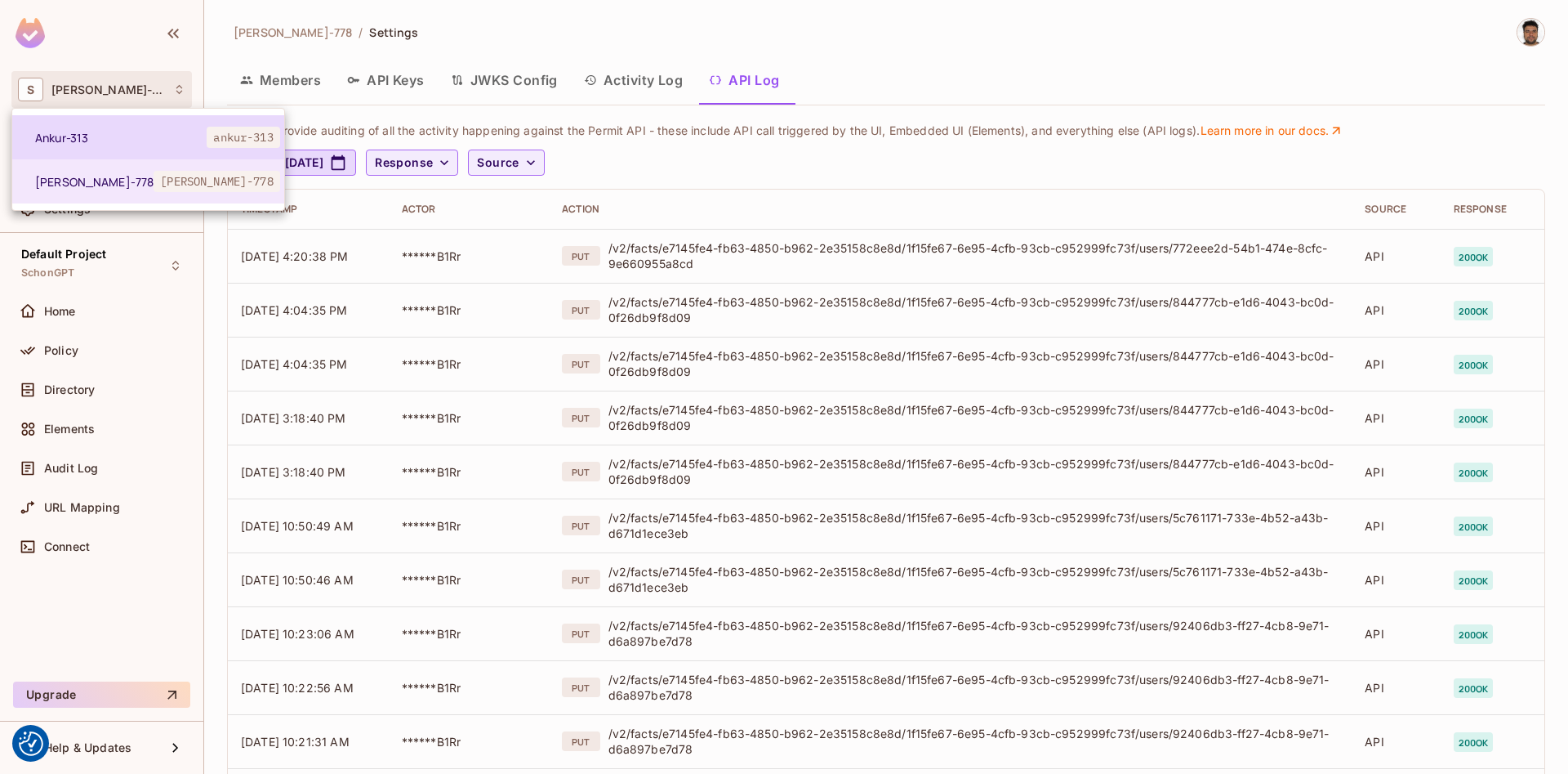
click at [90, 139] on span "Ankur-313" at bounding box center [120, 137] width 171 height 15
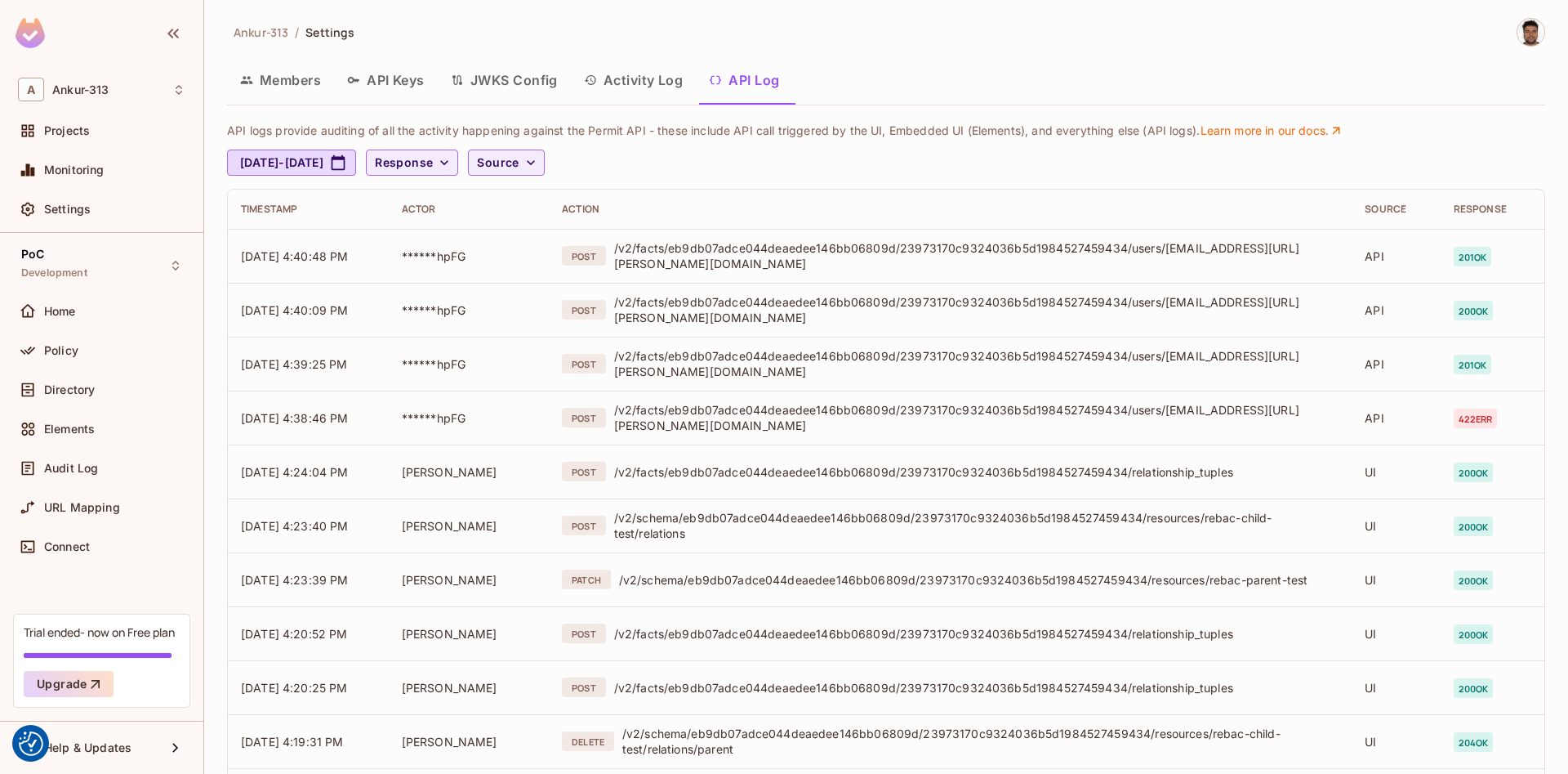
click at [630, 86] on button "Activity Log" at bounding box center [634, 80] width 126 height 41
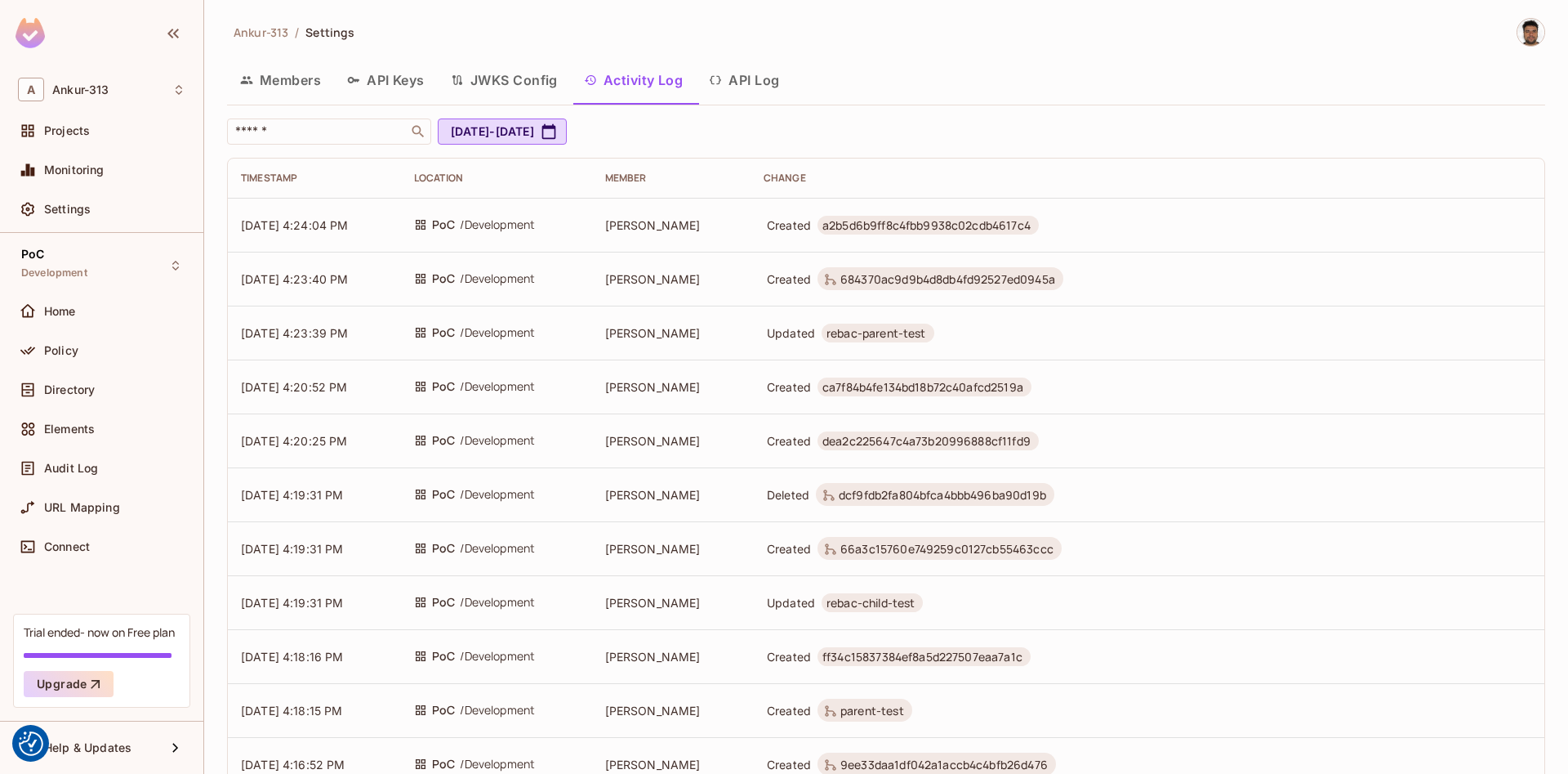
click at [767, 79] on button "API Log" at bounding box center [744, 80] width 96 height 41
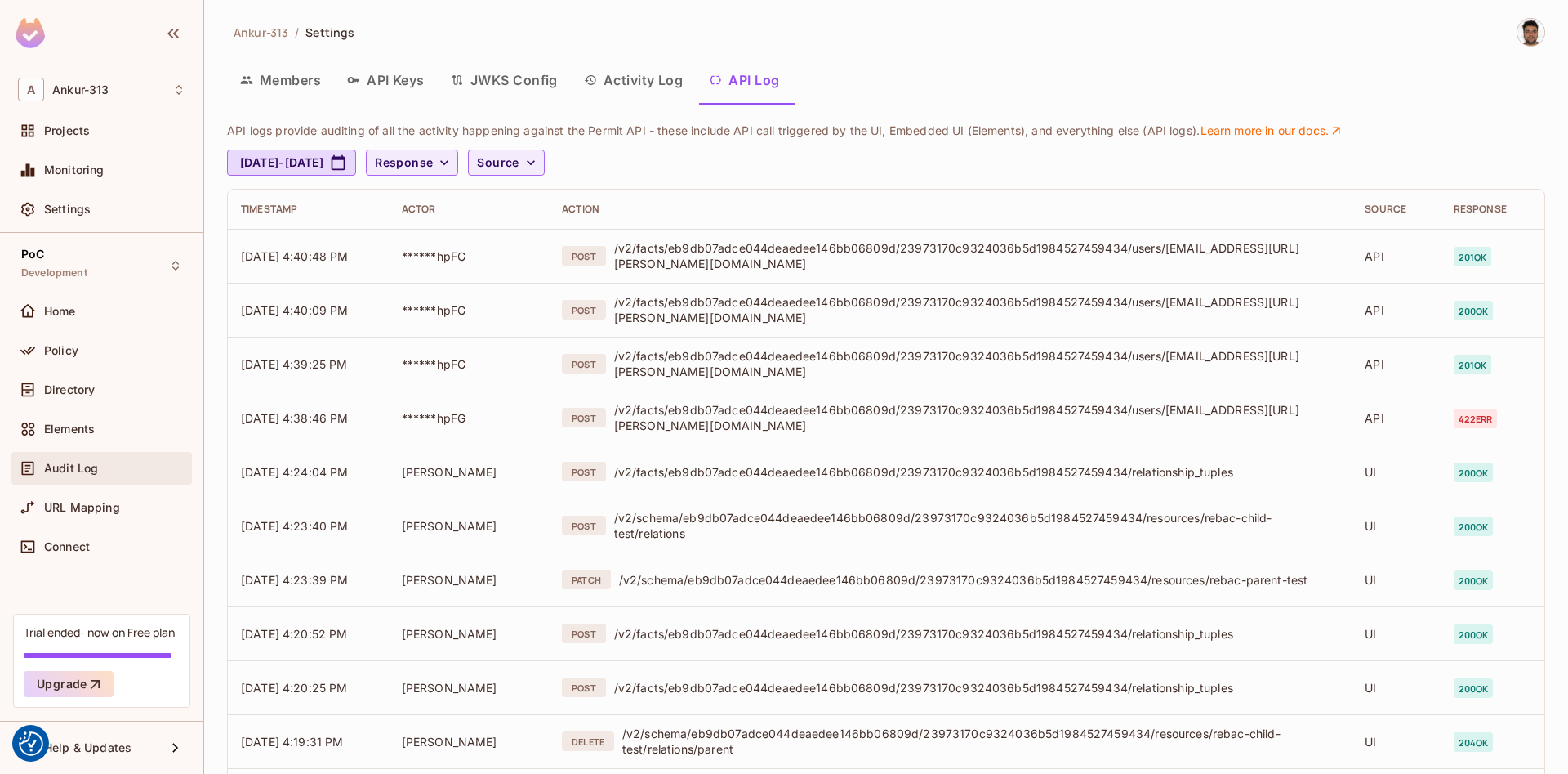
click at [72, 460] on div "Audit Log" at bounding box center [102, 468] width 168 height 20
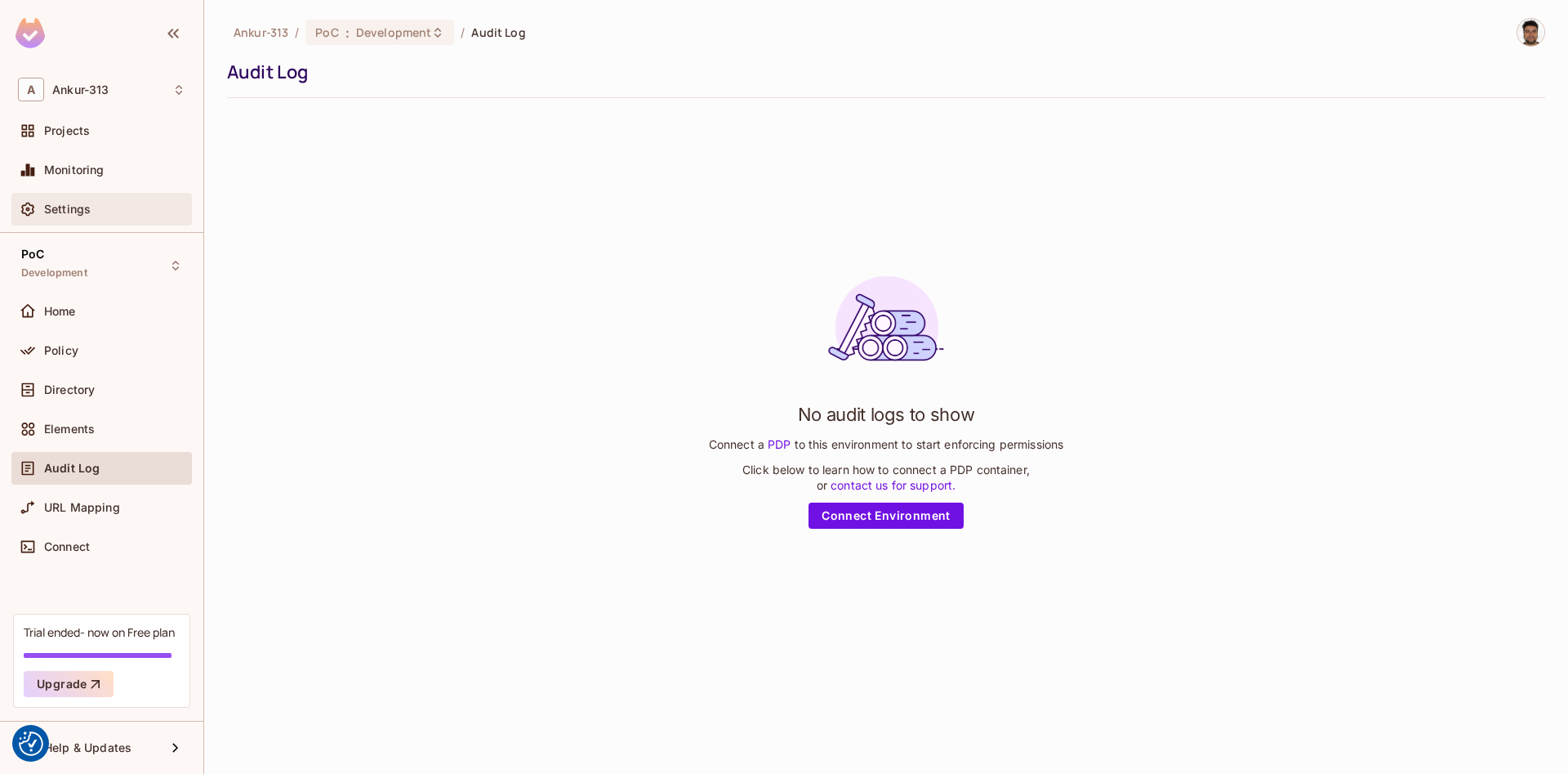
click at [55, 213] on span "Settings" at bounding box center [67, 209] width 46 height 13
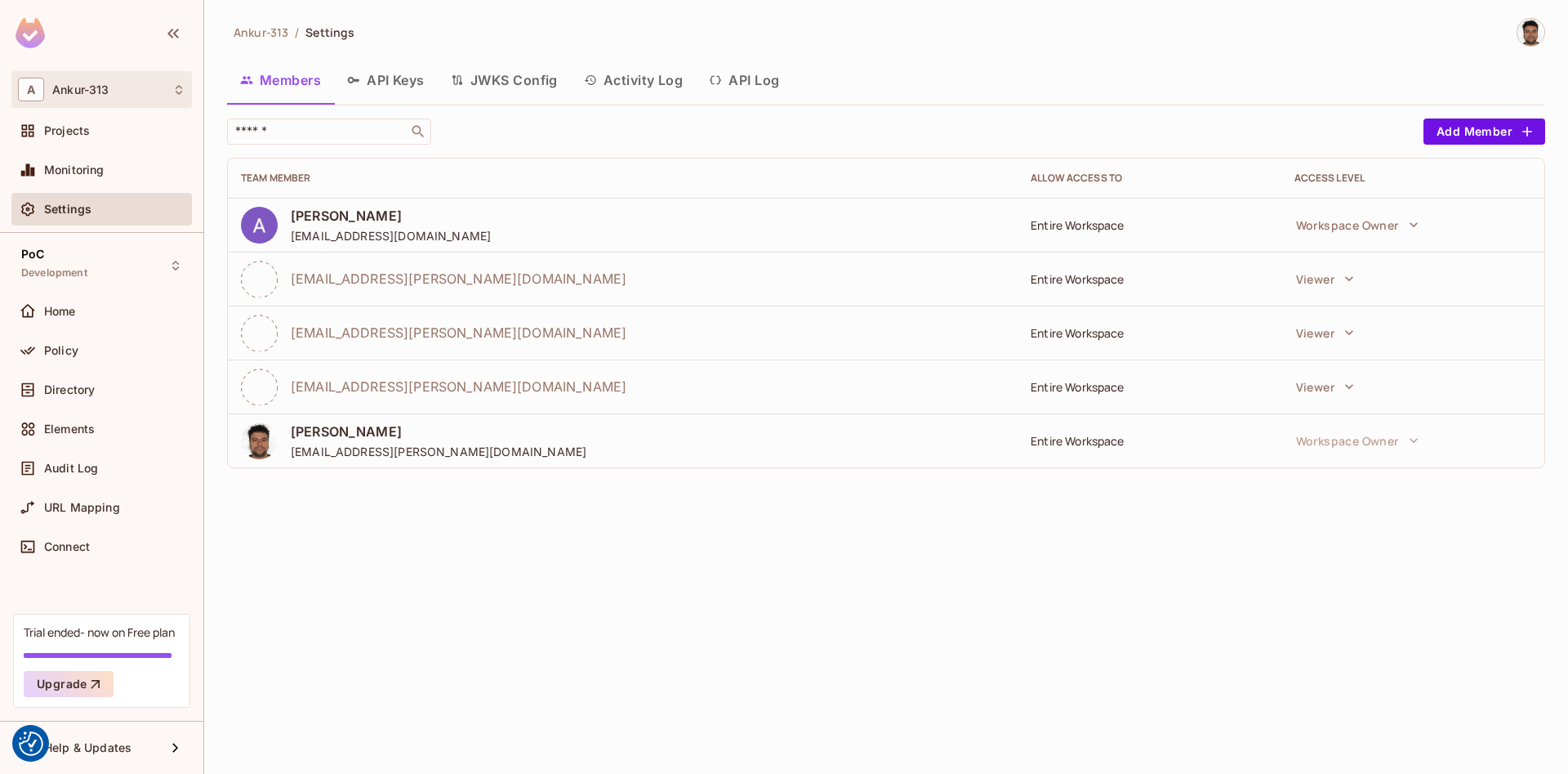
click at [89, 82] on div "A Ankur-313" at bounding box center [102, 89] width 168 height 24
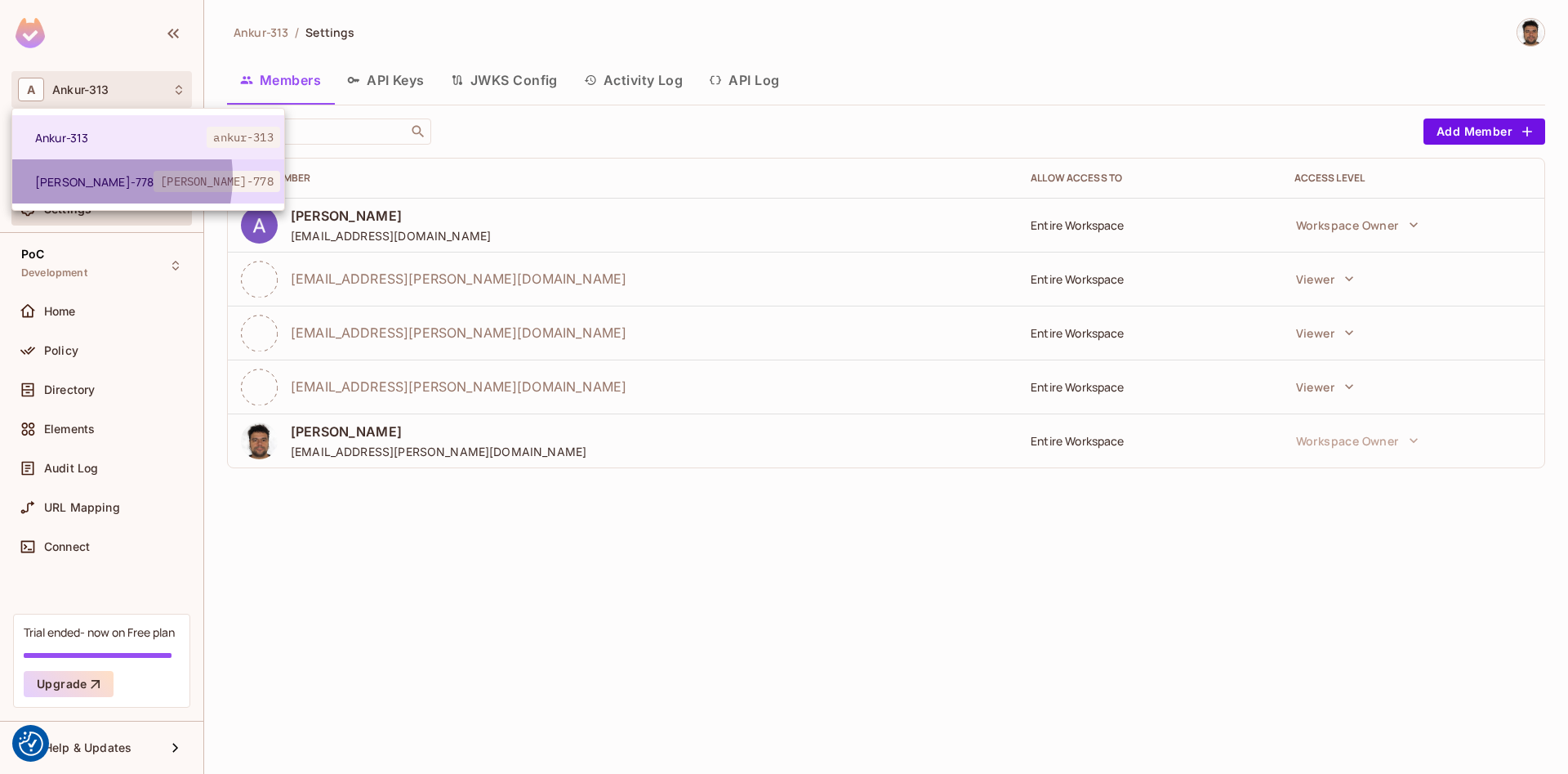
click at [86, 178] on span "[PERSON_NAME]-778" at bounding box center [94, 181] width 119 height 15
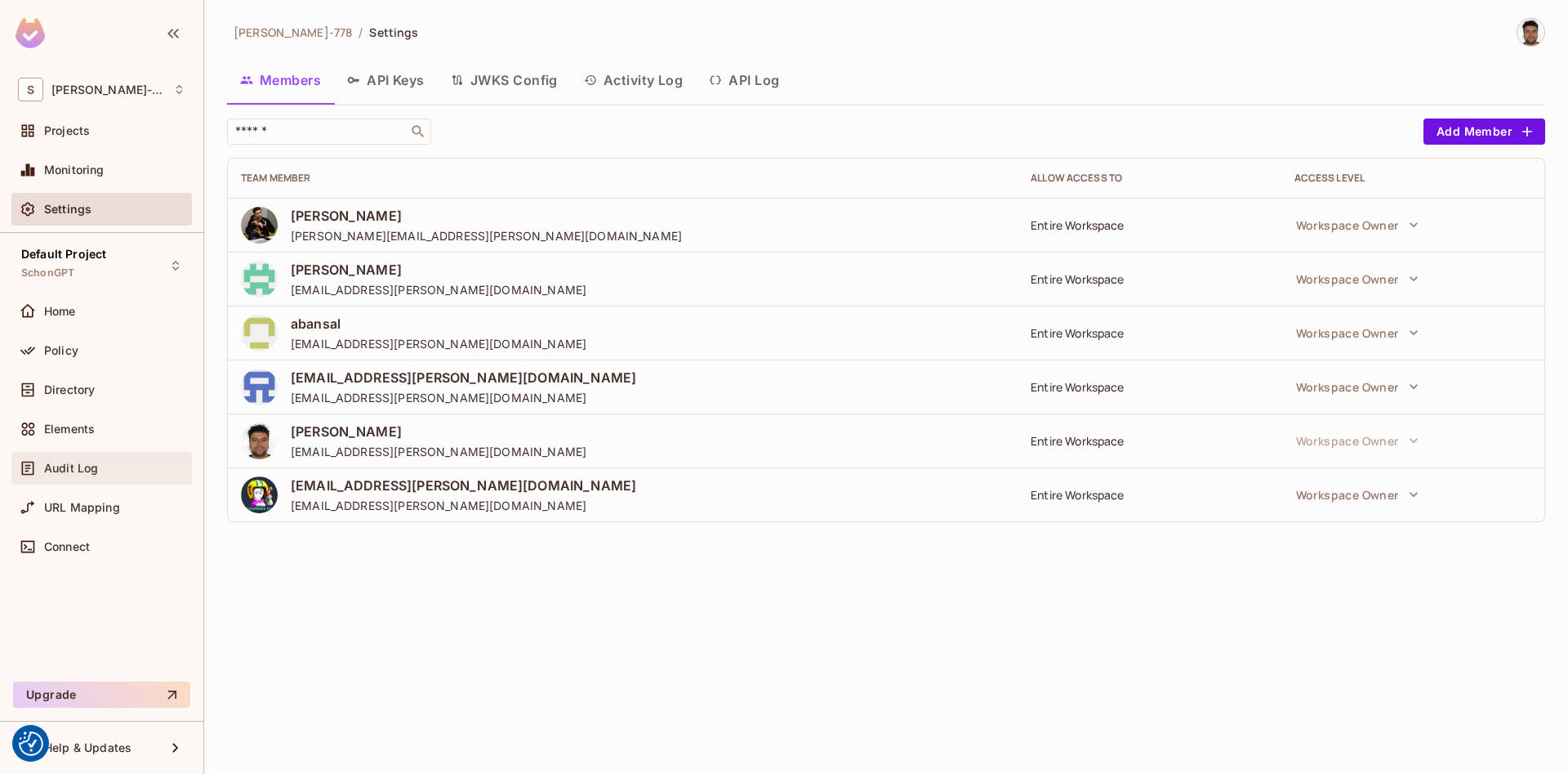
click at [65, 462] on span "Audit Log" at bounding box center [71, 468] width 54 height 13
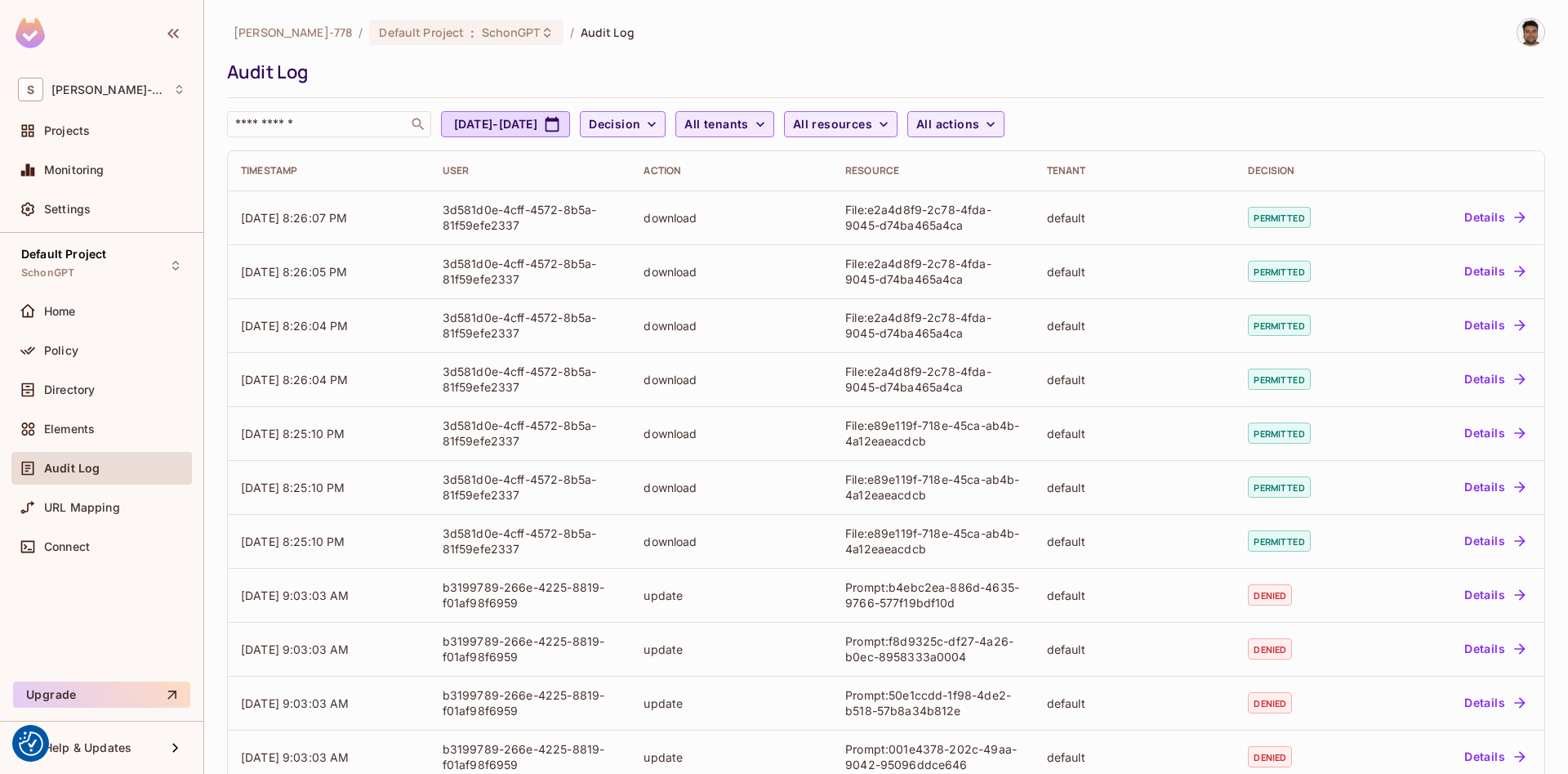
click at [748, 124] on span "All tenants" at bounding box center [716, 124] width 63 height 21
click at [938, 128] on div at bounding box center [784, 387] width 1568 height 774
click at [872, 128] on span "All resources" at bounding box center [833, 124] width 79 height 21
click at [1215, 86] on div at bounding box center [784, 387] width 1568 height 774
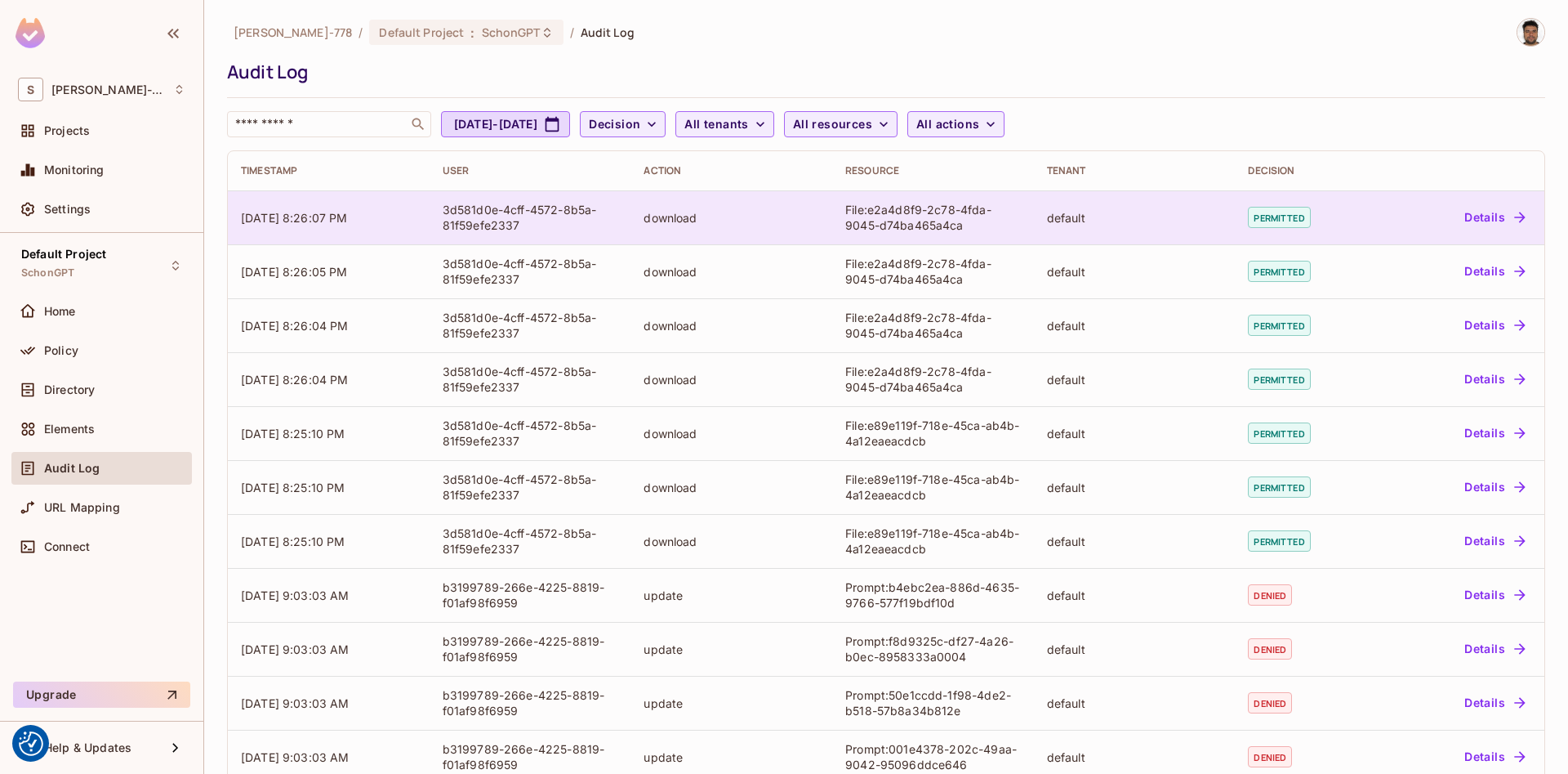
click at [919, 226] on div "File:e2a4d8f9-2c78-4fda-9045-d74ba465a4ca" at bounding box center [933, 217] width 176 height 31
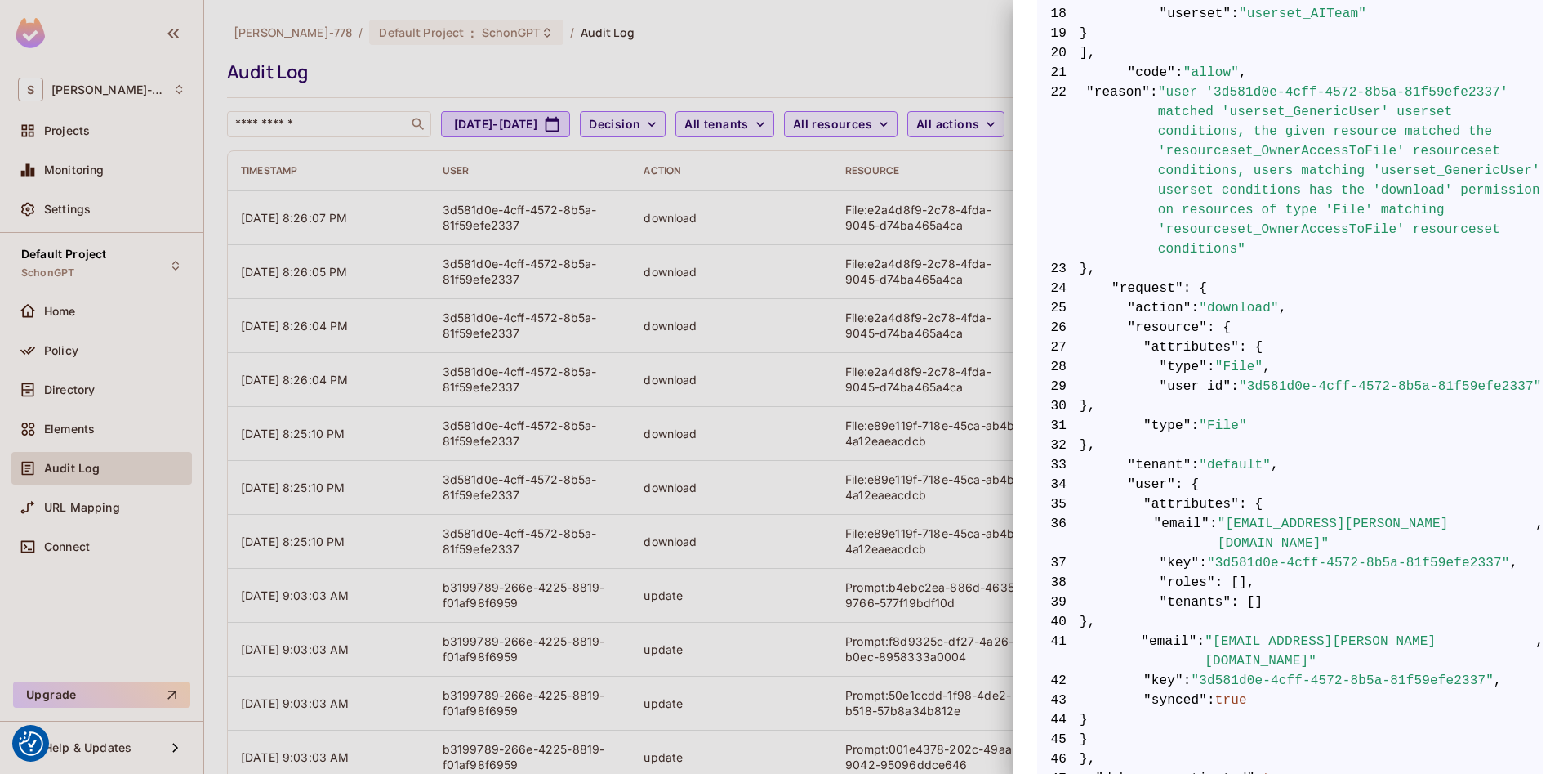
scroll to position [670, 0]
click at [827, 43] on div at bounding box center [784, 387] width 1568 height 774
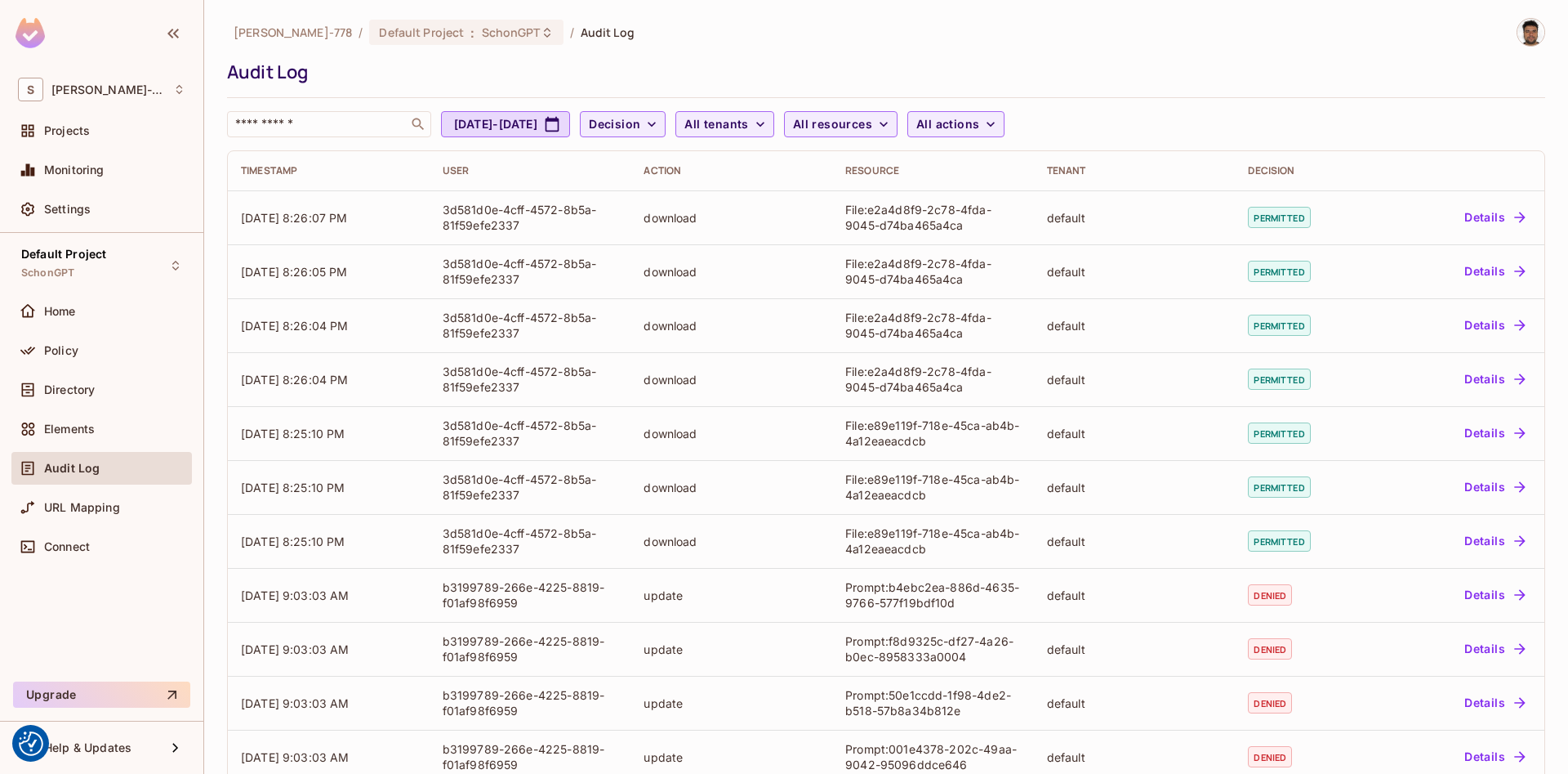
scroll to position [304, 0]
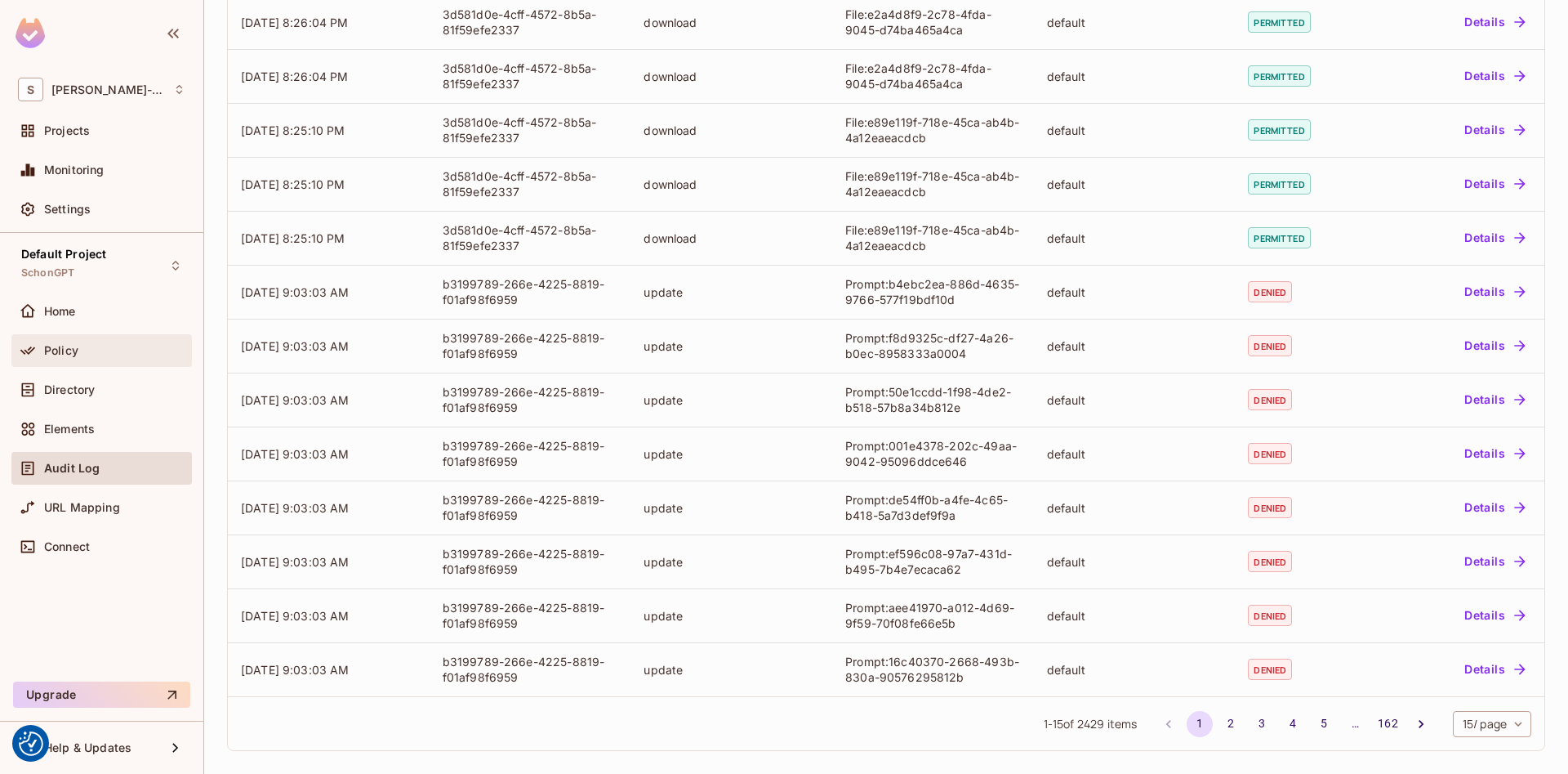
click at [66, 362] on div "Policy" at bounding box center [102, 350] width 180 height 33
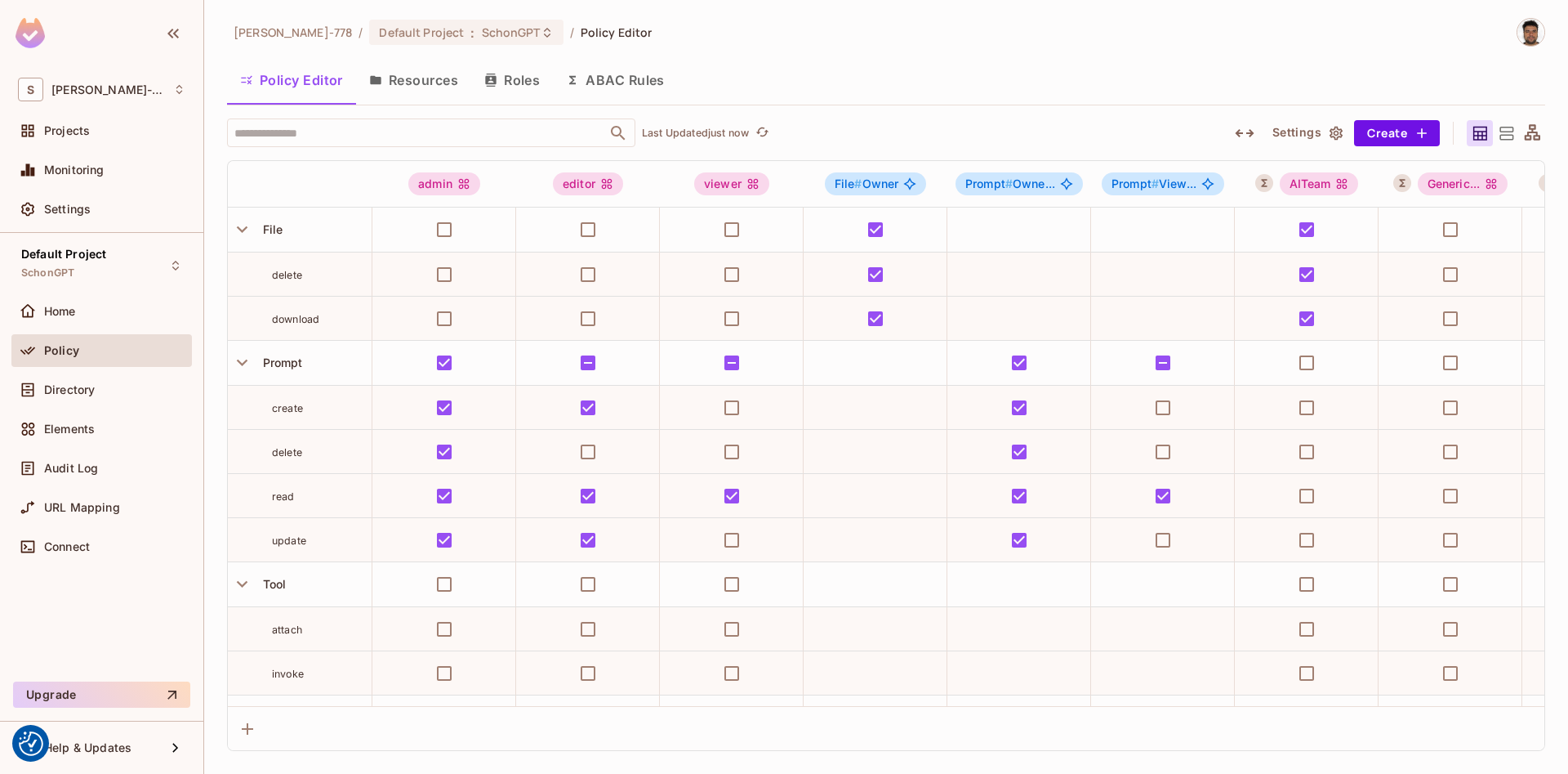
click at [609, 77] on button "ABAC Rules" at bounding box center [616, 80] width 125 height 41
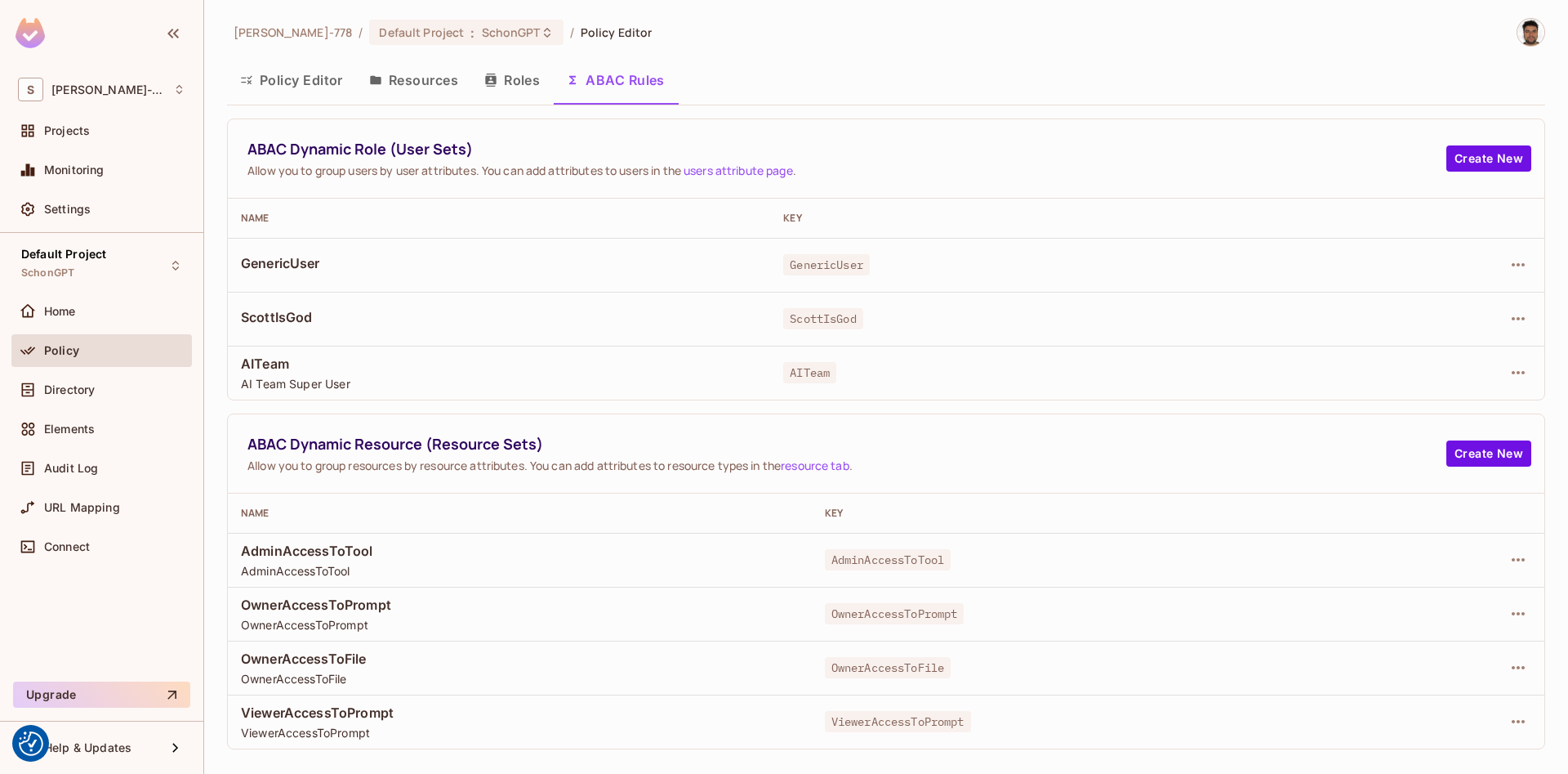
click at [400, 82] on button "Resources" at bounding box center [413, 80] width 115 height 41
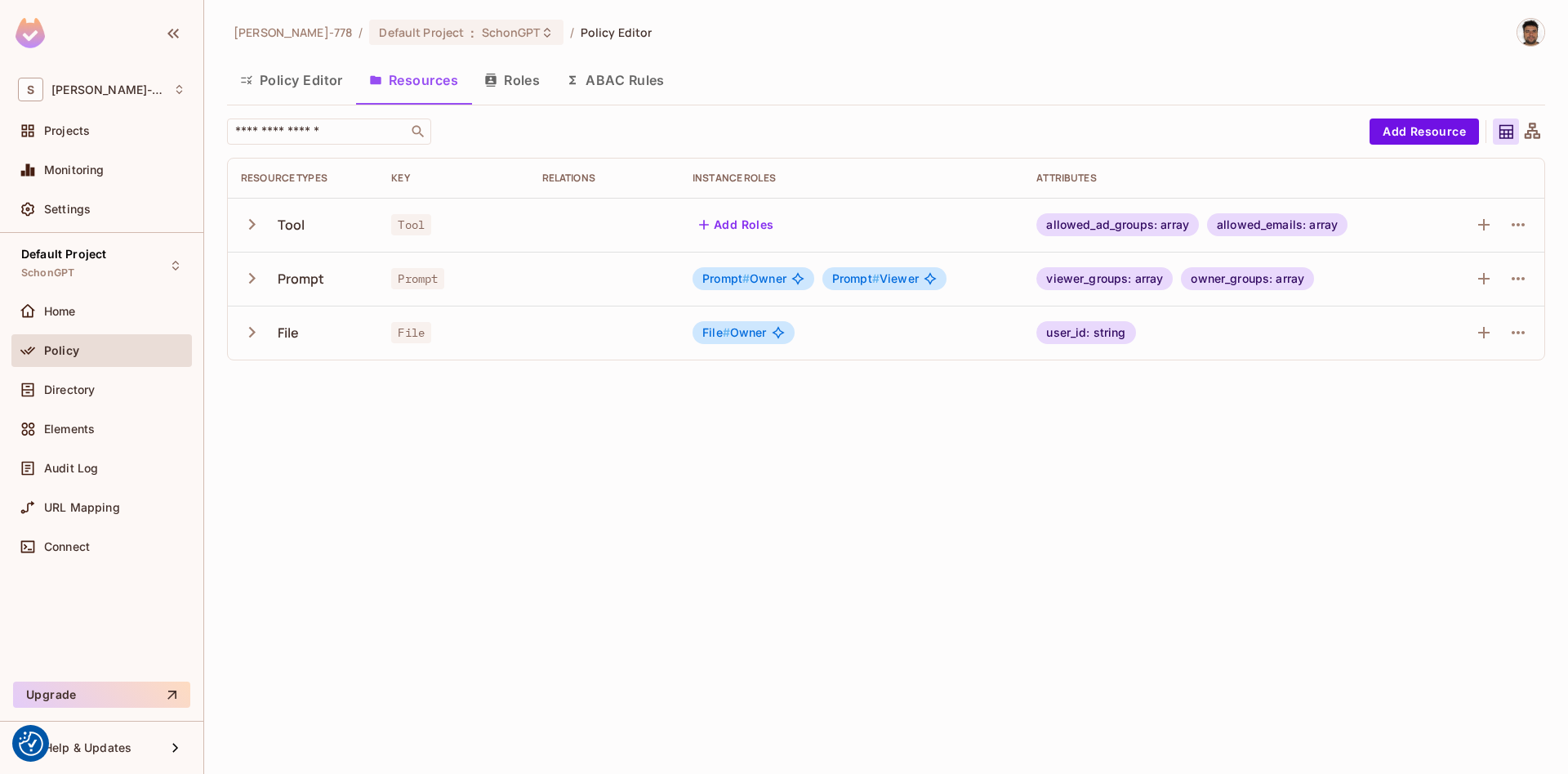
click at [253, 221] on icon "button" at bounding box center [252, 224] width 22 height 22
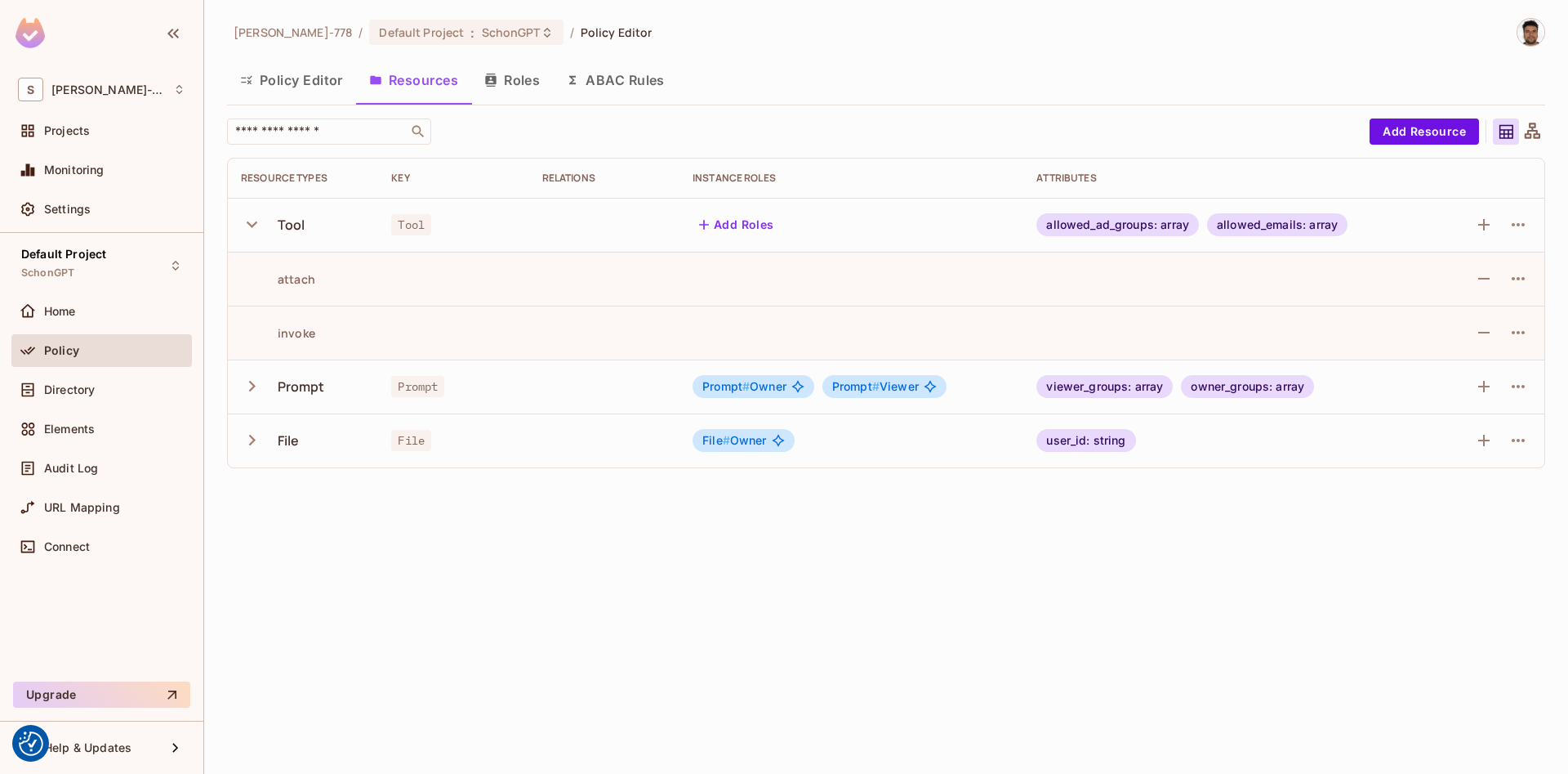
click at [253, 221] on icon "button" at bounding box center [252, 224] width 22 height 22
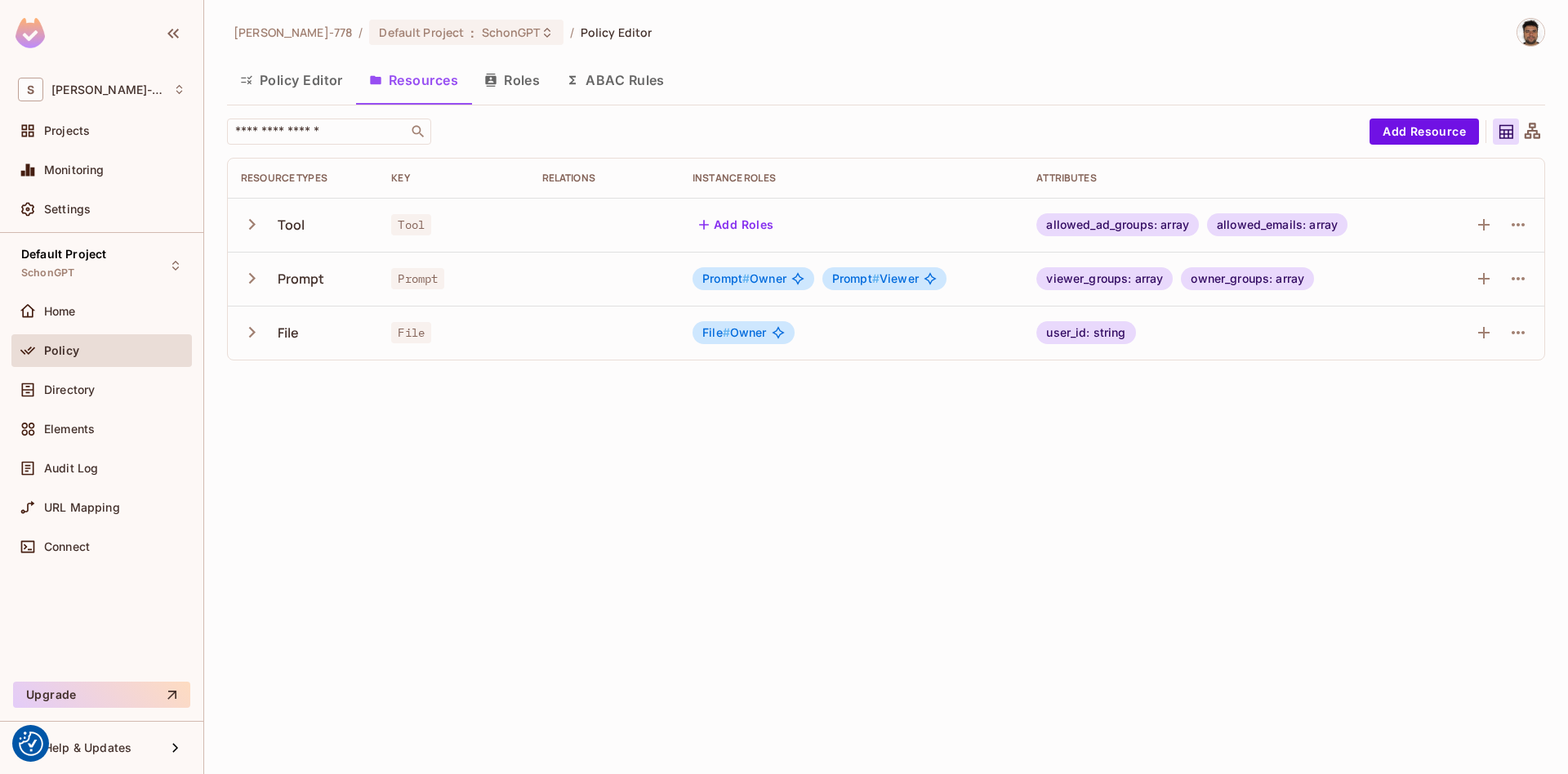
click at [251, 273] on icon "button" at bounding box center [252, 278] width 22 height 22
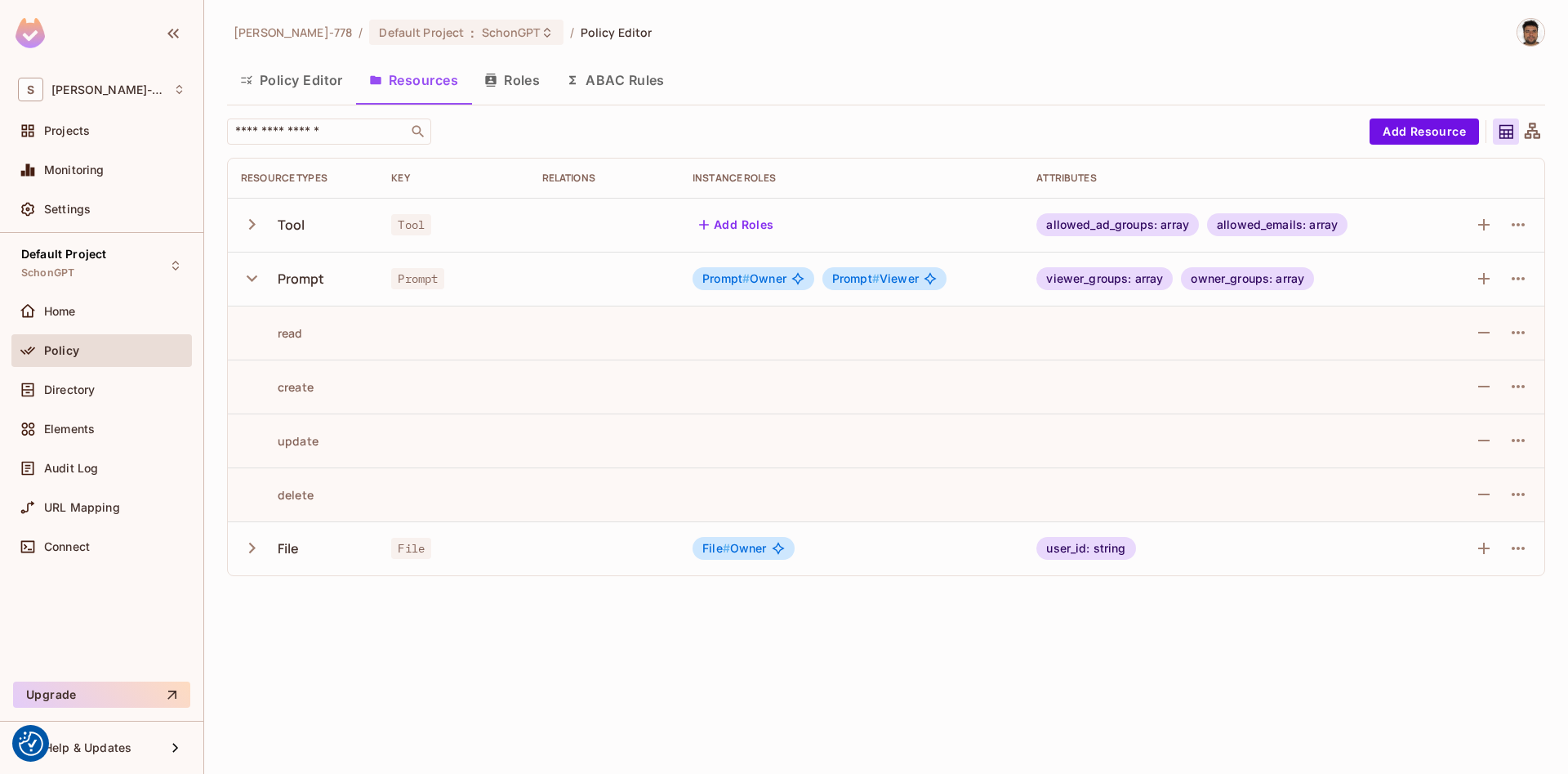
click at [251, 280] on icon "button" at bounding box center [252, 278] width 11 height 6
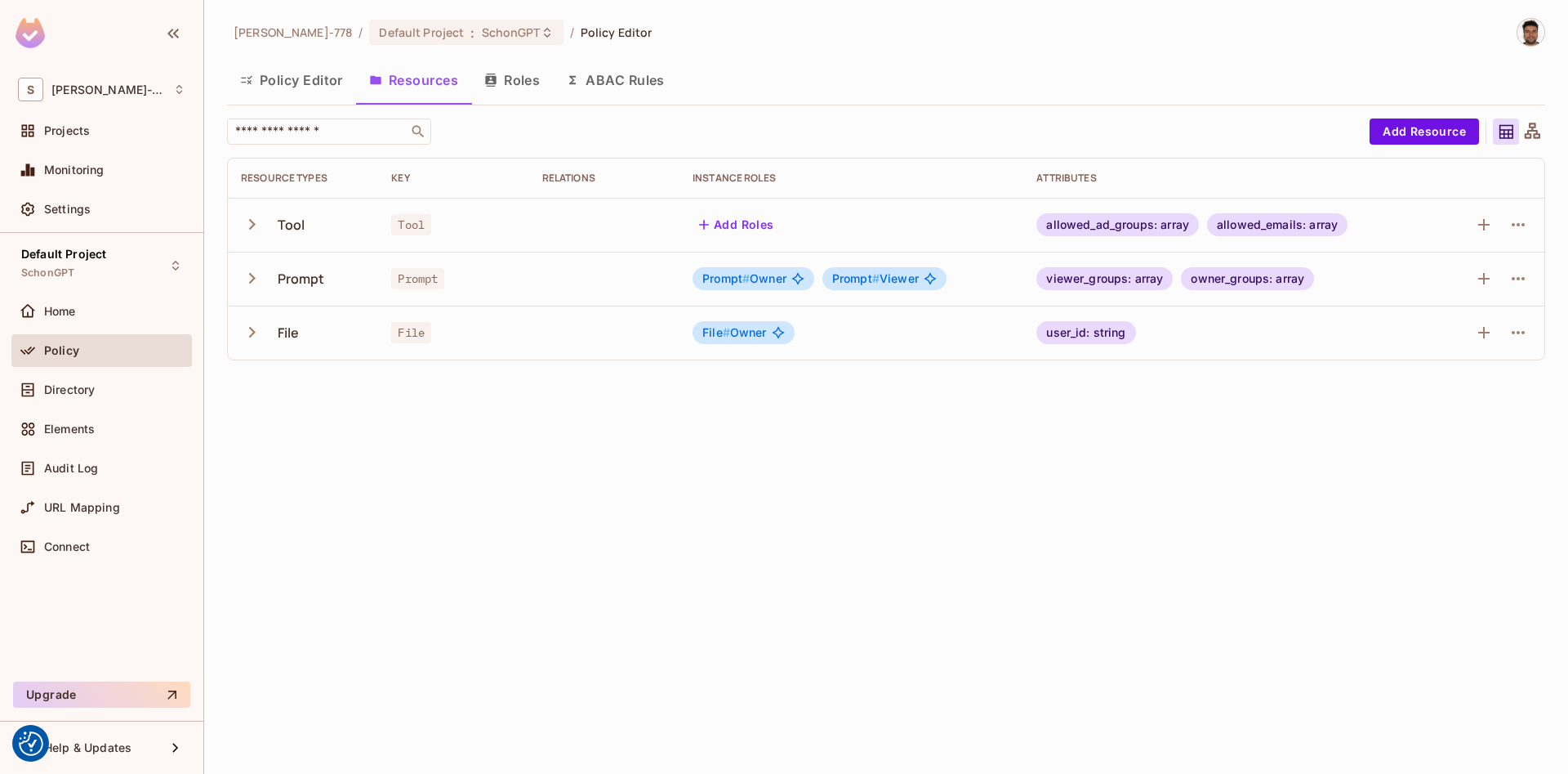
click at [311, 82] on button "Policy Editor" at bounding box center [291, 80] width 129 height 41
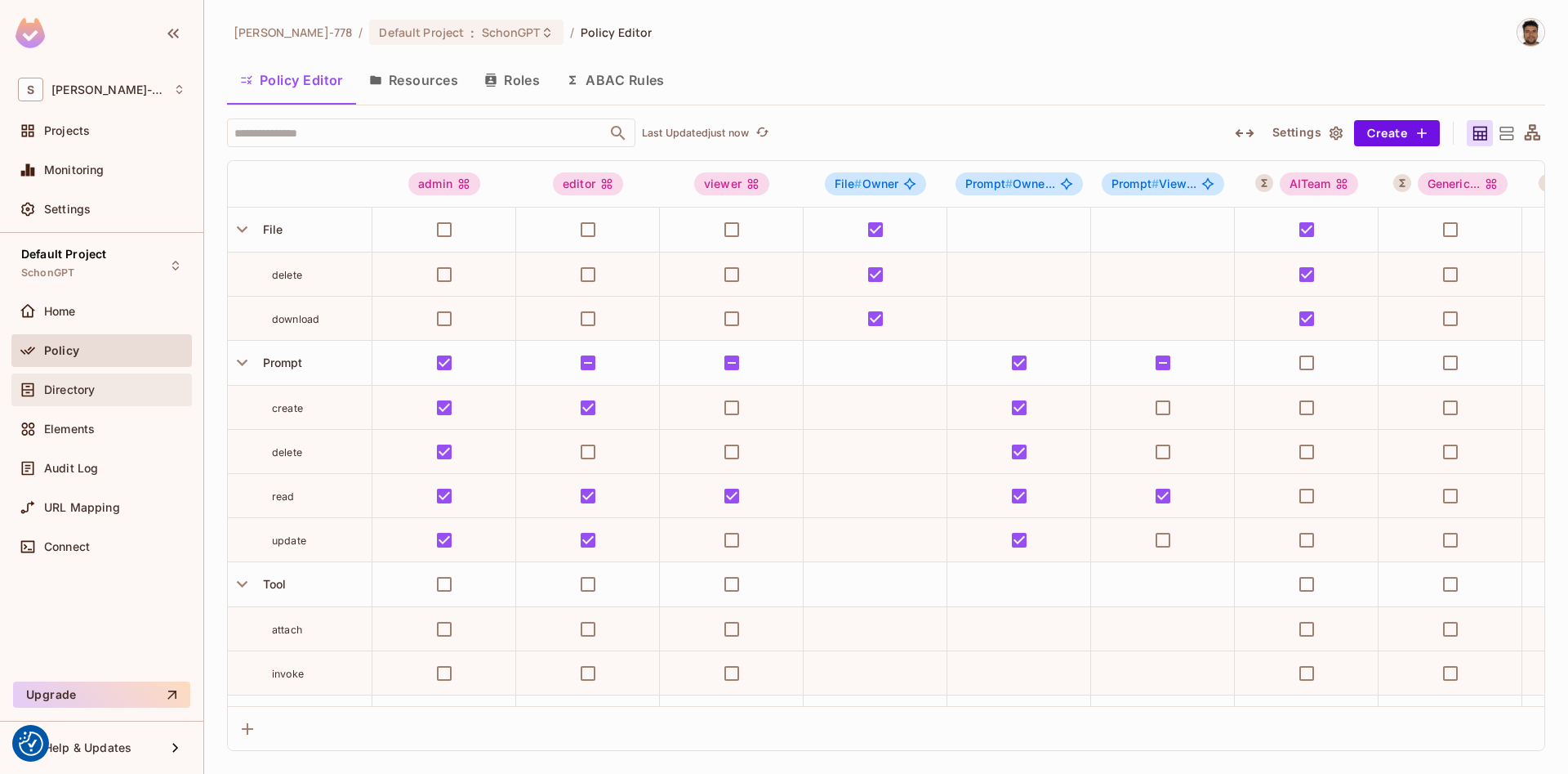
click at [40, 390] on div at bounding box center [30, 390] width 26 height 20
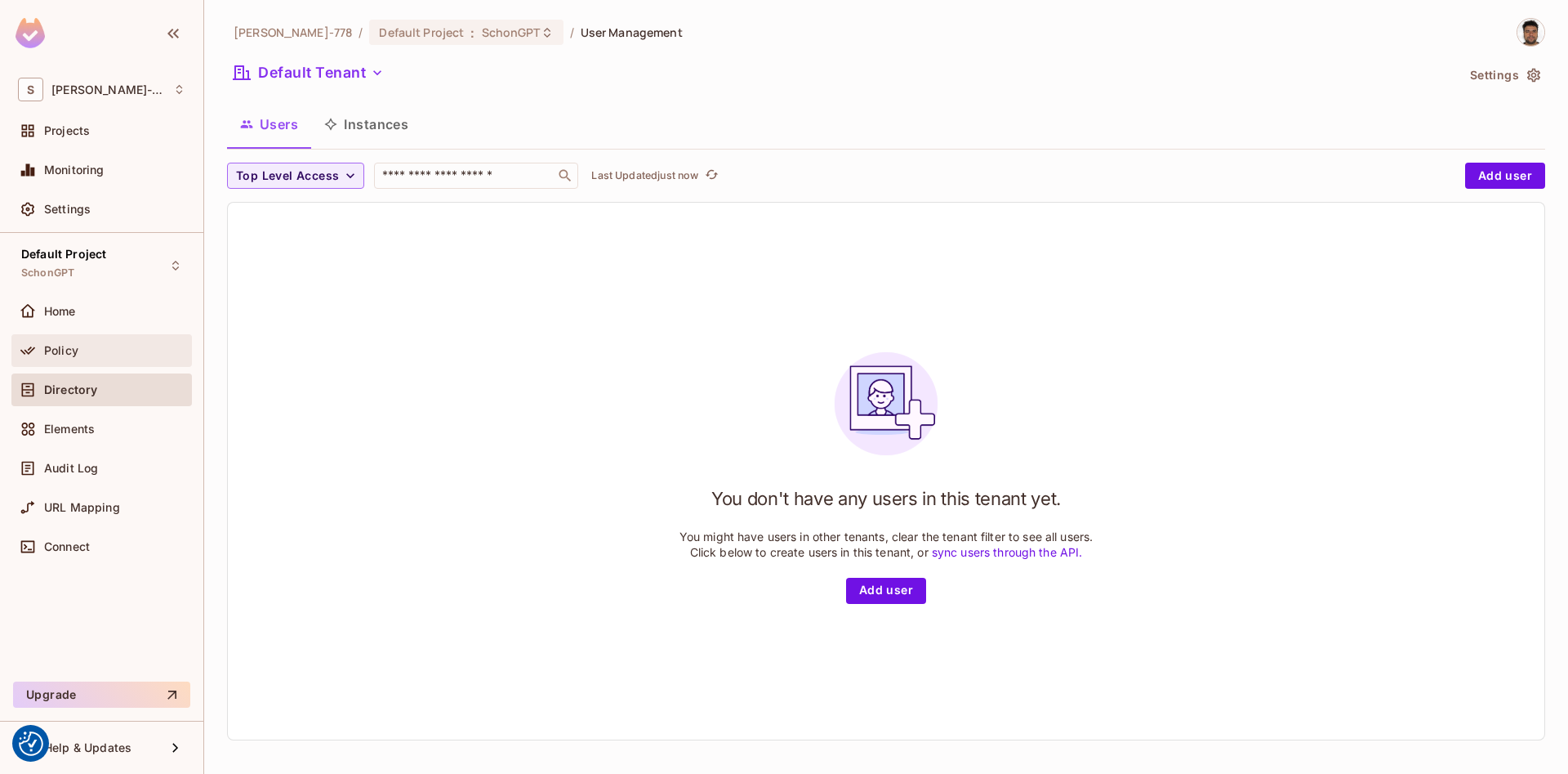
click at [78, 345] on span "Policy" at bounding box center [61, 350] width 34 height 13
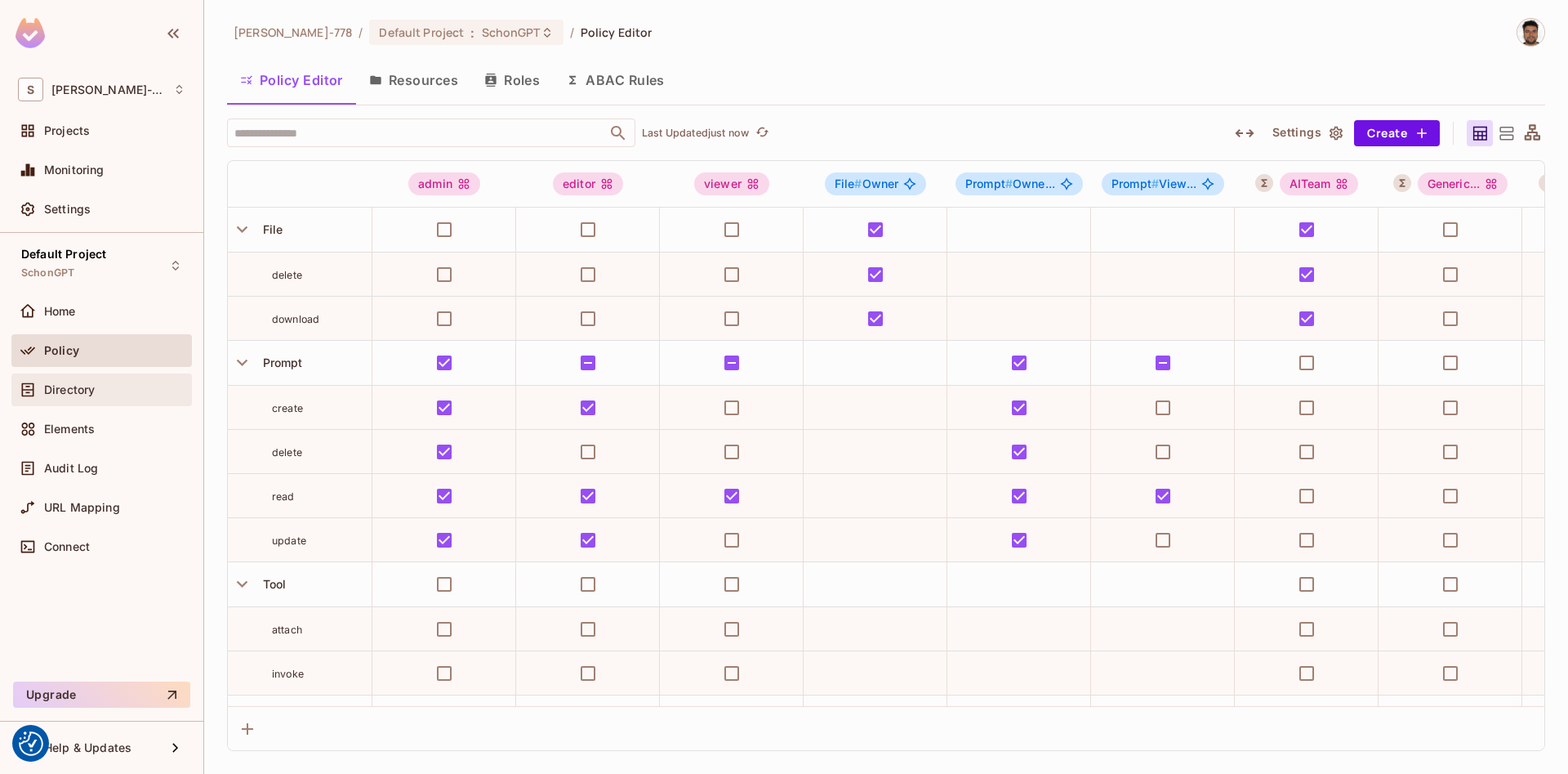
click at [49, 397] on div "Directory" at bounding box center [102, 390] width 168 height 20
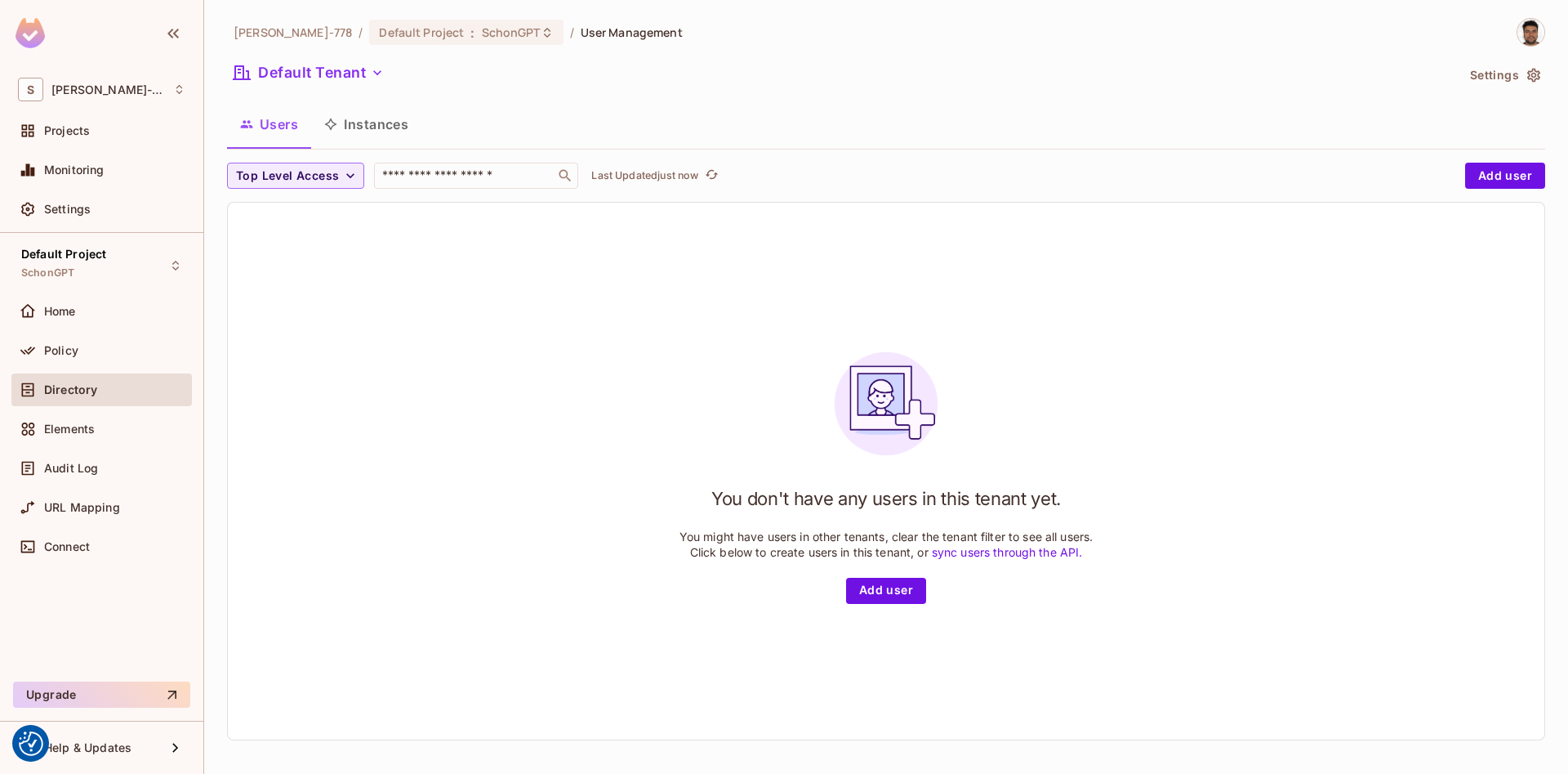
click at [1481, 75] on button "Settings" at bounding box center [1505, 75] width 82 height 26
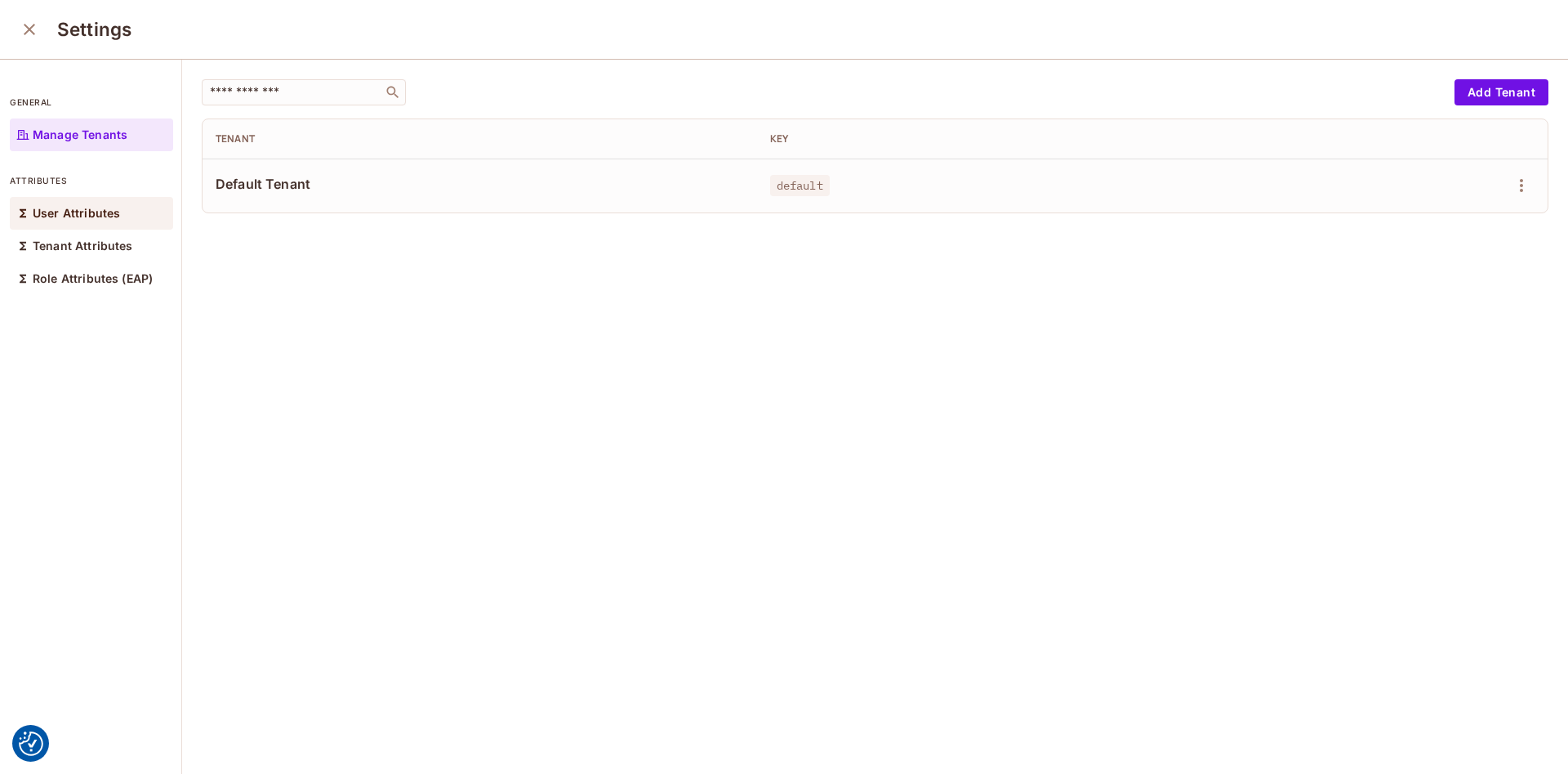
click at [61, 208] on p "User Attributes" at bounding box center [77, 213] width 87 height 13
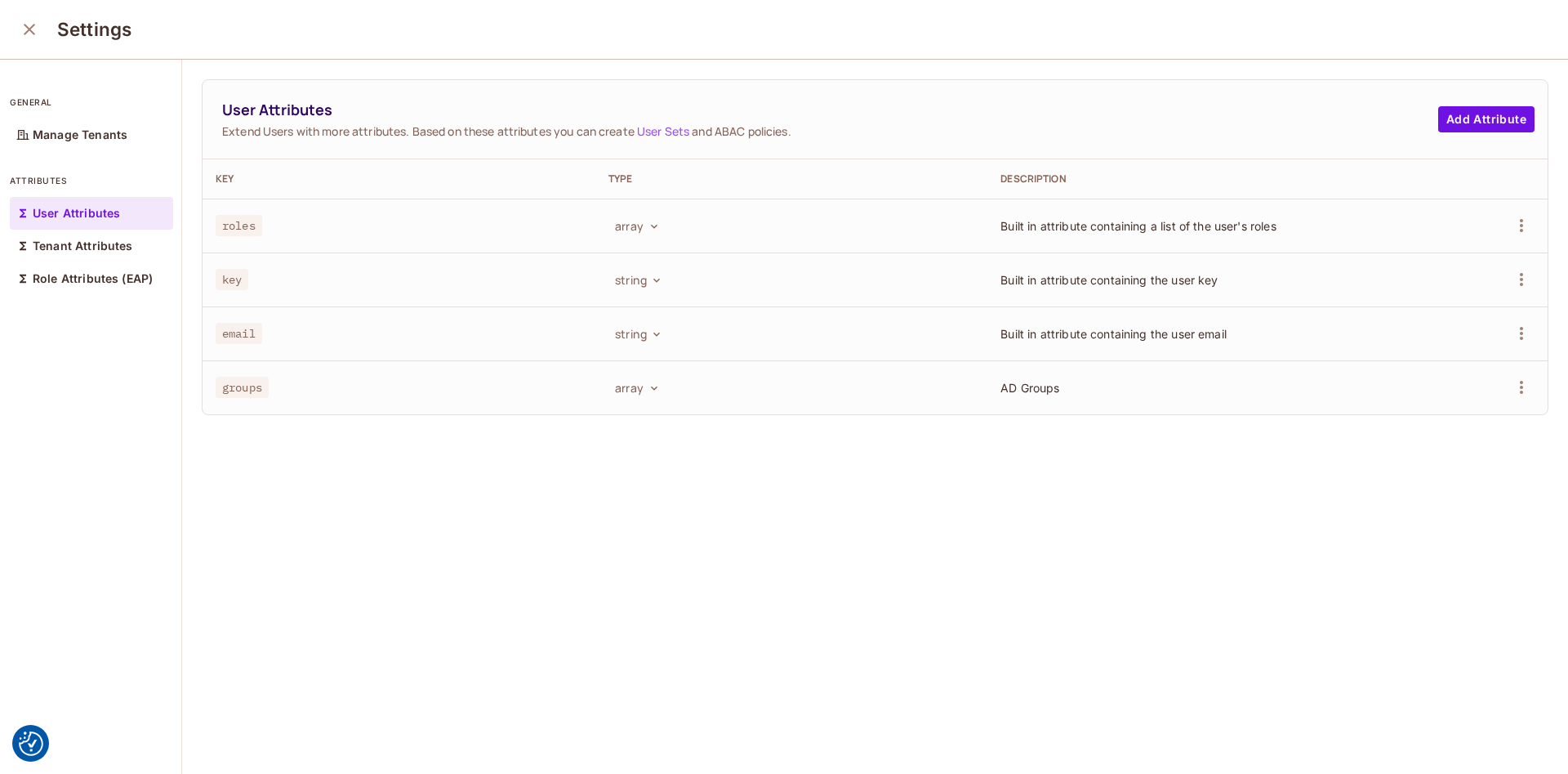
click at [27, 30] on icon "close" at bounding box center [29, 29] width 20 height 20
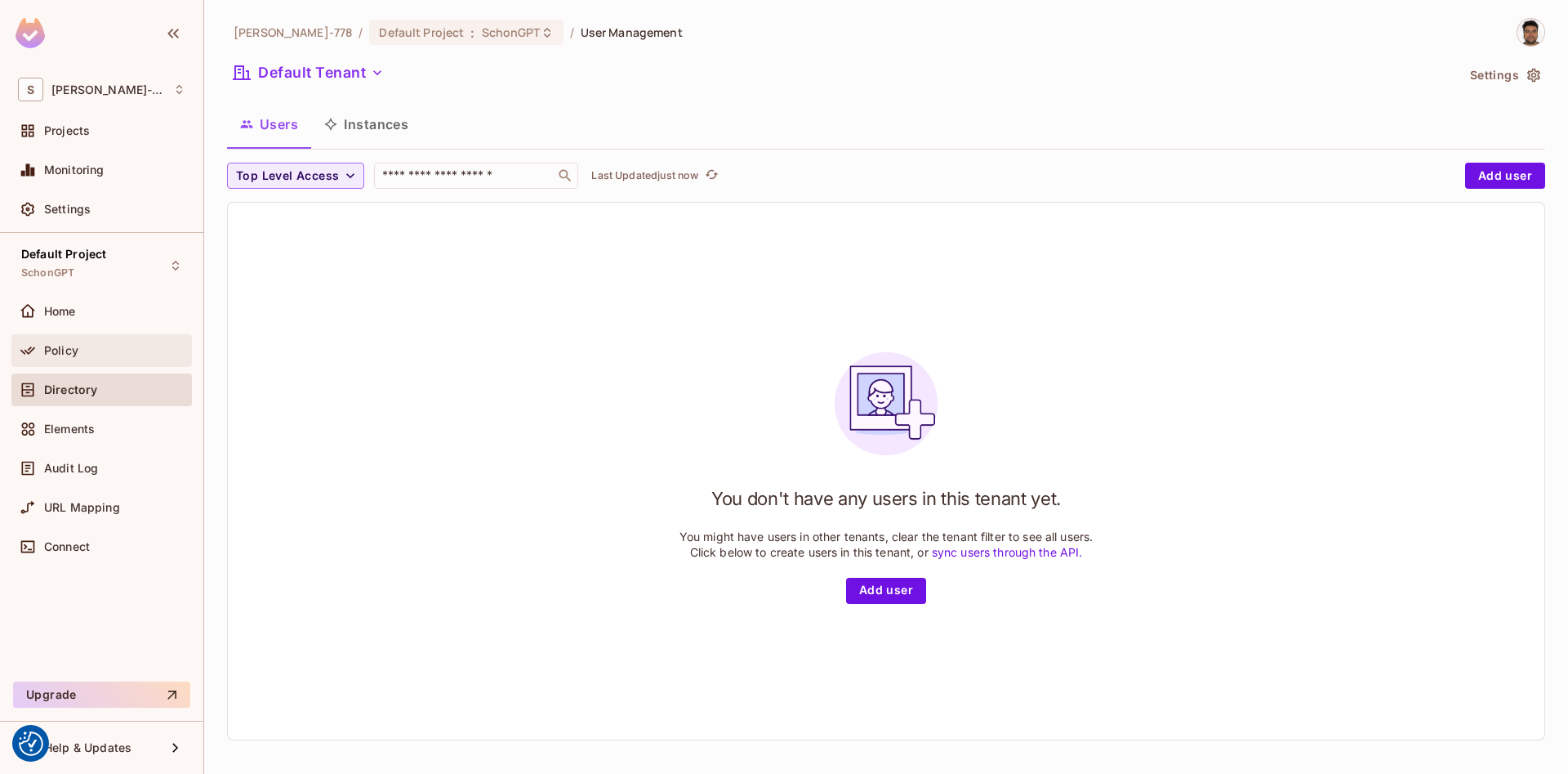
click at [67, 344] on span "Policy" at bounding box center [61, 350] width 34 height 13
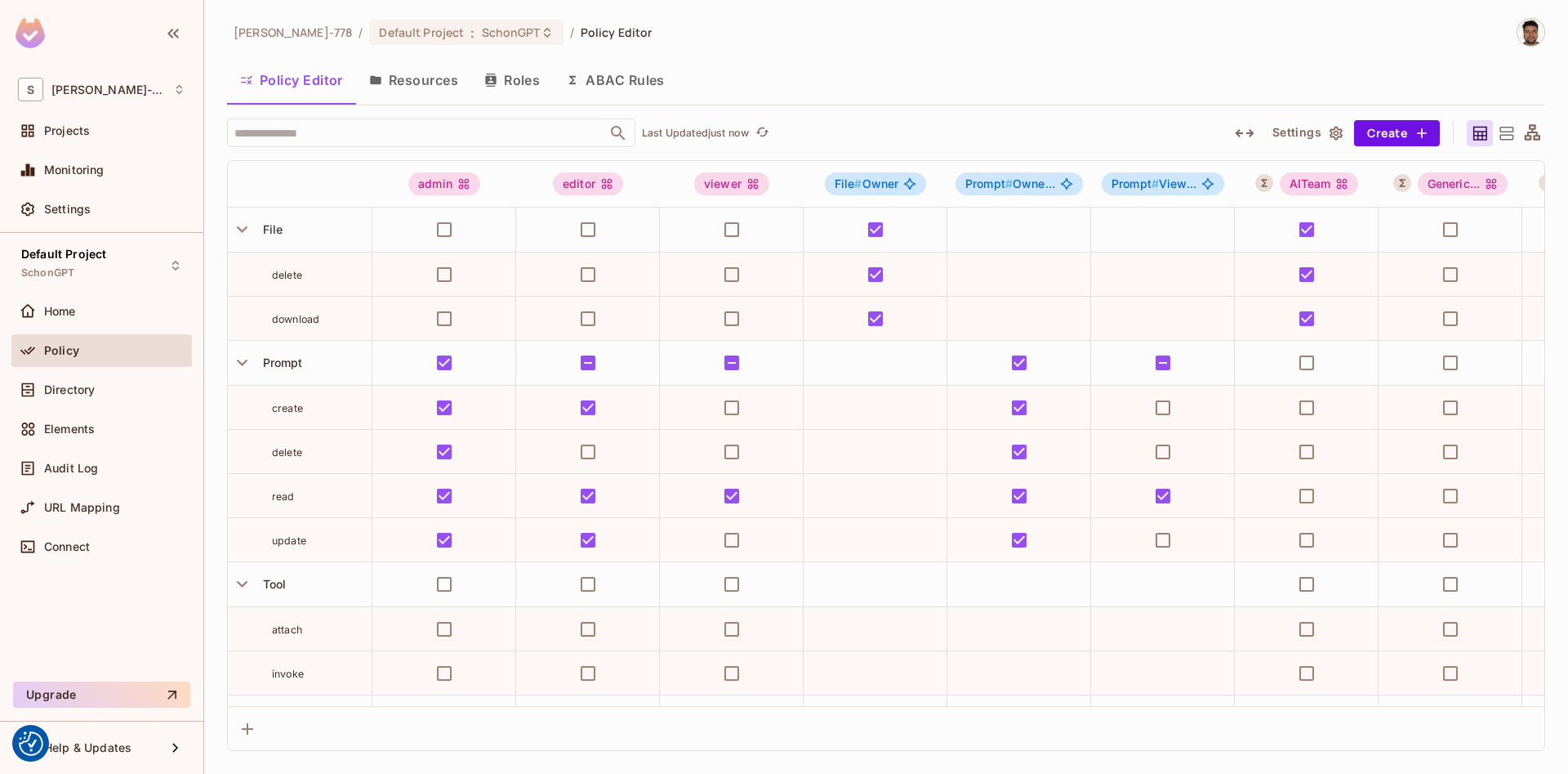
click at [612, 79] on button "ABAC Rules" at bounding box center [616, 80] width 125 height 41
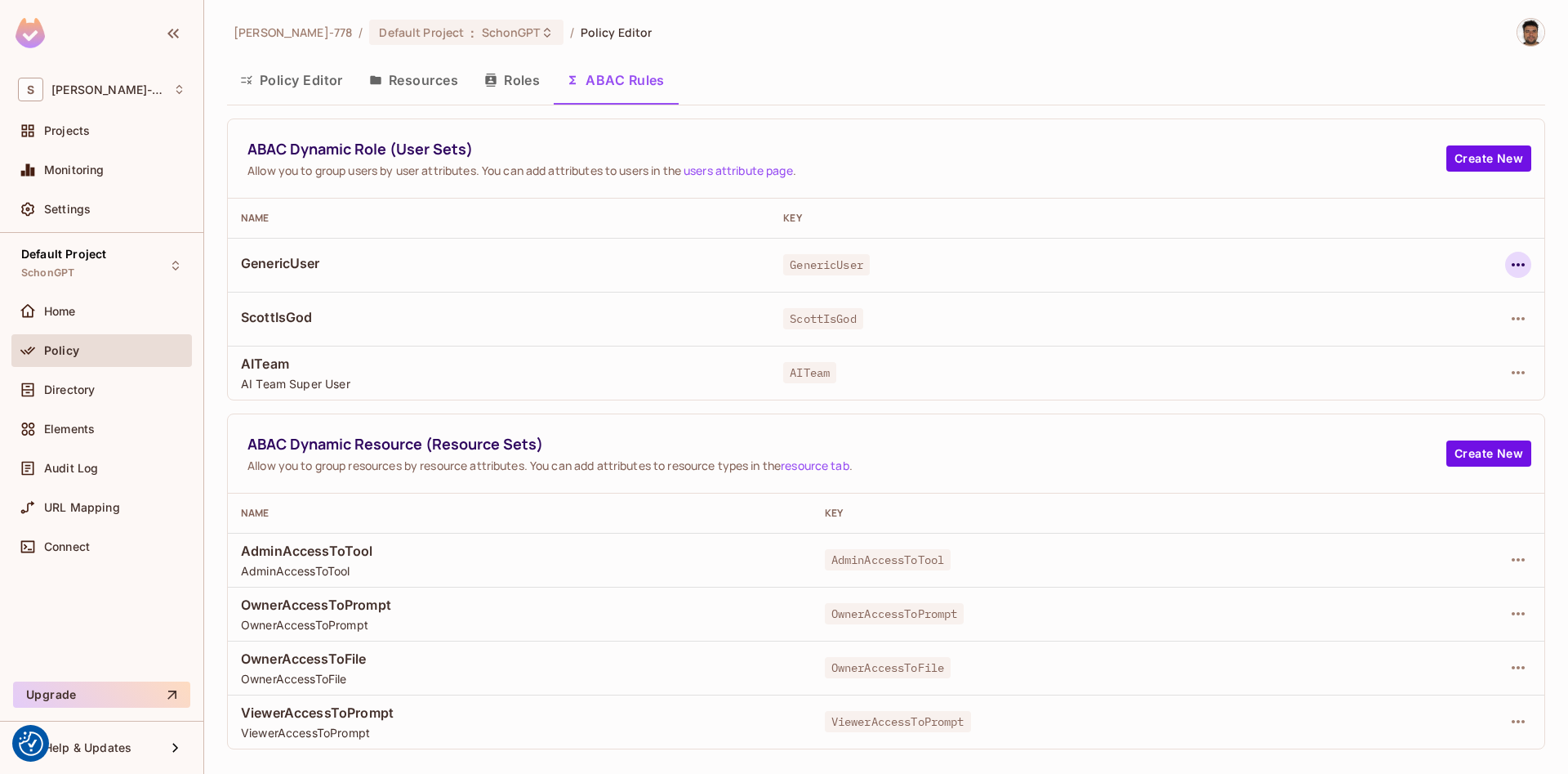
click at [1523, 262] on icon "button" at bounding box center [1518, 265] width 20 height 20
click at [1390, 307] on div "Edit Dynamic Role (User Set)" at bounding box center [1406, 302] width 160 height 16
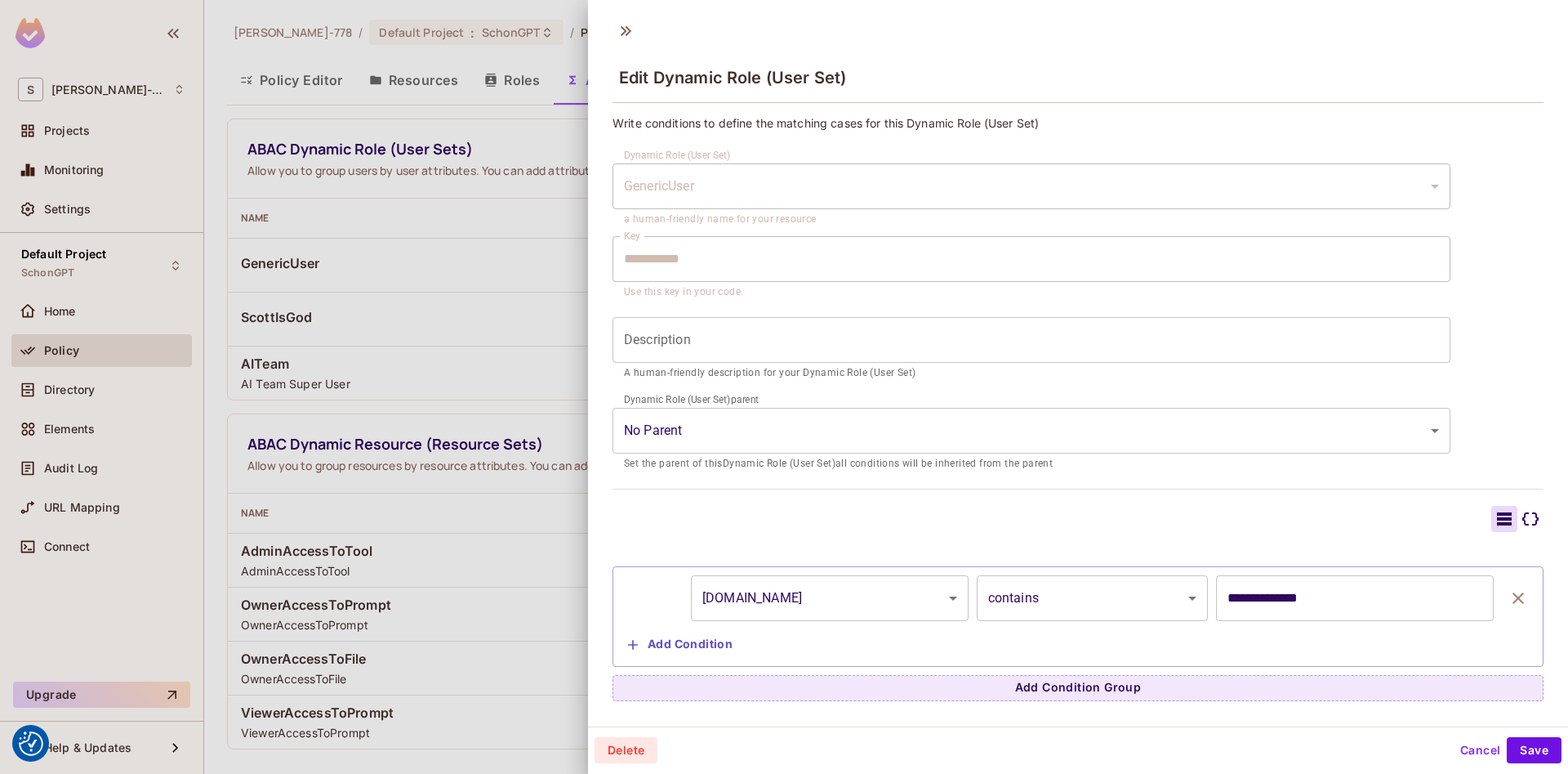
scroll to position [3, 0]
click at [1480, 753] on button "Cancel" at bounding box center [1480, 747] width 53 height 26
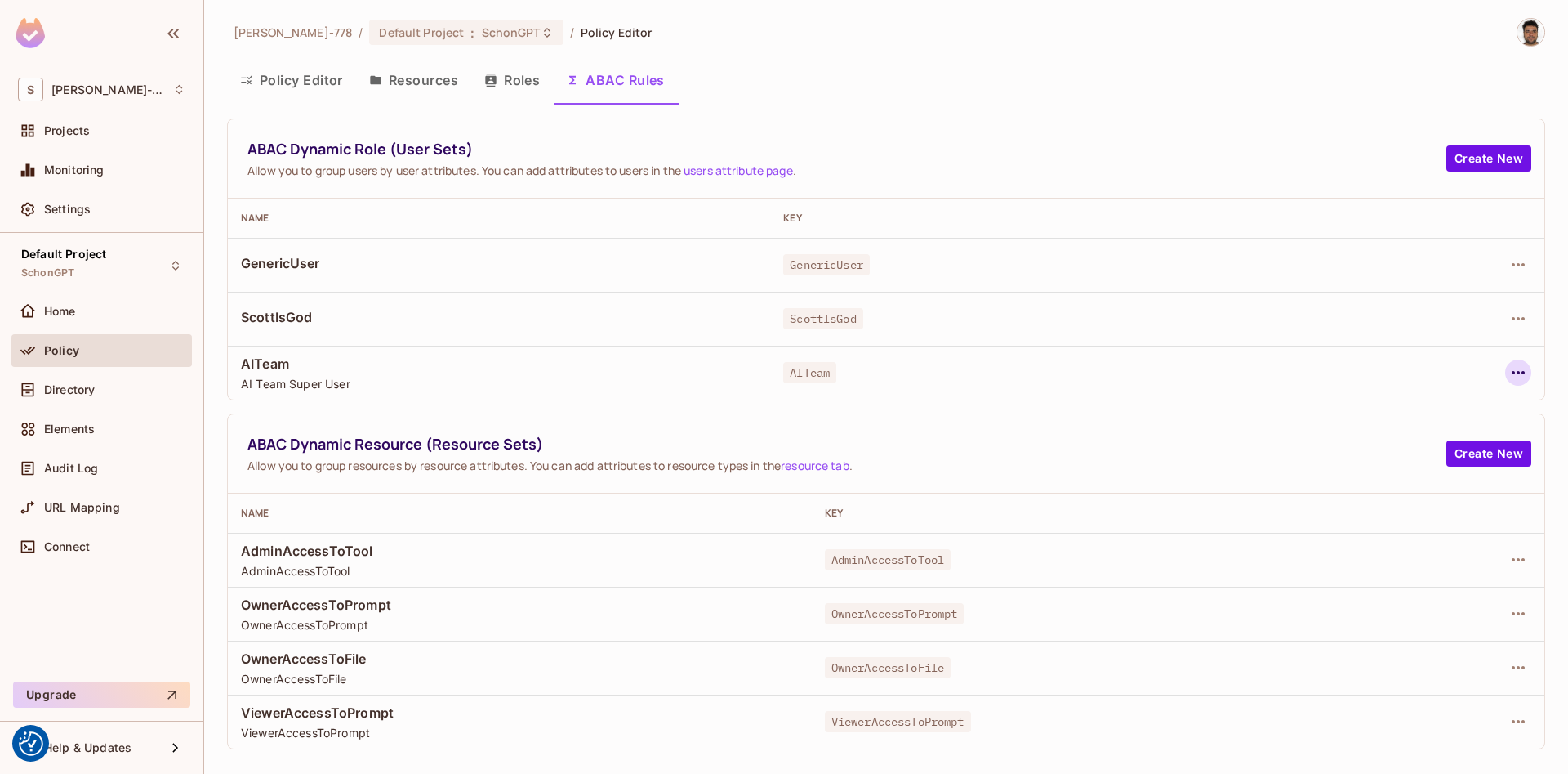
click at [1517, 375] on icon "button" at bounding box center [1518, 372] width 20 height 20
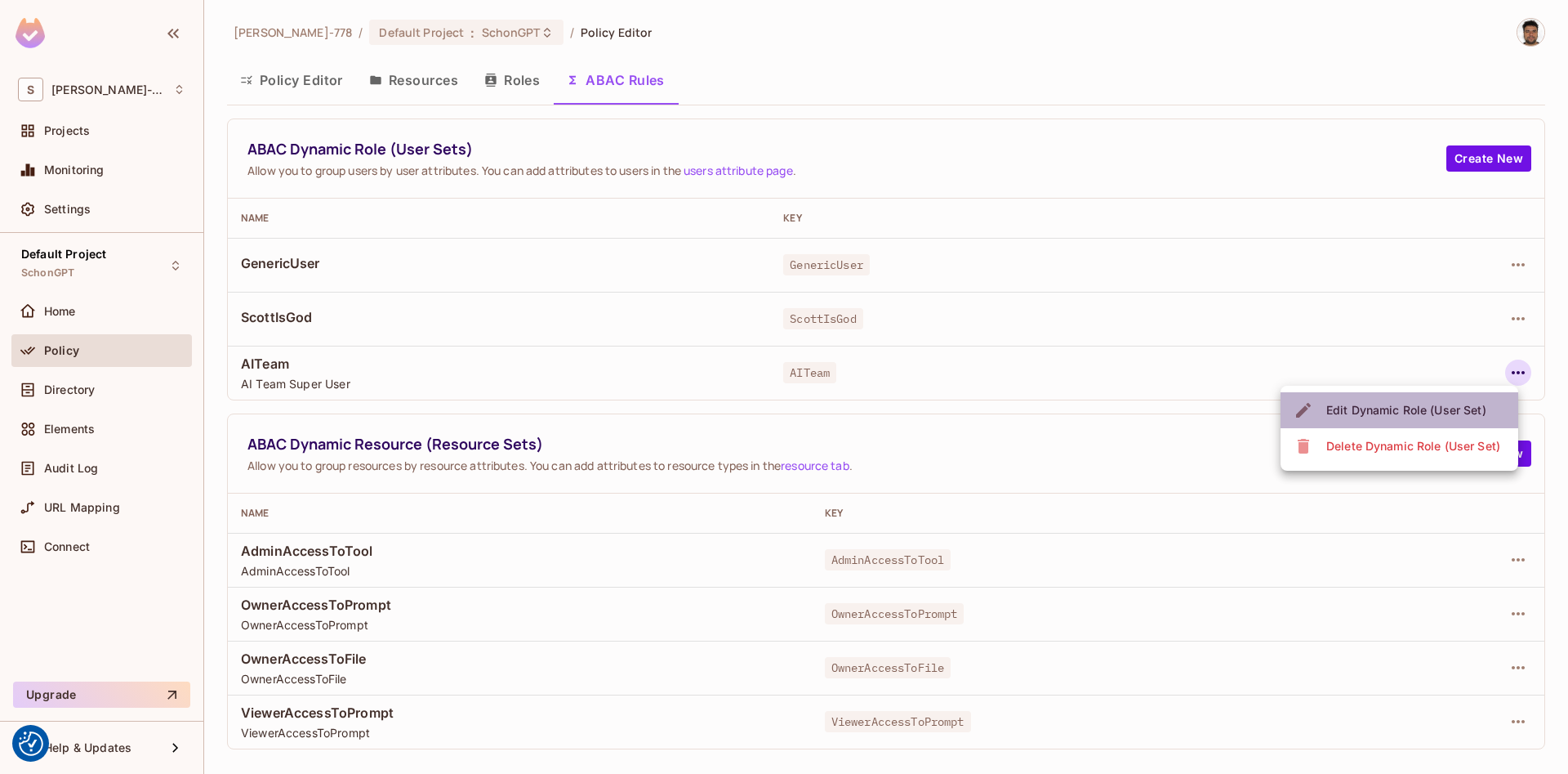
click at [1405, 412] on div "Edit Dynamic Role (User Set)" at bounding box center [1406, 410] width 160 height 16
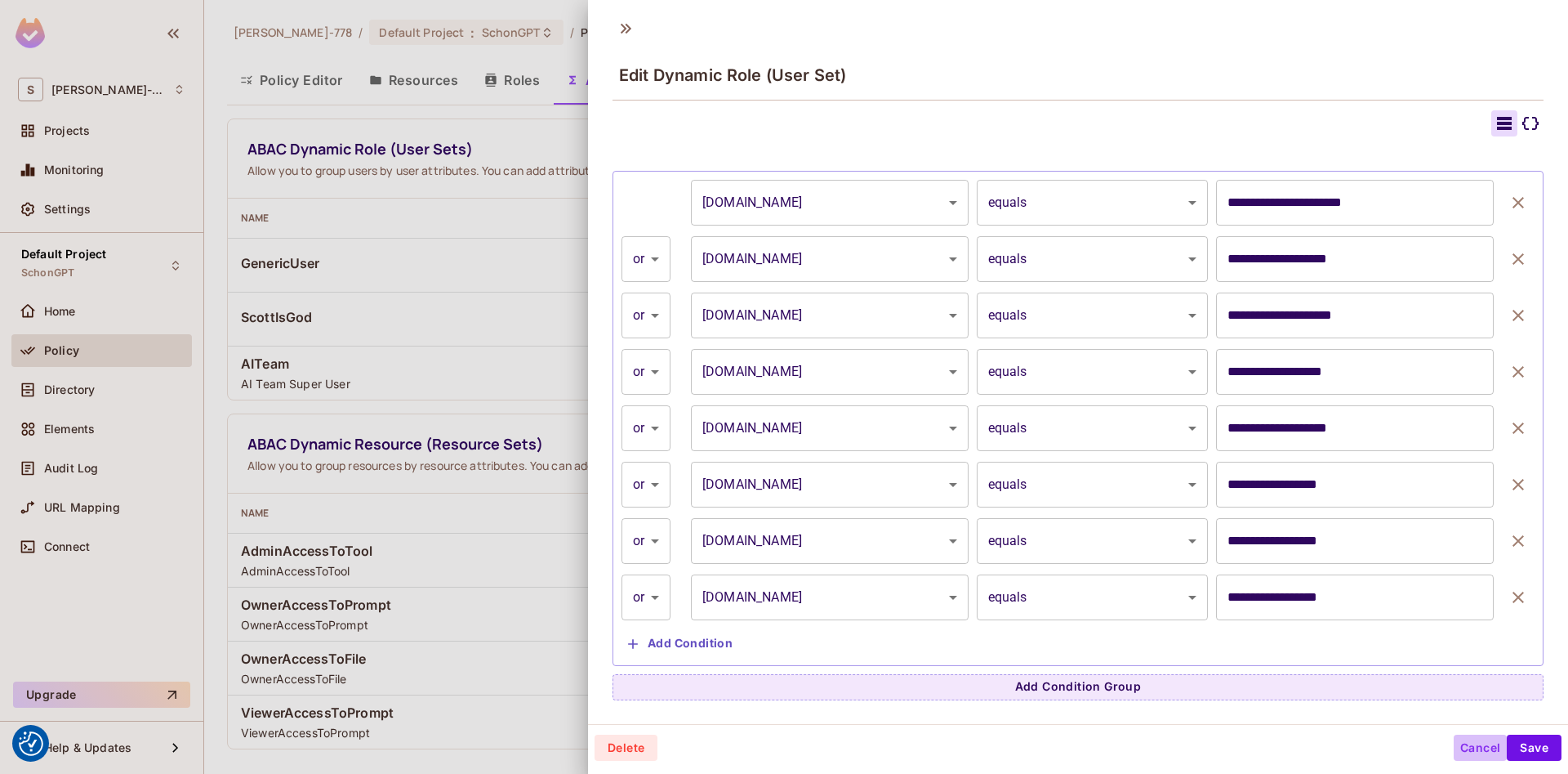
click at [1477, 752] on button "Cancel" at bounding box center [1480, 747] width 53 height 26
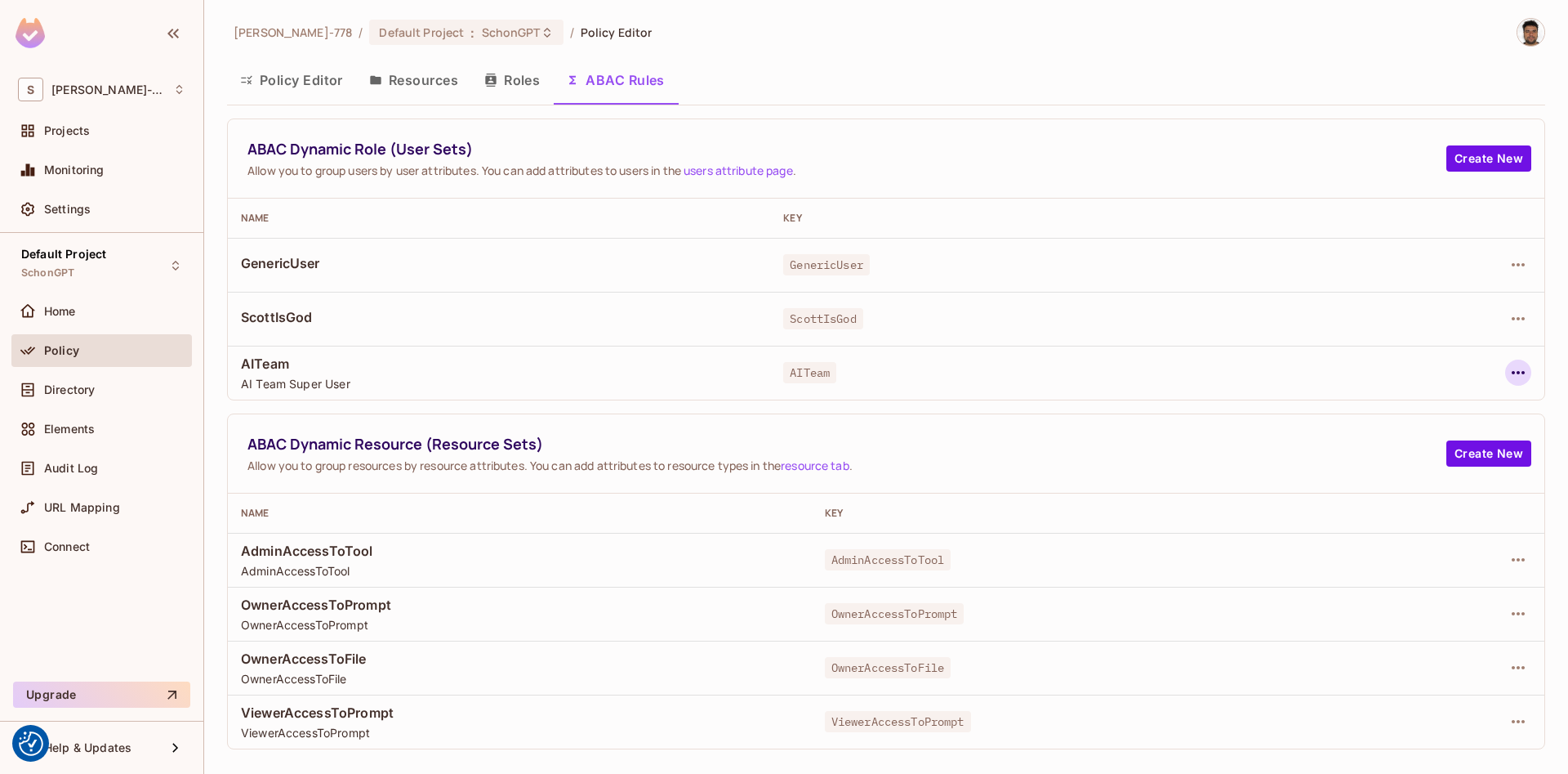
click at [1523, 377] on icon "button" at bounding box center [1518, 372] width 20 height 20
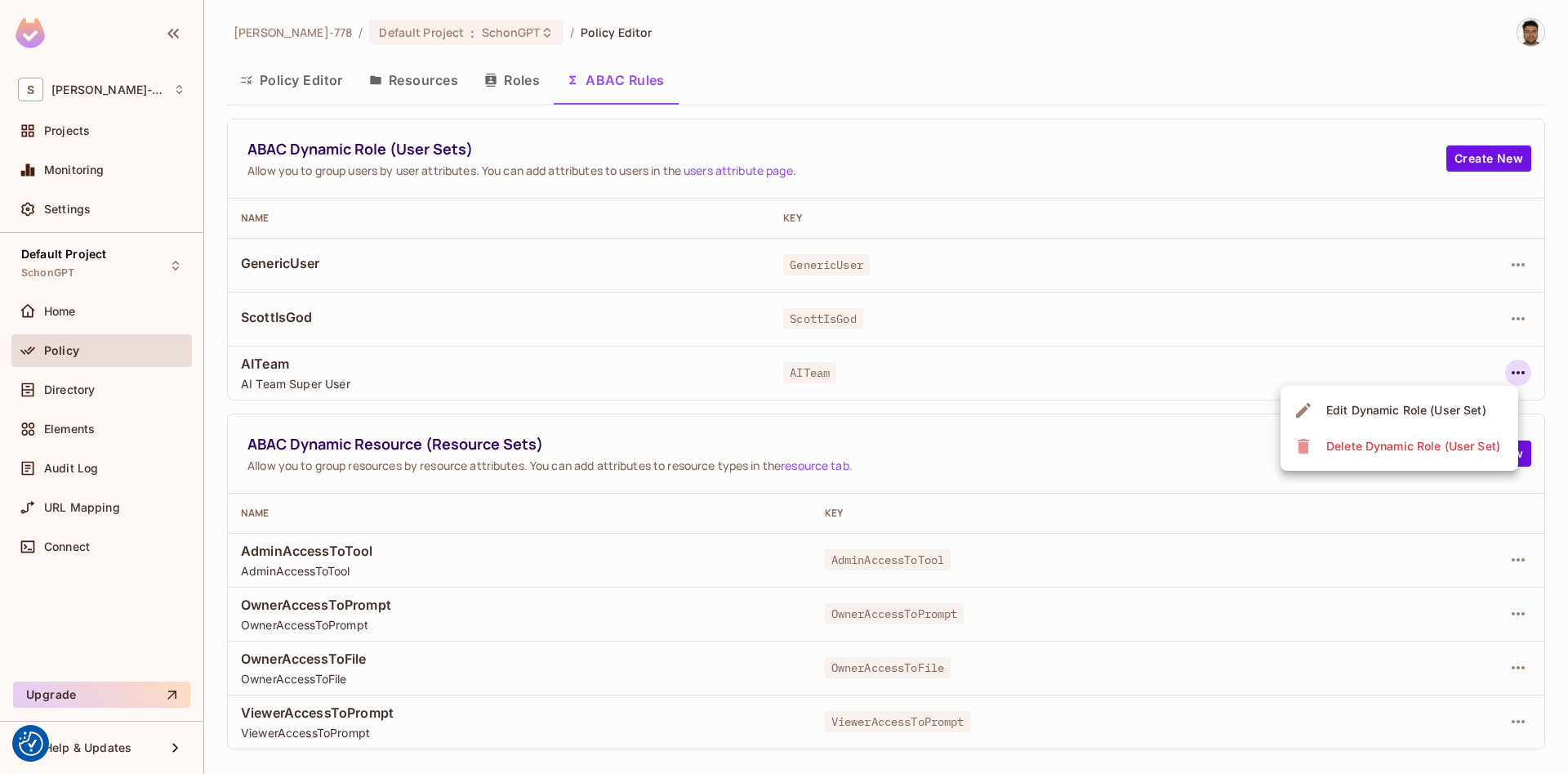
click at [1389, 404] on div "Edit Dynamic Role (User Set)" at bounding box center [1406, 410] width 160 height 16
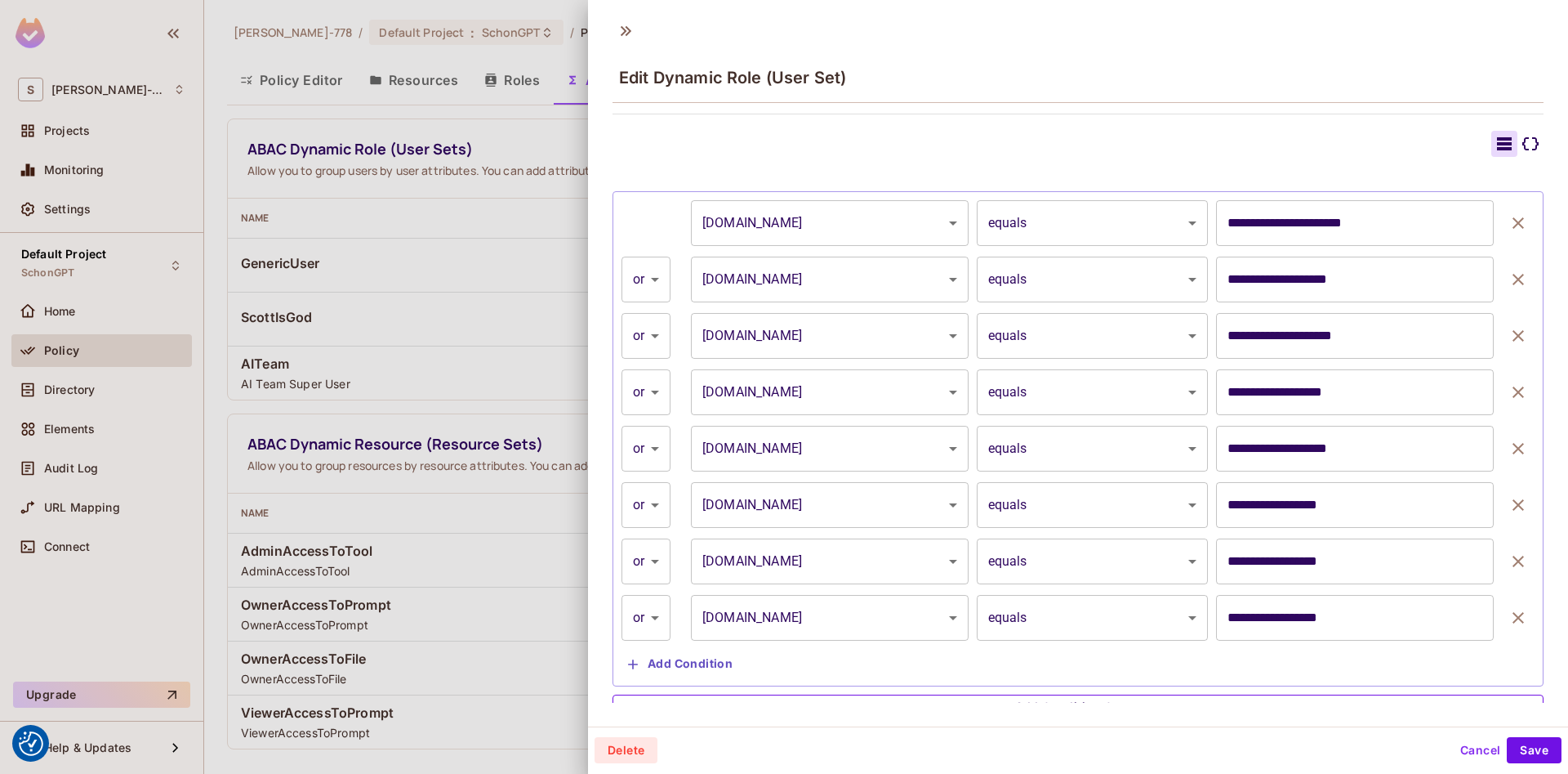
scroll to position [393, 0]
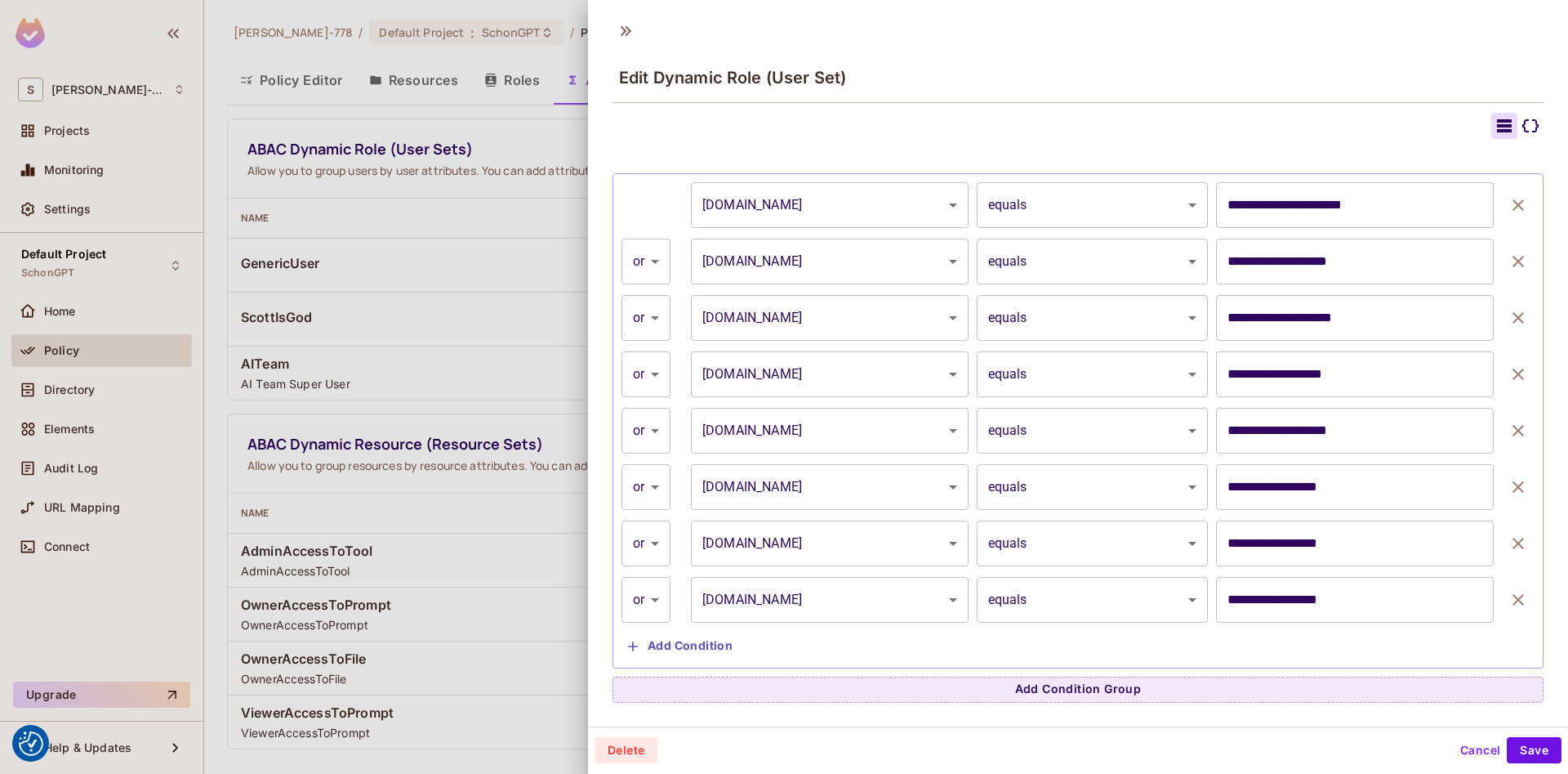
drag, startPoint x: 1475, startPoint y: 748, endPoint x: 1208, endPoint y: 570, distance: 320.9
click at [1475, 749] on button "Cancel" at bounding box center [1480, 749] width 53 height 26
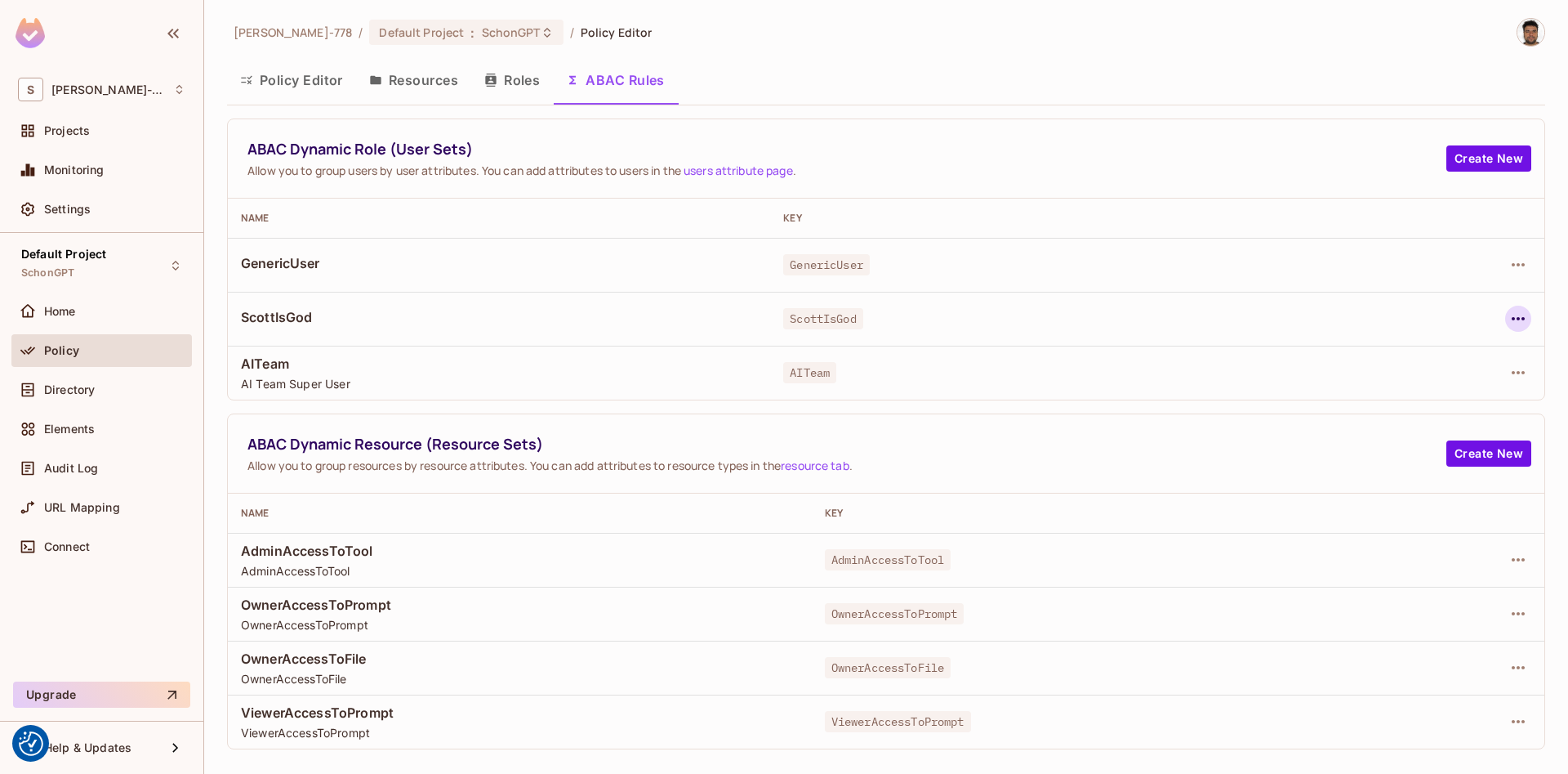
click at [1514, 318] on icon "button" at bounding box center [1518, 319] width 13 height 4
click at [1427, 352] on div "Edit Dynamic Role (User Set)" at bounding box center [1406, 356] width 160 height 16
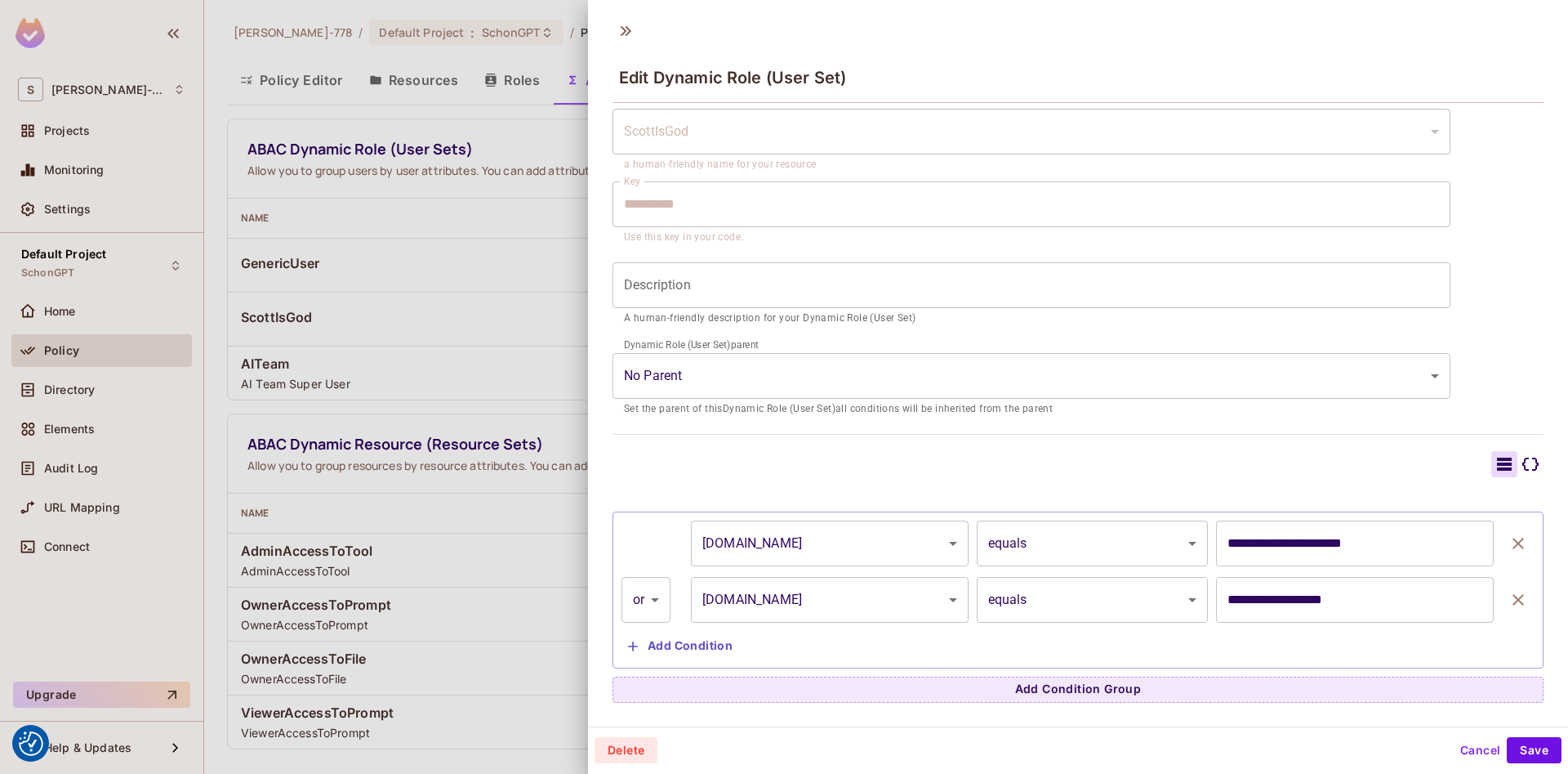
scroll to position [3, 0]
click at [1482, 757] on button "Cancel" at bounding box center [1480, 747] width 53 height 26
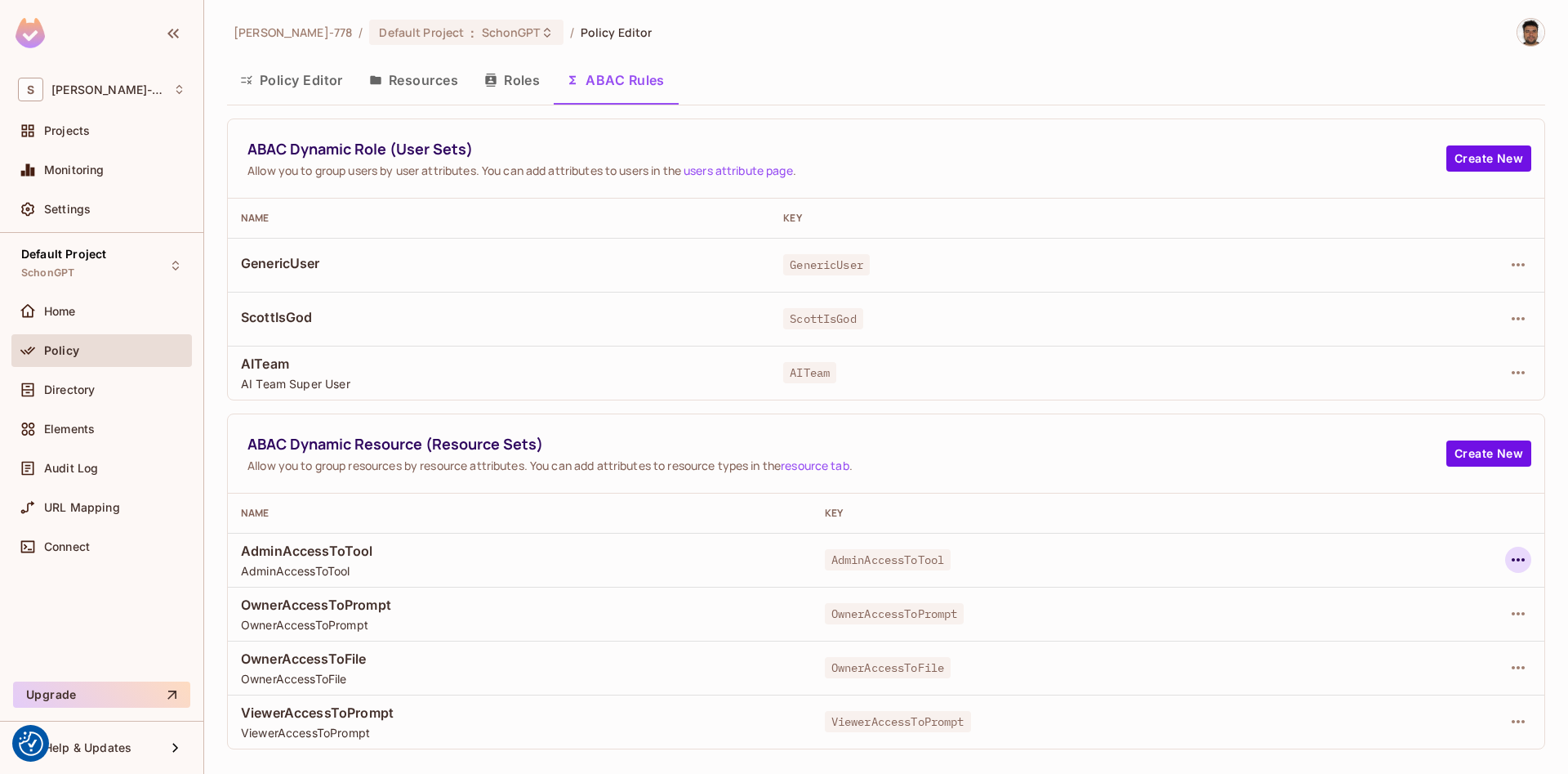
click at [1519, 563] on icon "button" at bounding box center [1518, 560] width 20 height 20
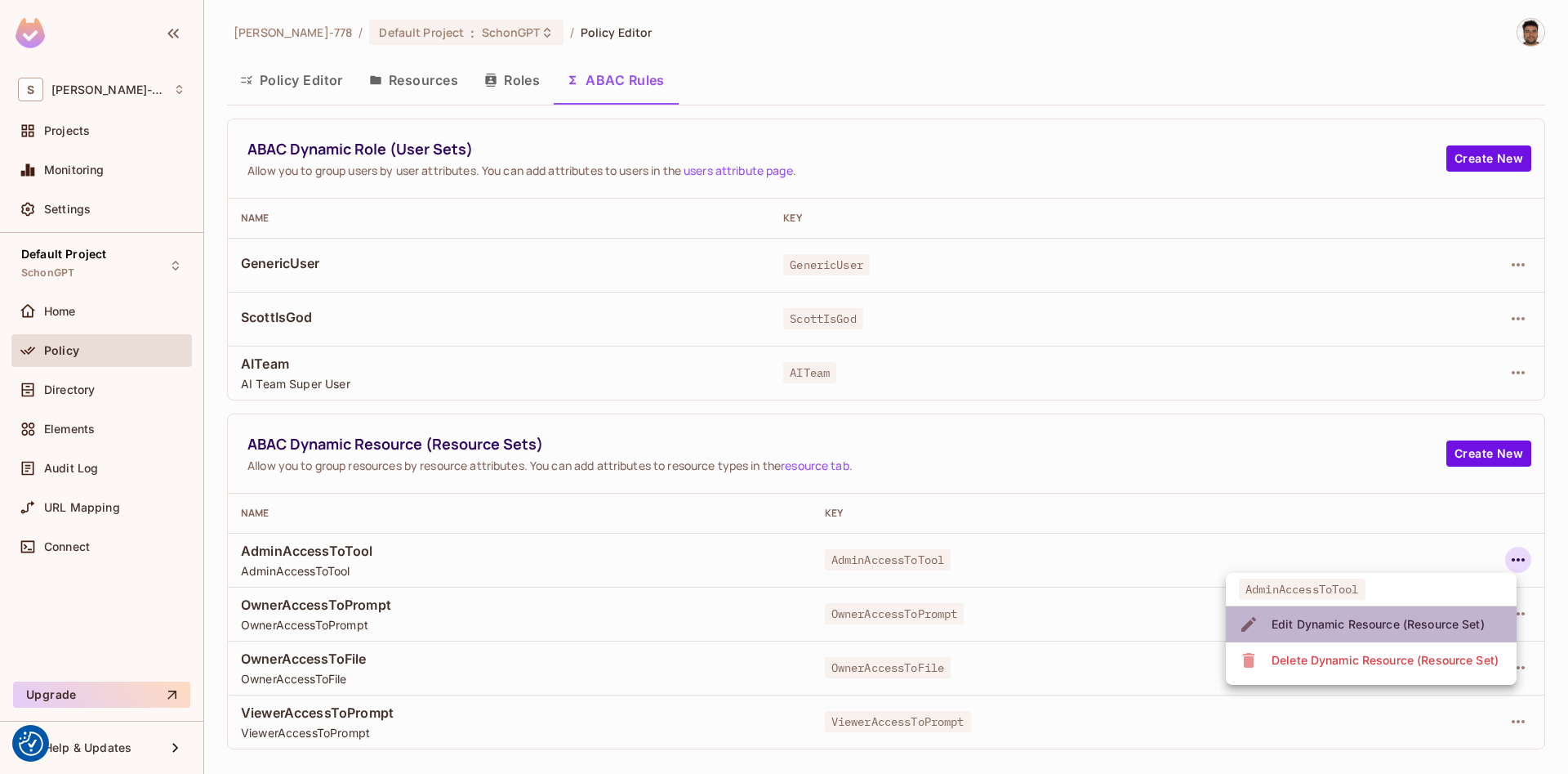
click at [1333, 621] on div "Edit Dynamic Resource (Resource Set)" at bounding box center [1378, 624] width 213 height 16
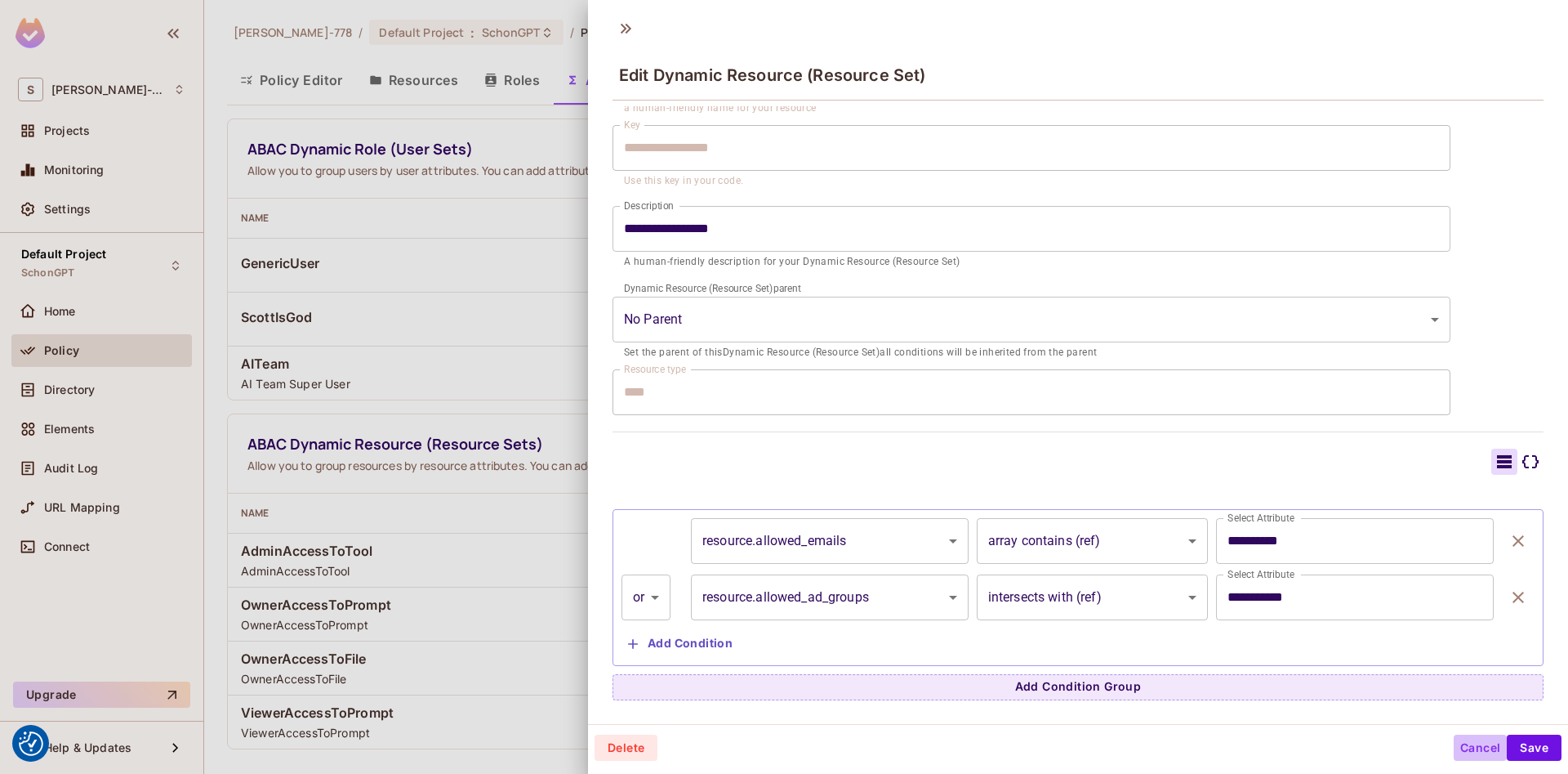
click at [1467, 750] on button "Cancel" at bounding box center [1480, 747] width 53 height 26
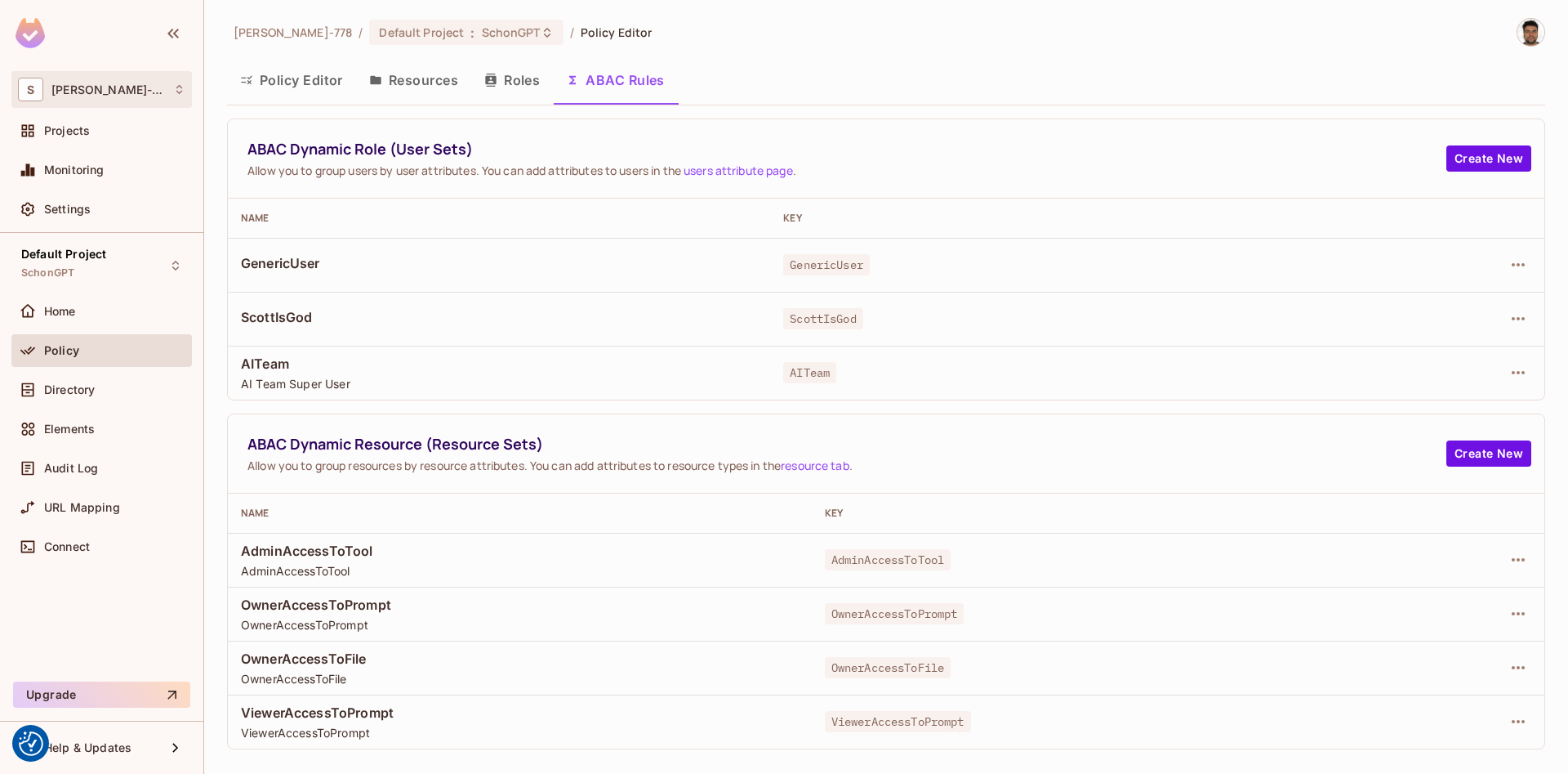
click at [114, 79] on div "S [PERSON_NAME]-778" at bounding box center [102, 89] width 168 height 24
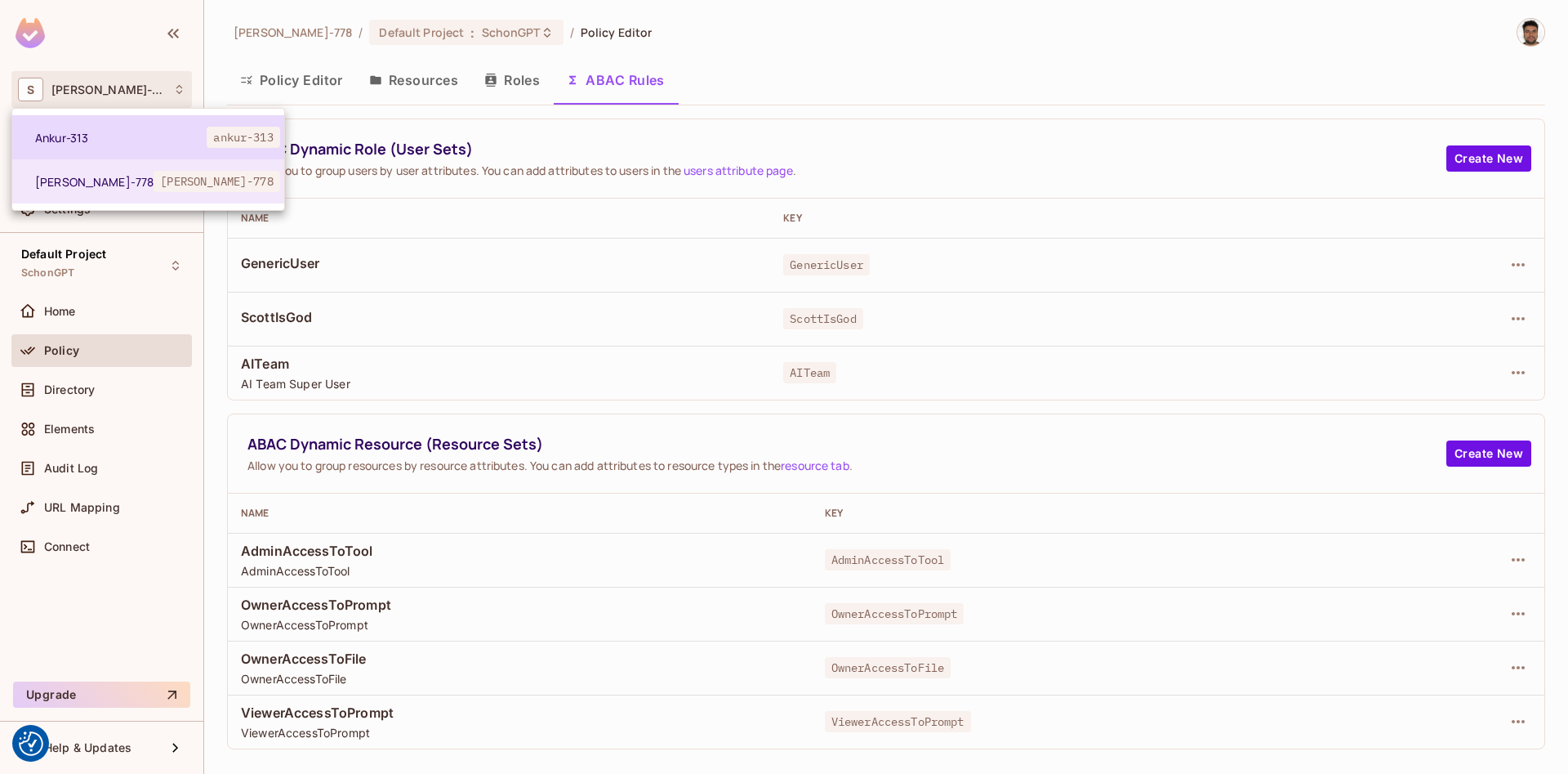
click at [97, 146] on li "Ankur-313 ankur-313" at bounding box center [148, 137] width 272 height 44
